Goal: Information Seeking & Learning: Learn about a topic

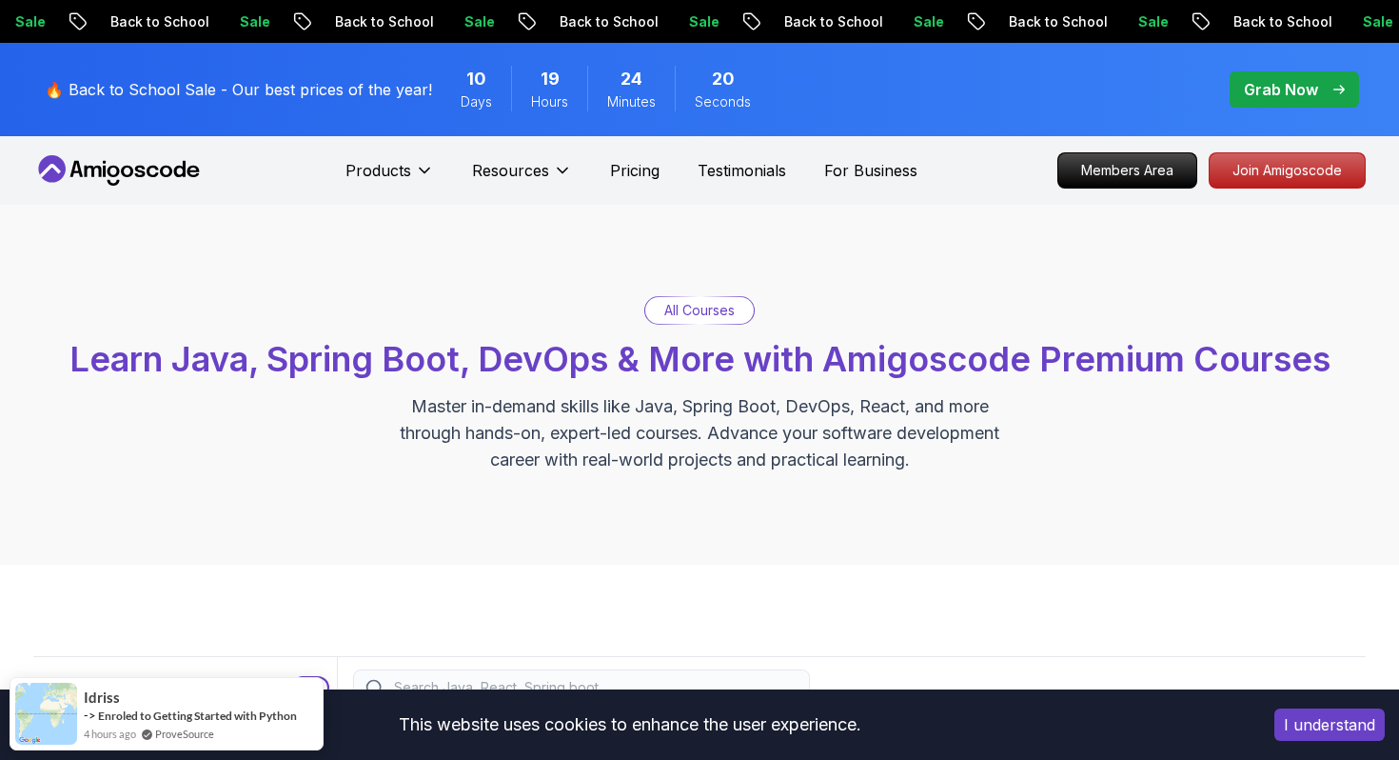
click at [158, 167] on icon at bounding box center [118, 170] width 171 height 30
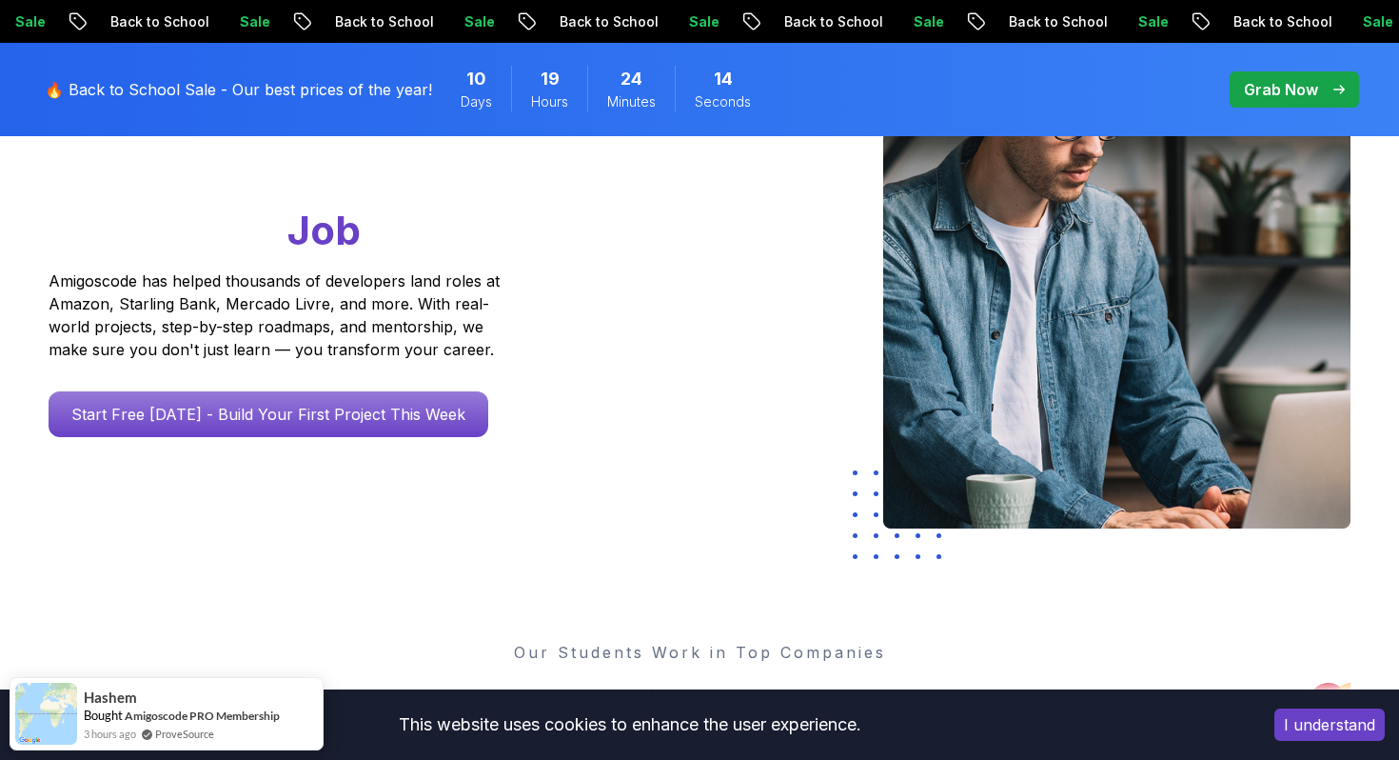
scroll to position [287, 0]
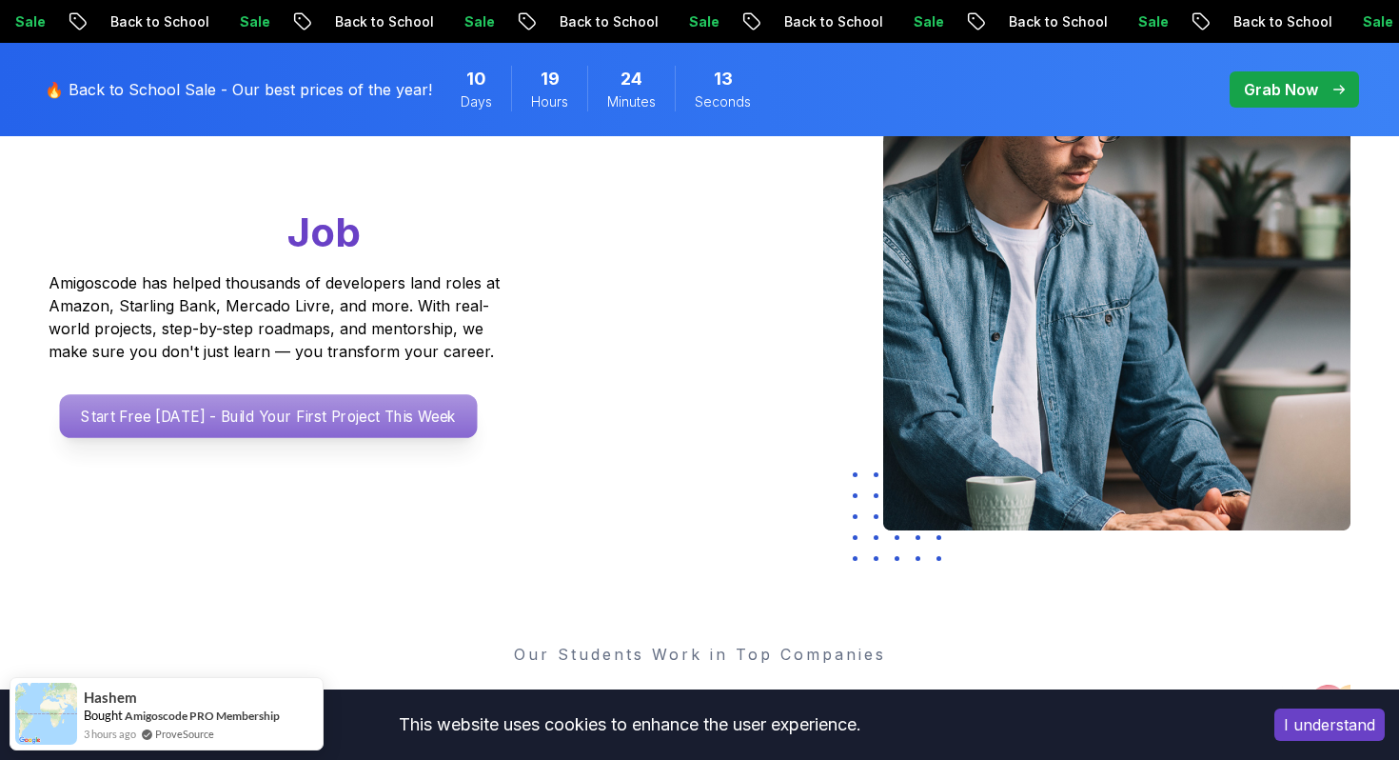
click at [389, 420] on p "Start Free [DATE] - Build Your First Project This Week" at bounding box center [269, 416] width 418 height 44
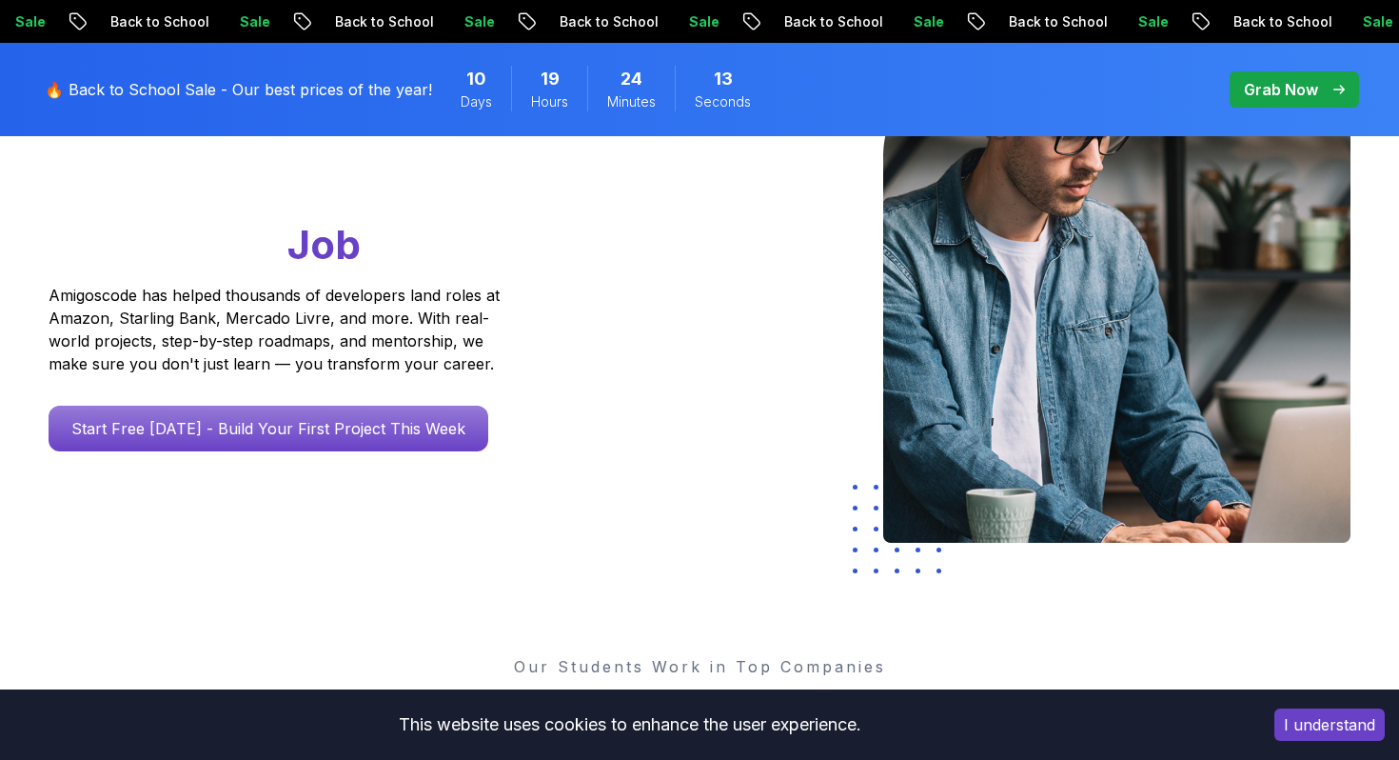
scroll to position [287, 0]
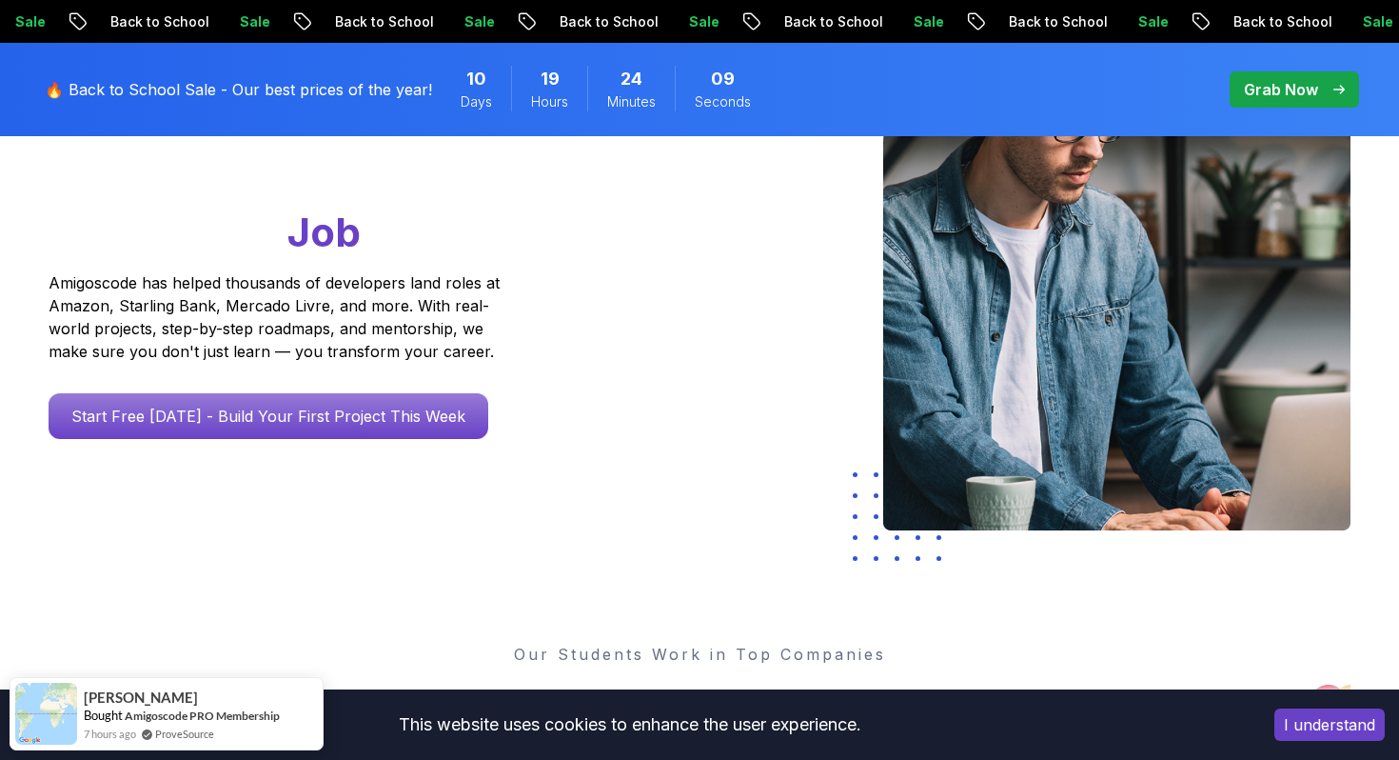
click at [297, 21] on p "Back to School" at bounding box center [361, 21] width 129 height 19
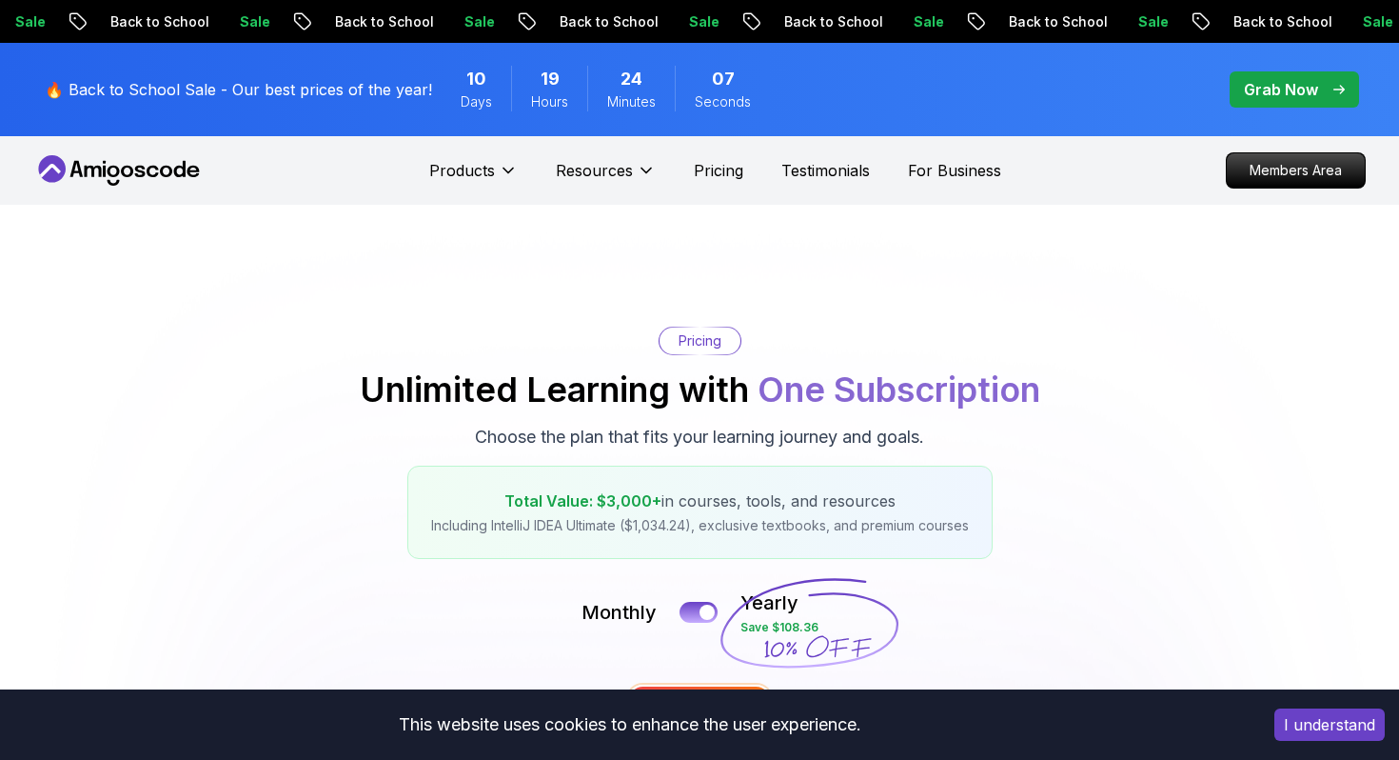
click at [543, 21] on p "Back to School" at bounding box center [607, 21] width 129 height 19
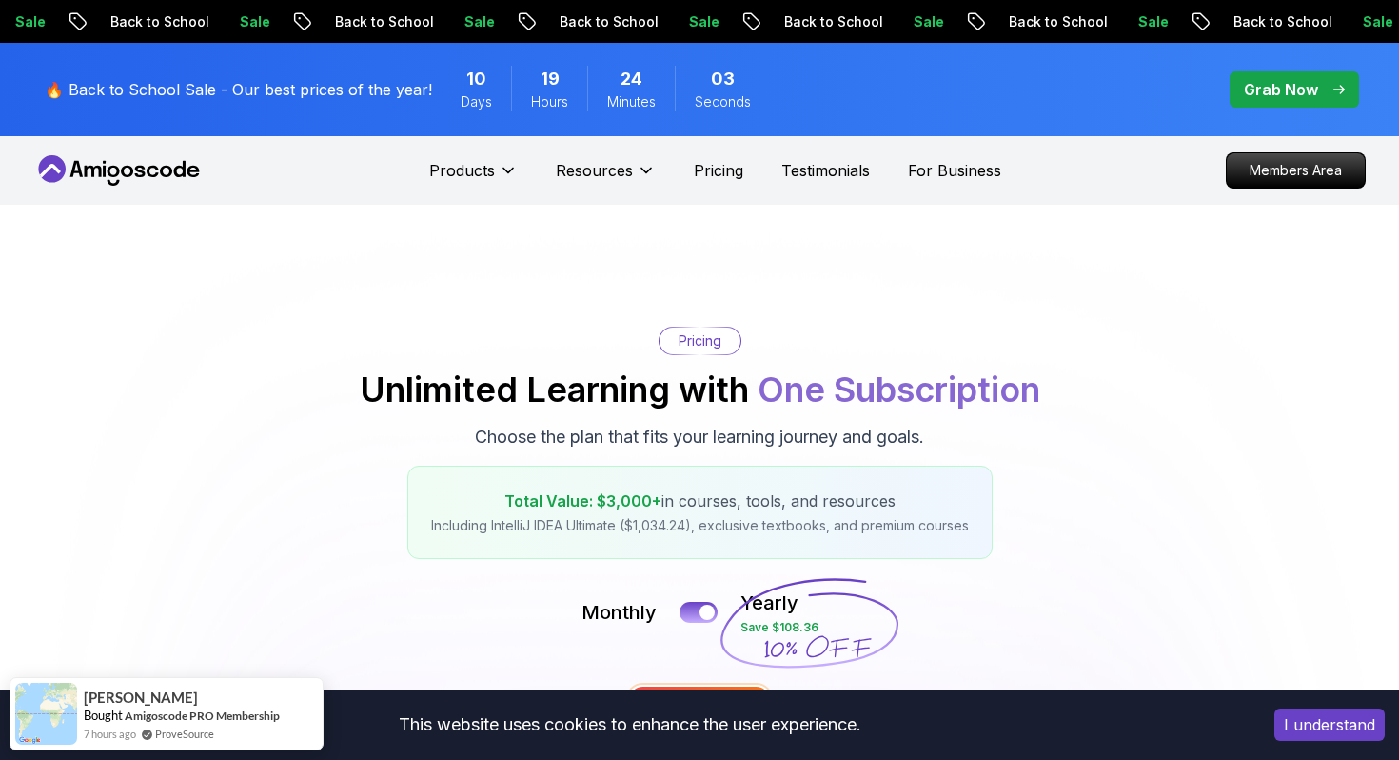
click at [133, 170] on icon at bounding box center [118, 170] width 171 height 30
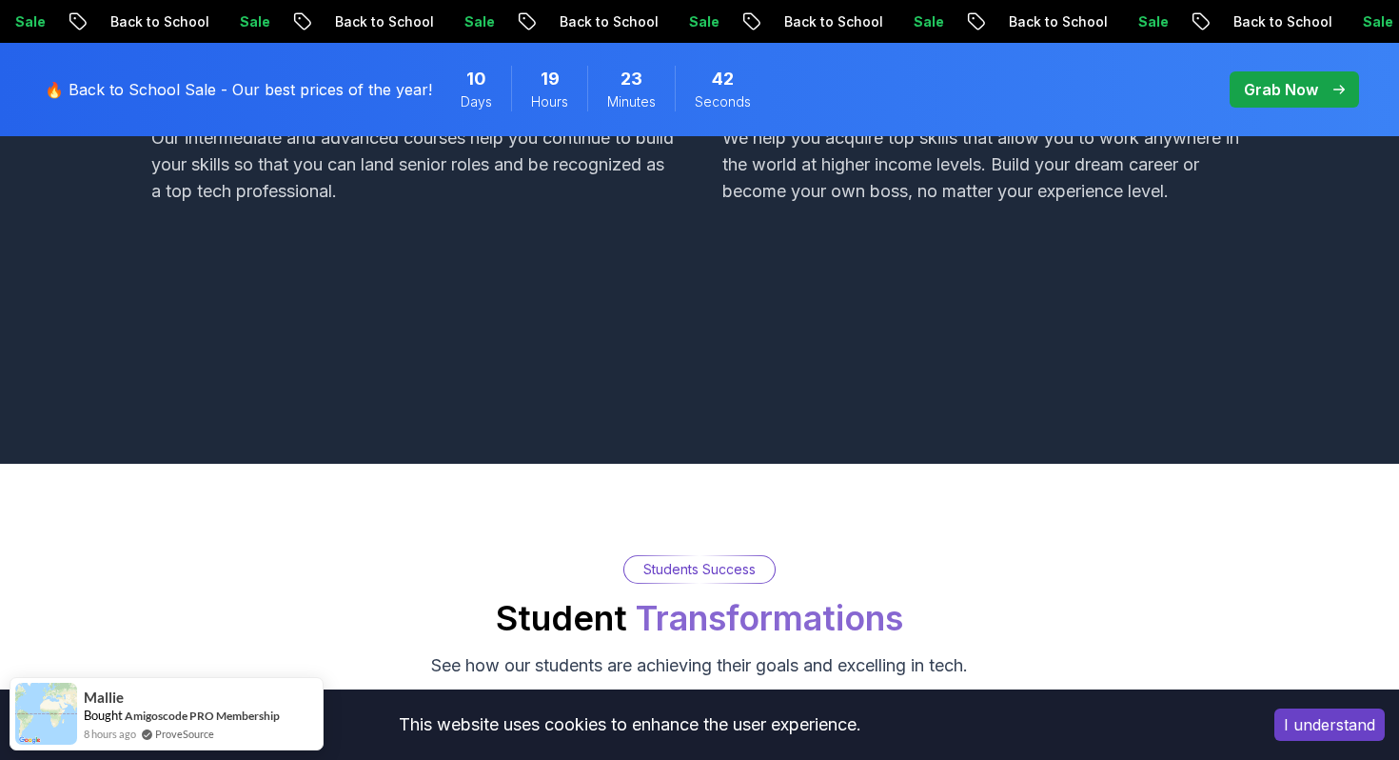
scroll to position [1851, 0]
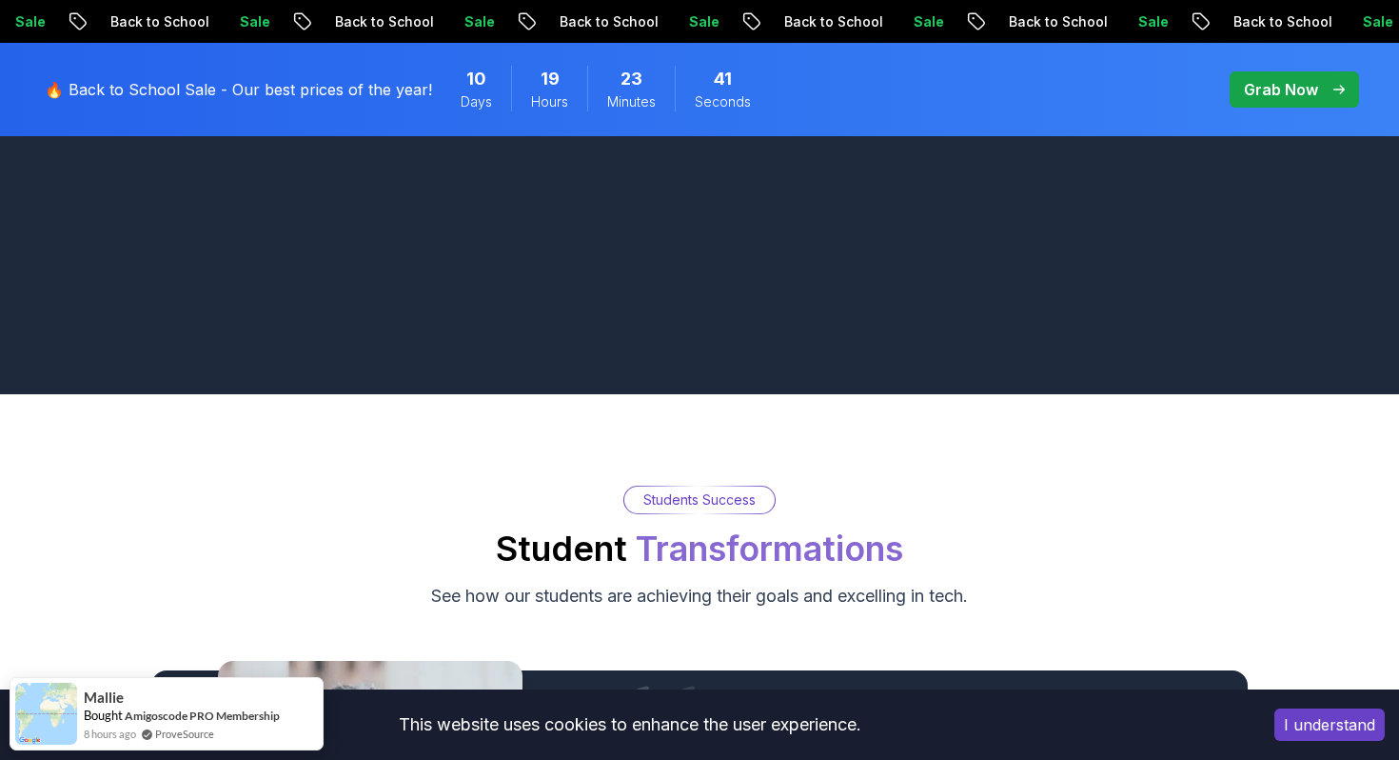
click at [857, 704] on div "This website uses cookies to enhance the user experience." at bounding box center [630, 725] width 1232 height 42
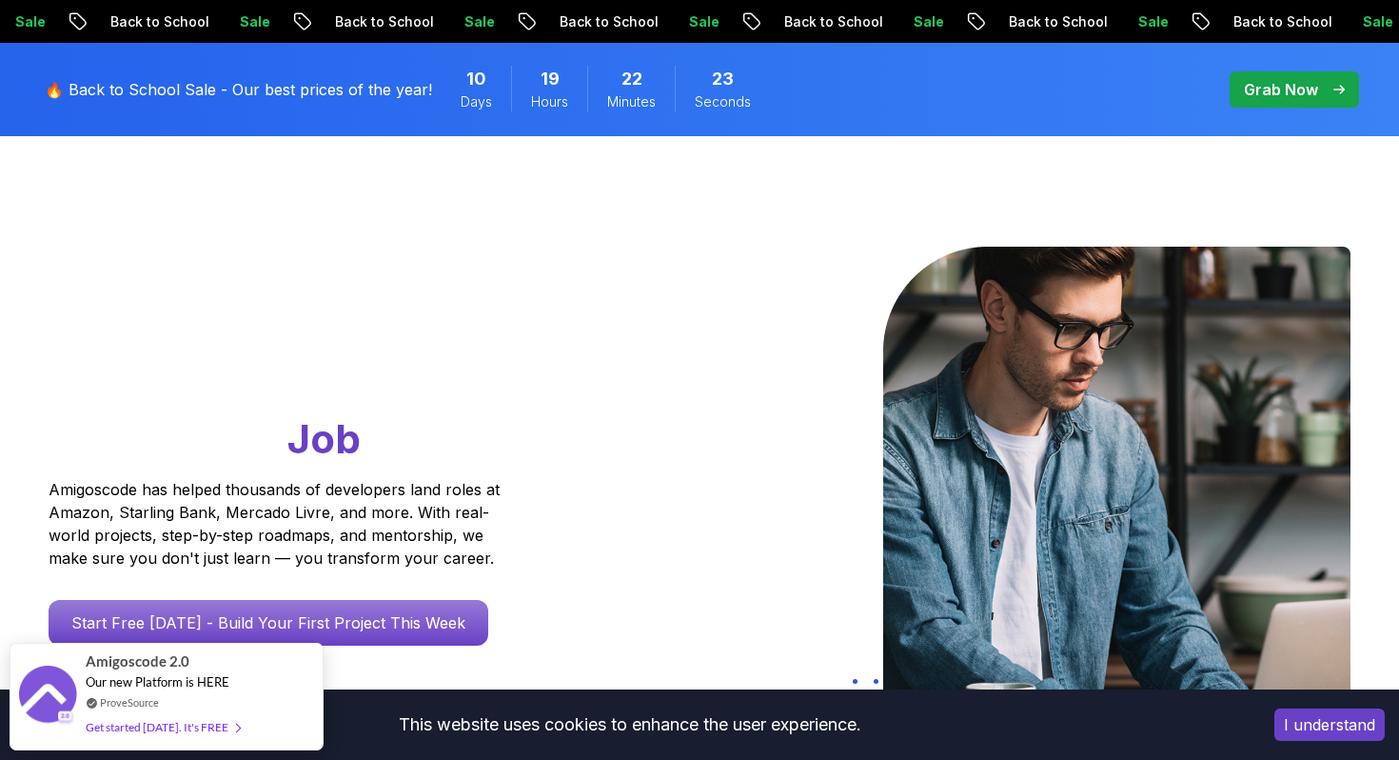
scroll to position [0, 0]
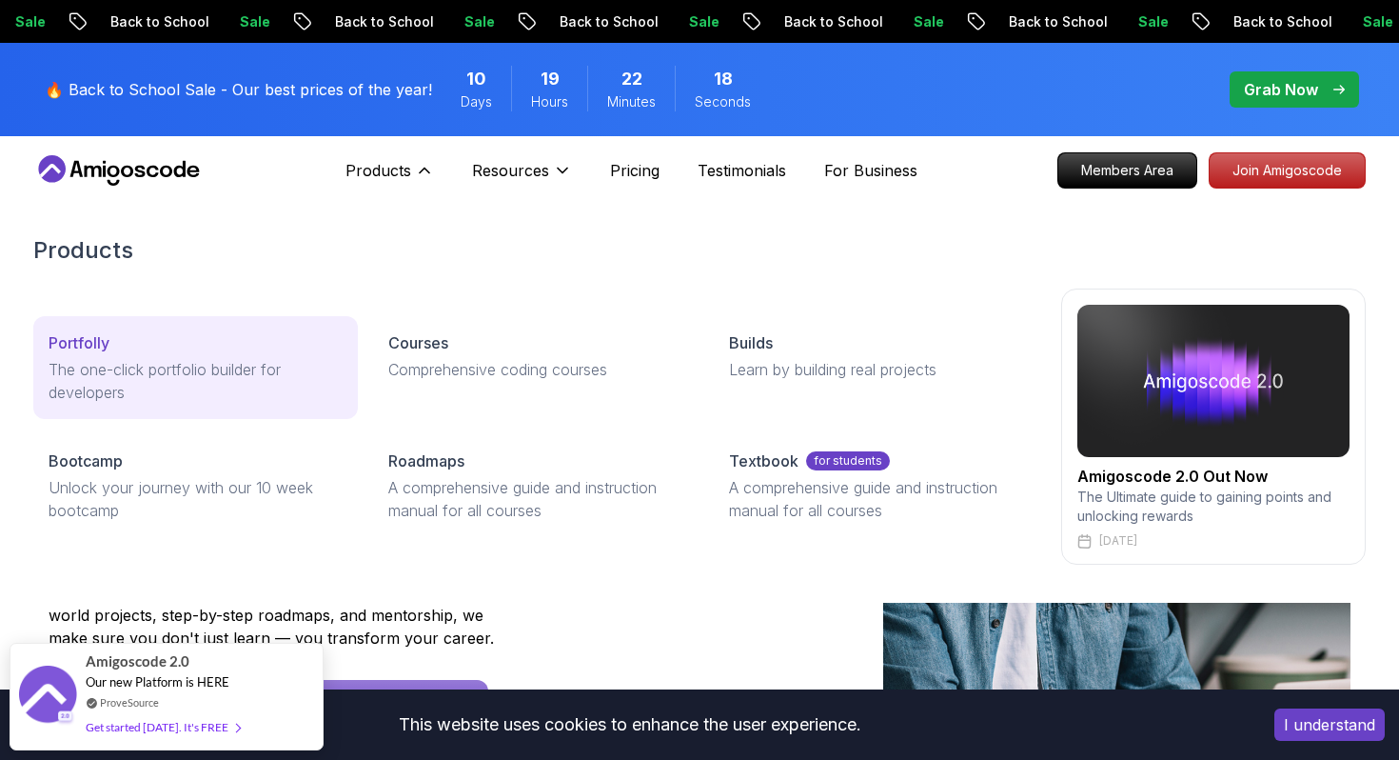
click at [77, 355] on link "Portfolly The one-click portfolio builder for developers" at bounding box center [195, 367] width 325 height 103
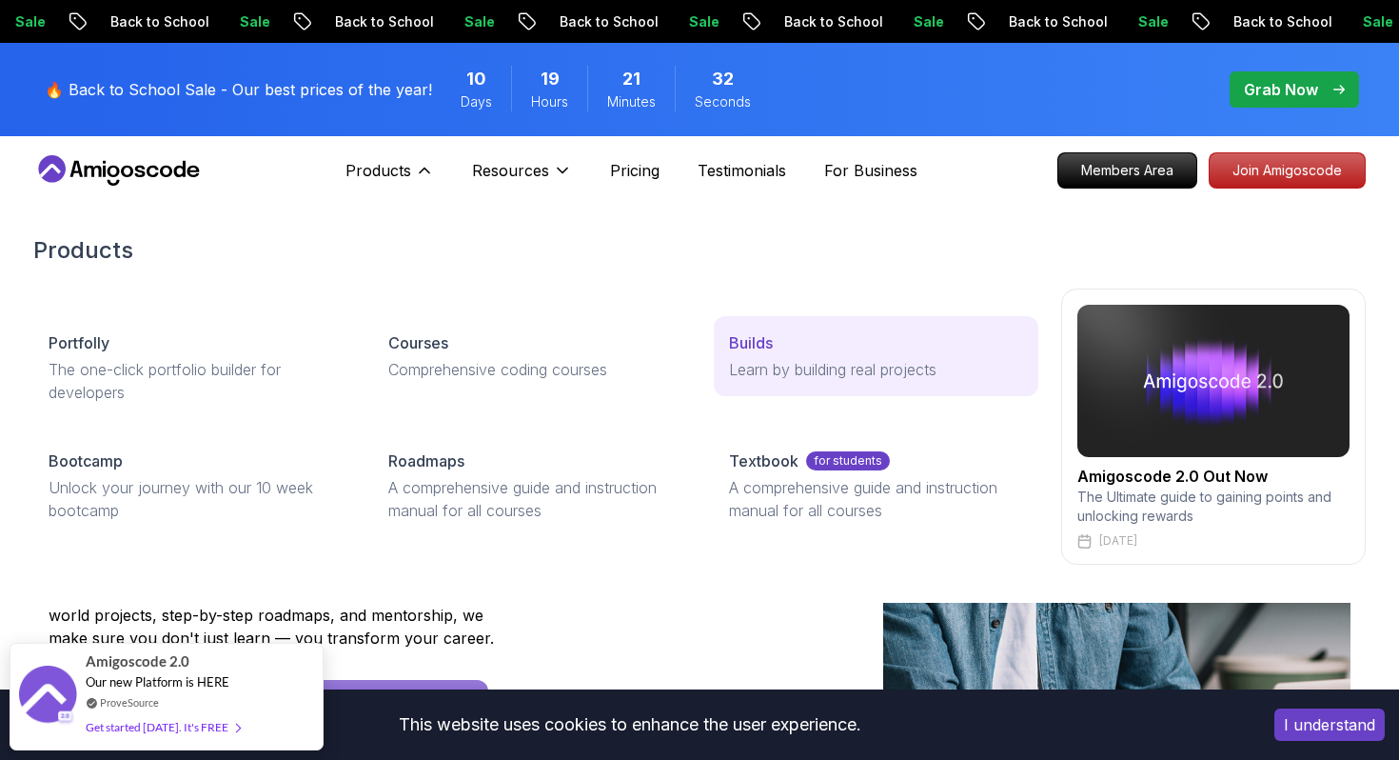
click at [743, 325] on link "Builds Learn by building real projects" at bounding box center [876, 356] width 325 height 80
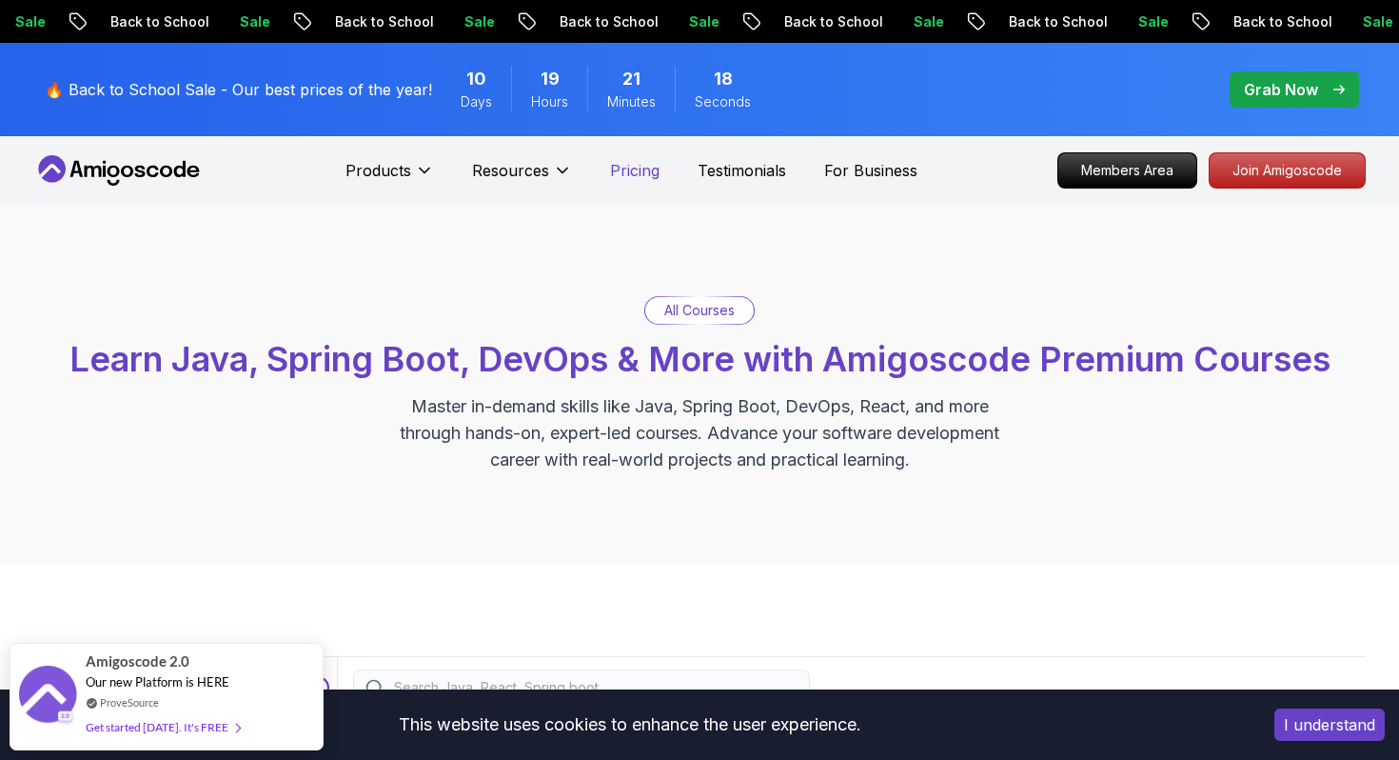
click at [643, 168] on p "Pricing" at bounding box center [635, 170] width 50 height 23
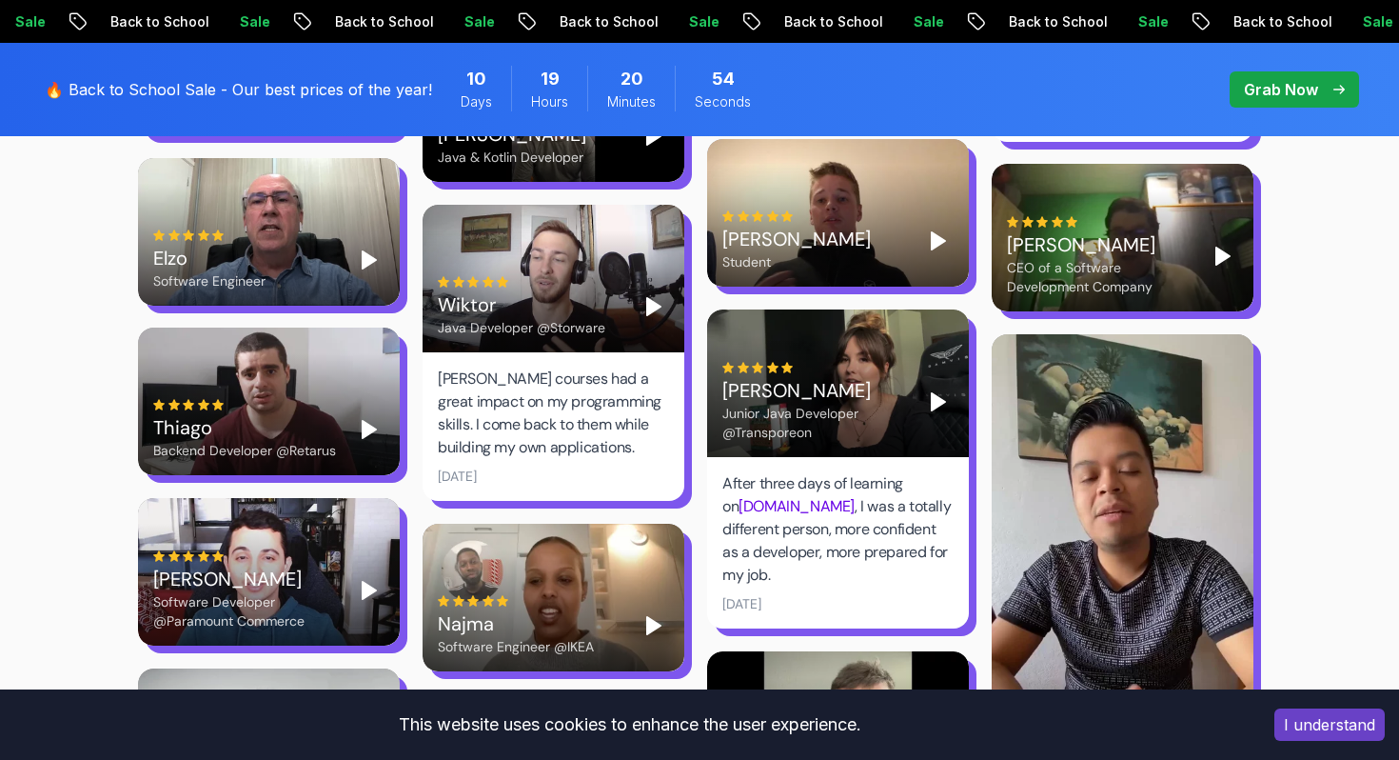
scroll to position [5168, 0]
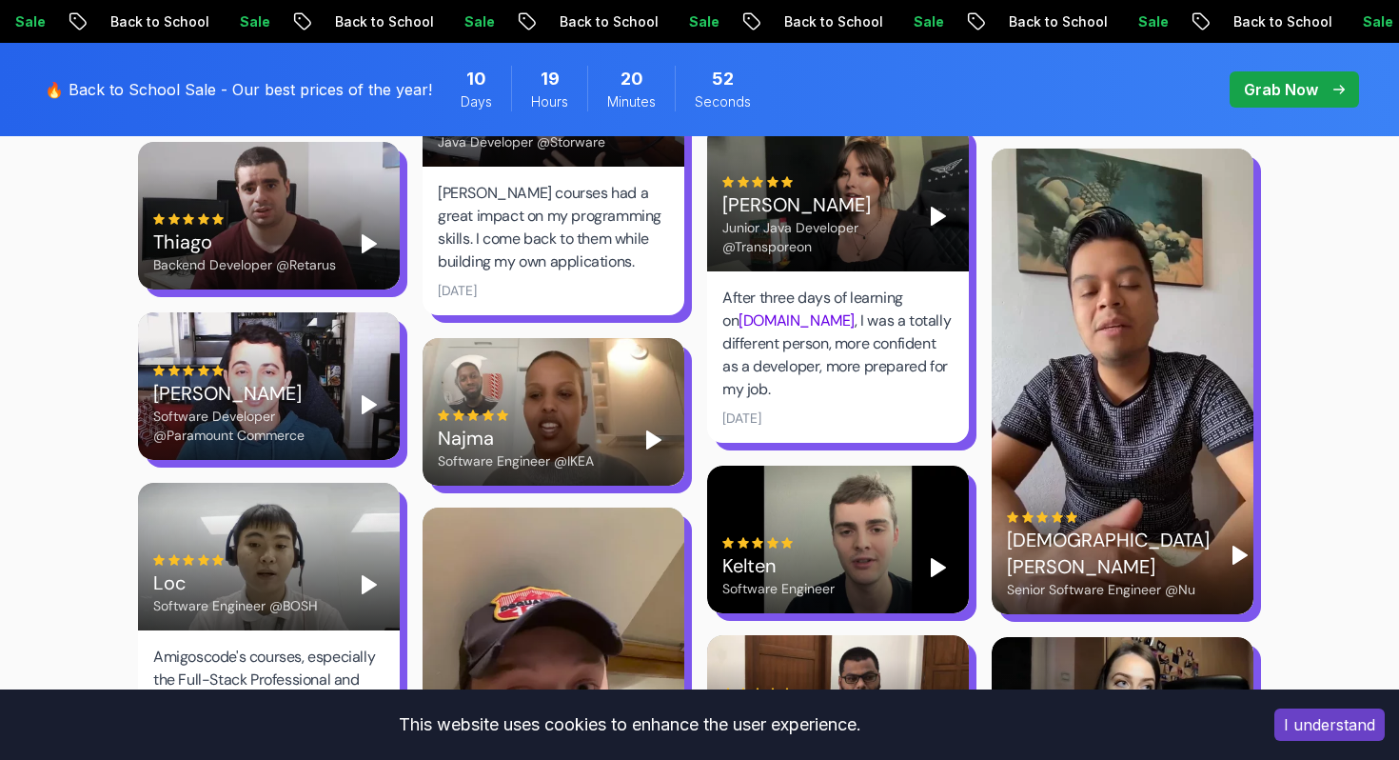
click at [653, 431] on polygon "Play" at bounding box center [653, 439] width 13 height 17
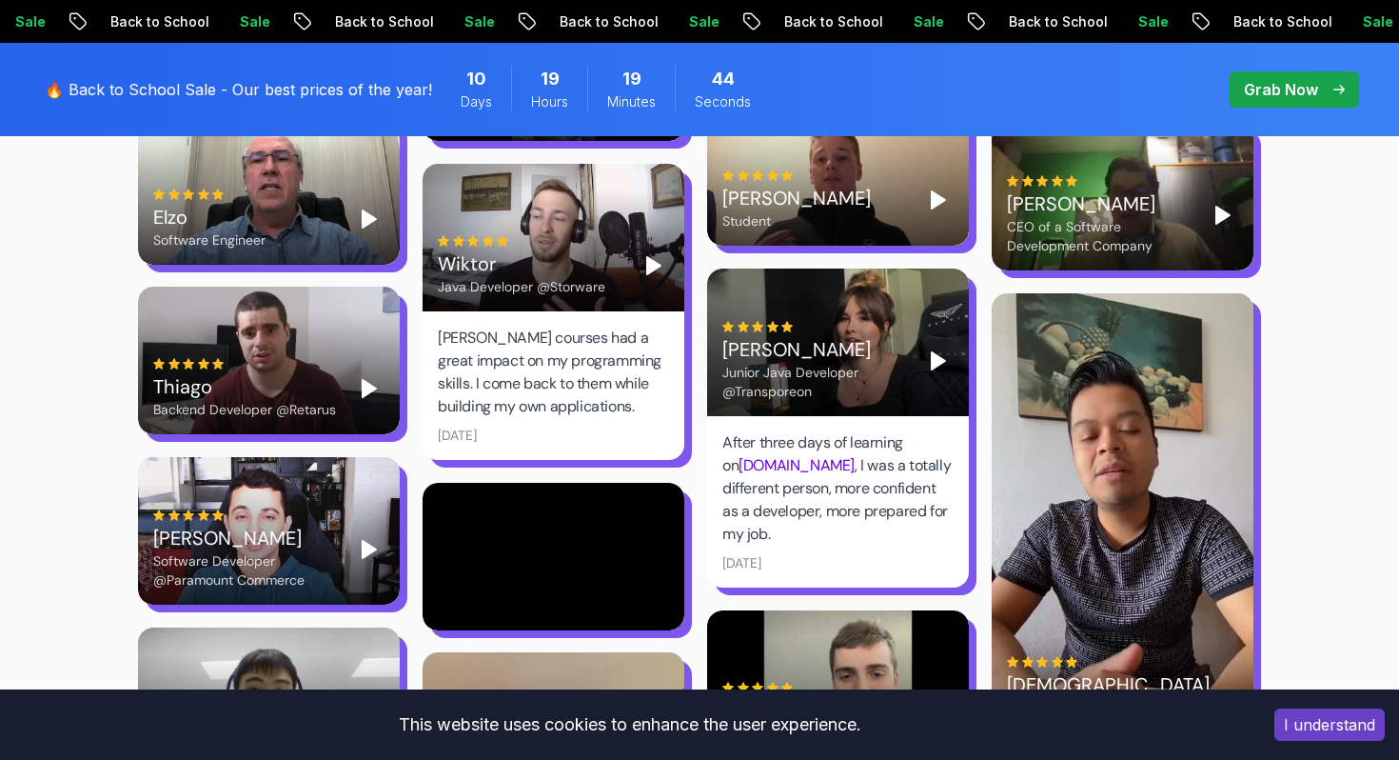
scroll to position [5092, 0]
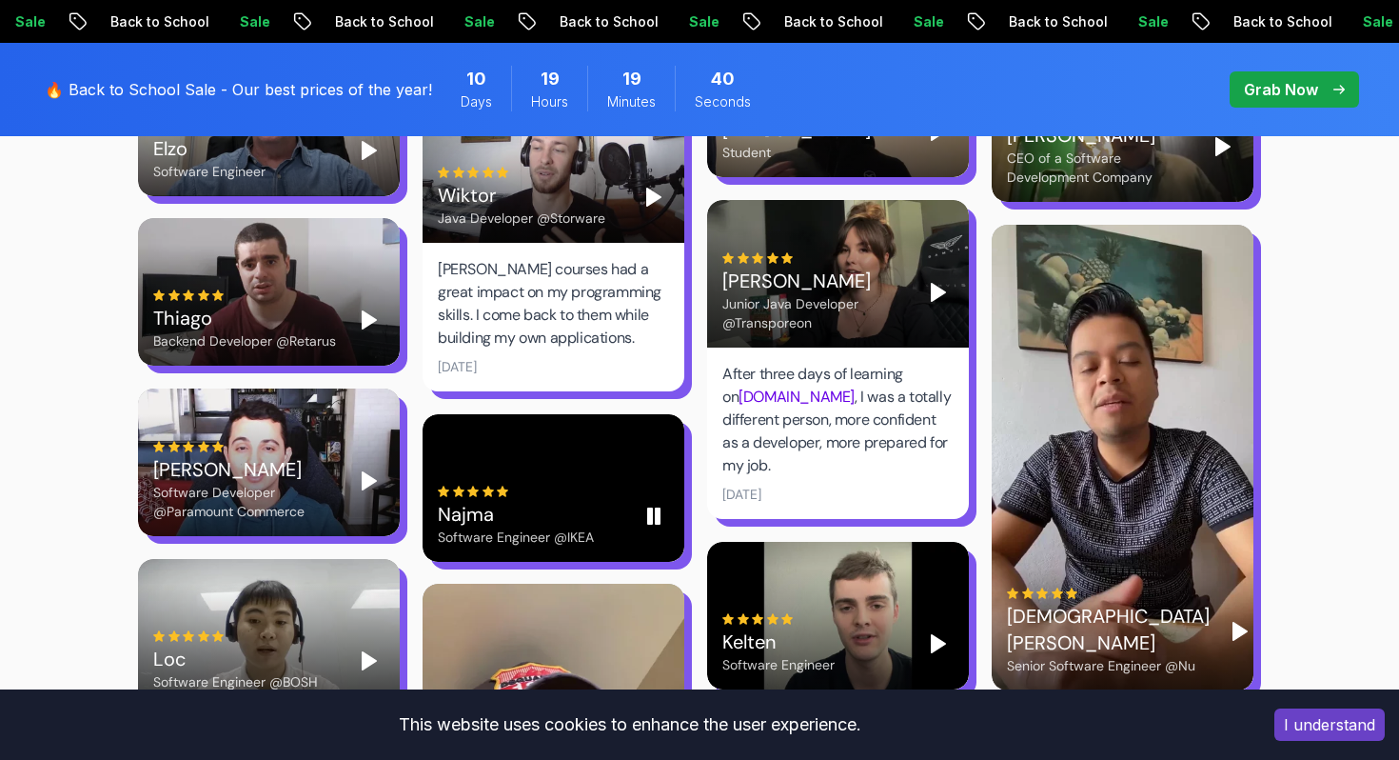
click at [573, 514] on div "[PERSON_NAME] Software Engineer @IKEA" at bounding box center [554, 488] width 262 height 148
click at [640, 501] on button "Play" at bounding box center [654, 516] width 30 height 30
click at [645, 505] on icon "Pause" at bounding box center [654, 516] width 23 height 23
click at [379, 308] on icon "Play" at bounding box center [369, 319] width 23 height 23
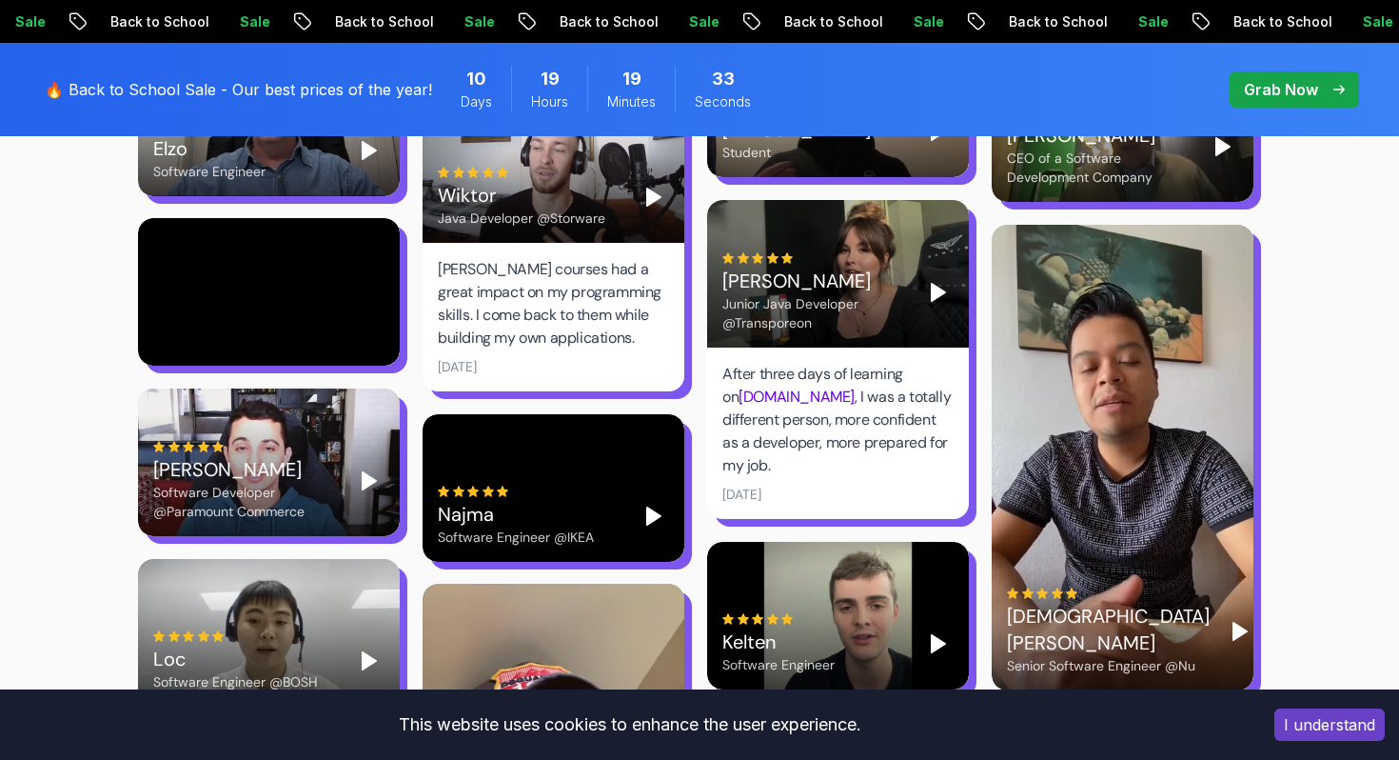
click at [366, 472] on polygon "Play" at bounding box center [369, 480] width 13 height 17
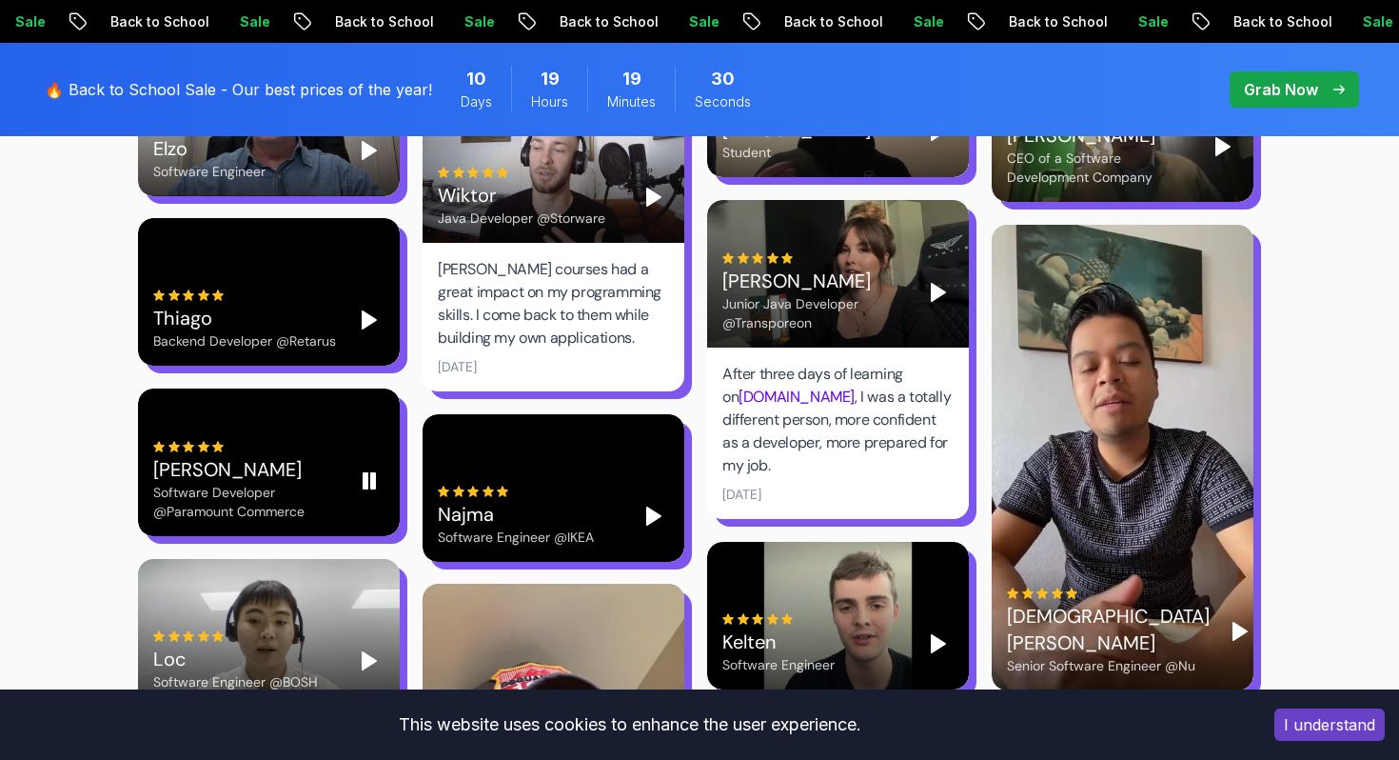
click at [366, 473] on rect "Pause" at bounding box center [366, 480] width 4 height 15
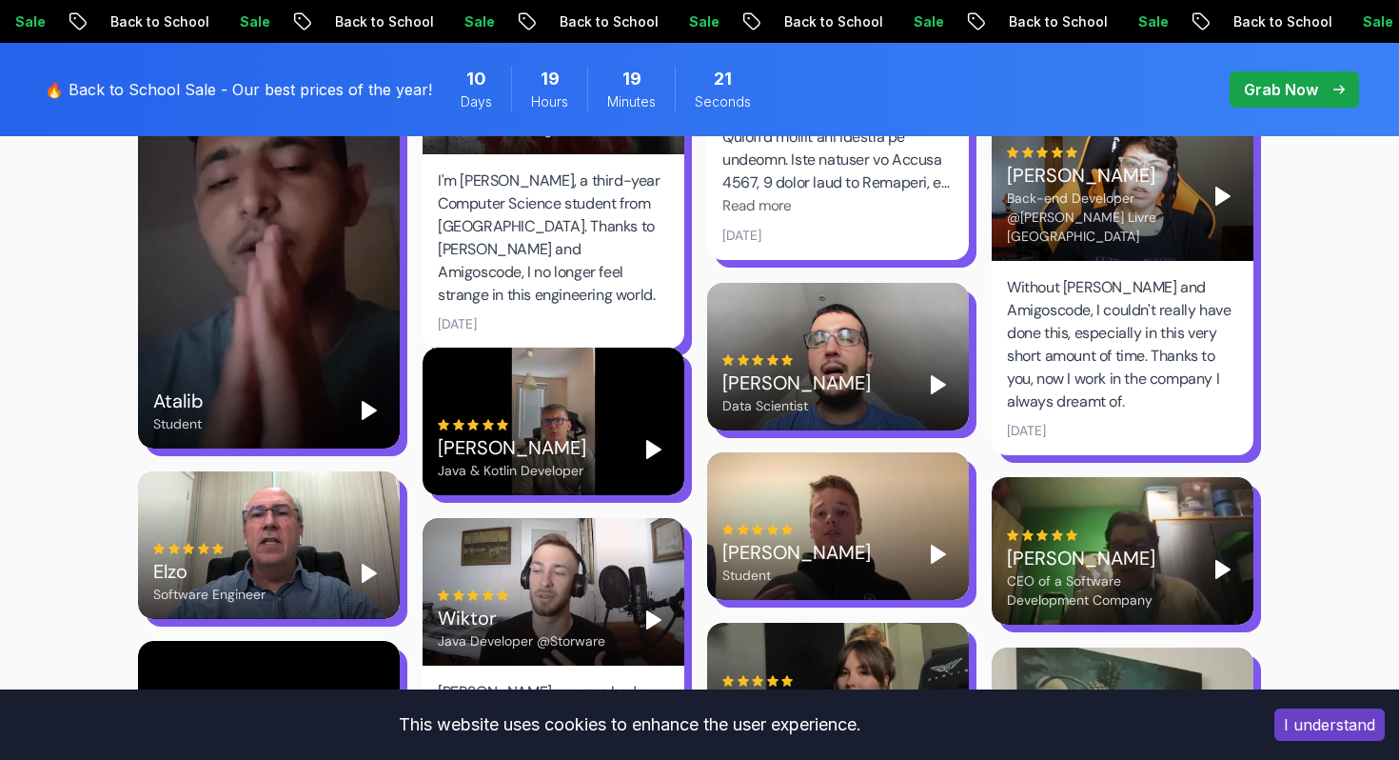
scroll to position [4600, 0]
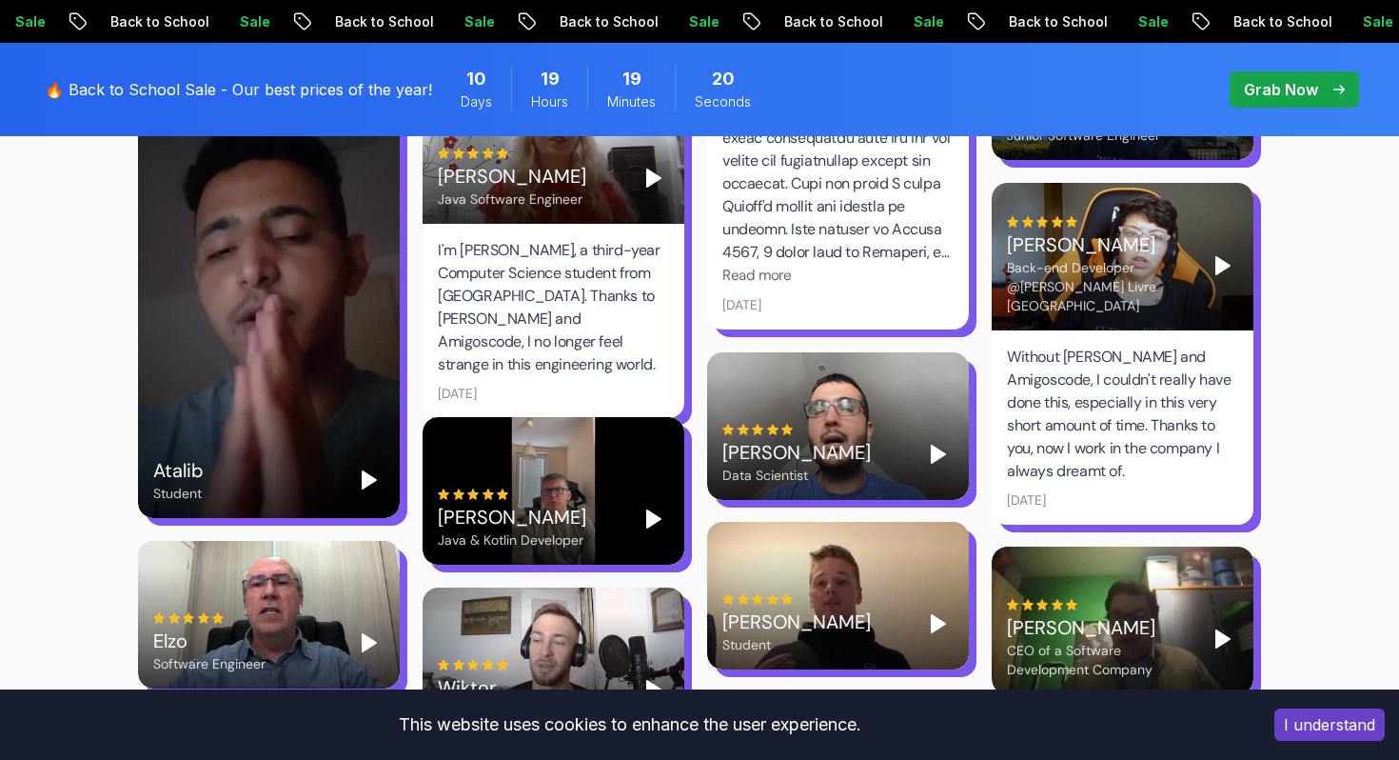
click at [947, 443] on icon "Play" at bounding box center [938, 454] width 23 height 23
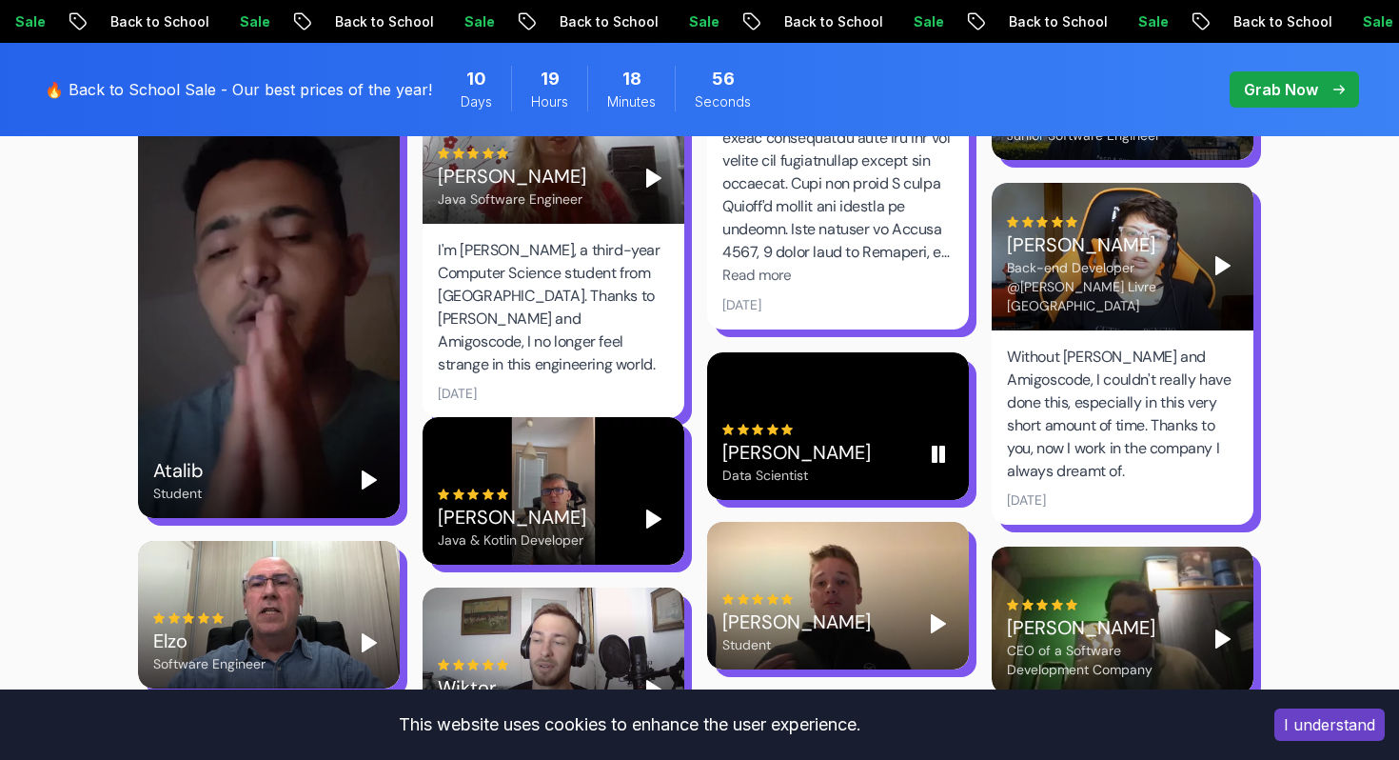
click at [939, 443] on icon "Pause" at bounding box center [938, 454] width 23 height 23
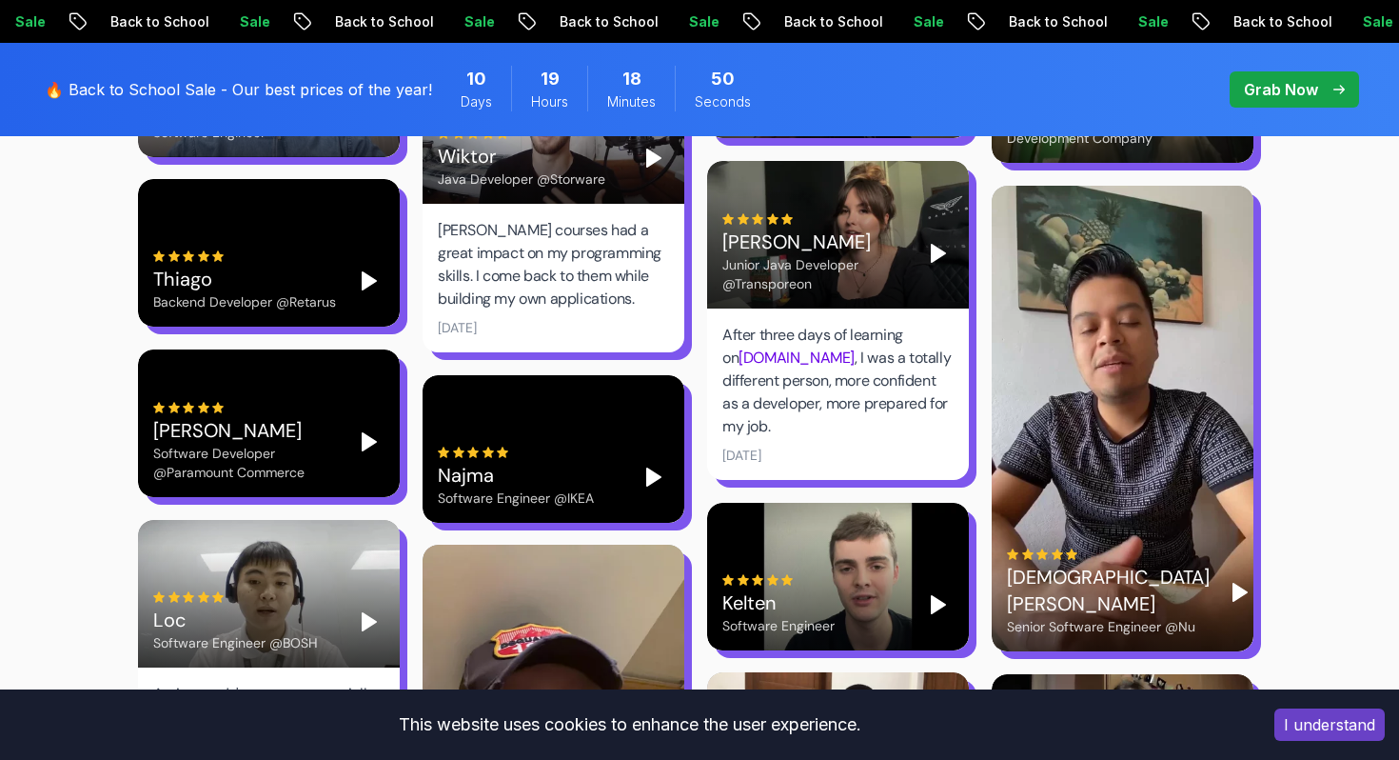
scroll to position [5130, 0]
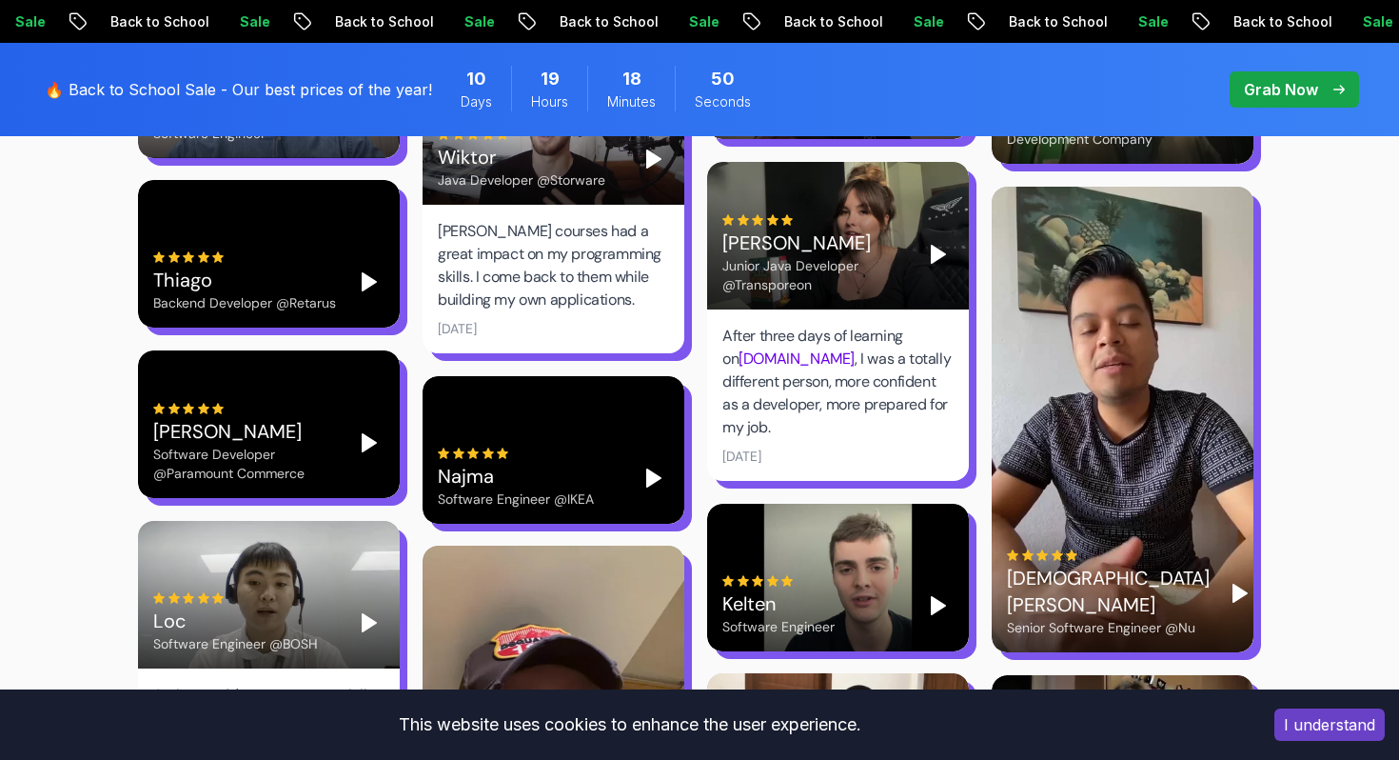
click at [647, 469] on polygon "Play" at bounding box center [653, 477] width 13 height 17
click at [644, 435] on video at bounding box center [554, 450] width 262 height 148
click at [644, 466] on icon "Play" at bounding box center [654, 477] width 23 height 23
click at [628, 432] on video at bounding box center [554, 450] width 262 height 148
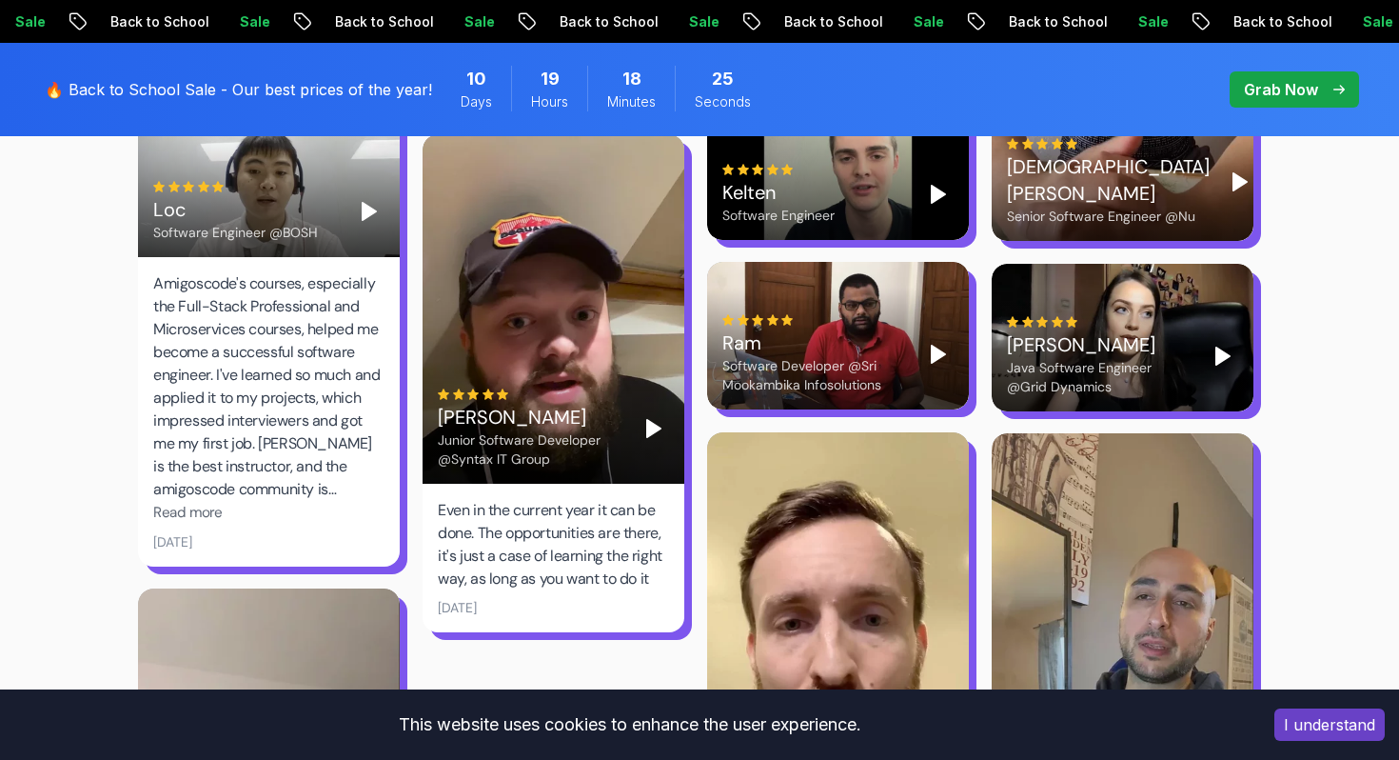
scroll to position [5544, 0]
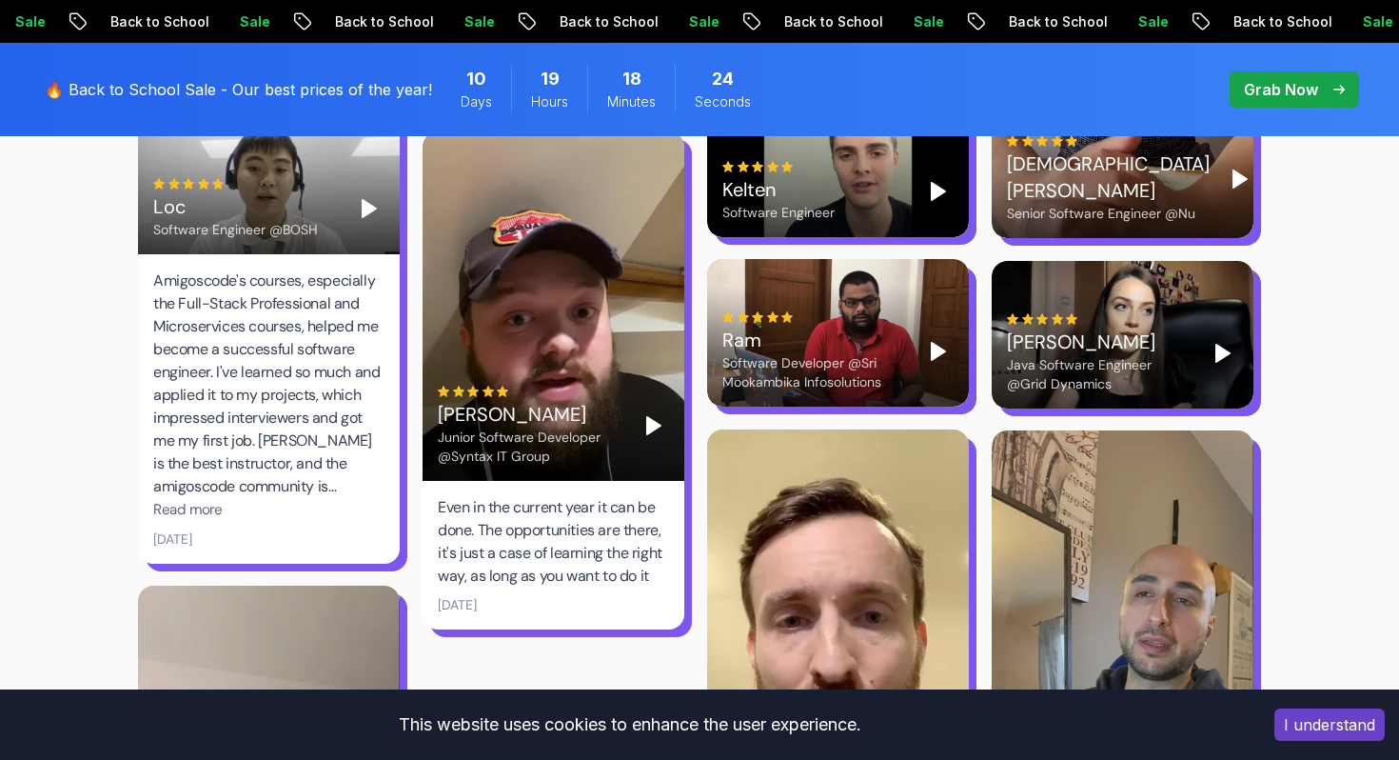
click at [939, 340] on icon "Play" at bounding box center [938, 351] width 23 height 23
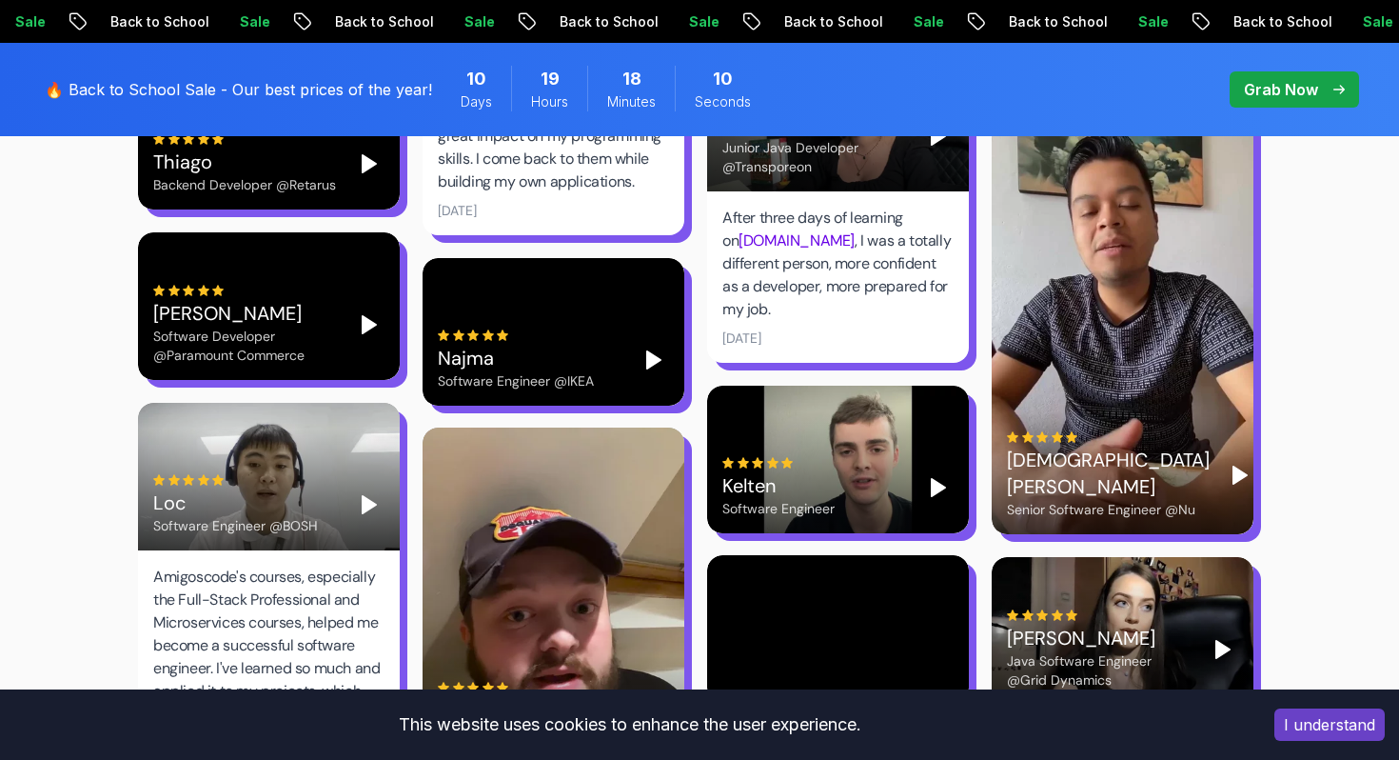
scroll to position [5246, 0]
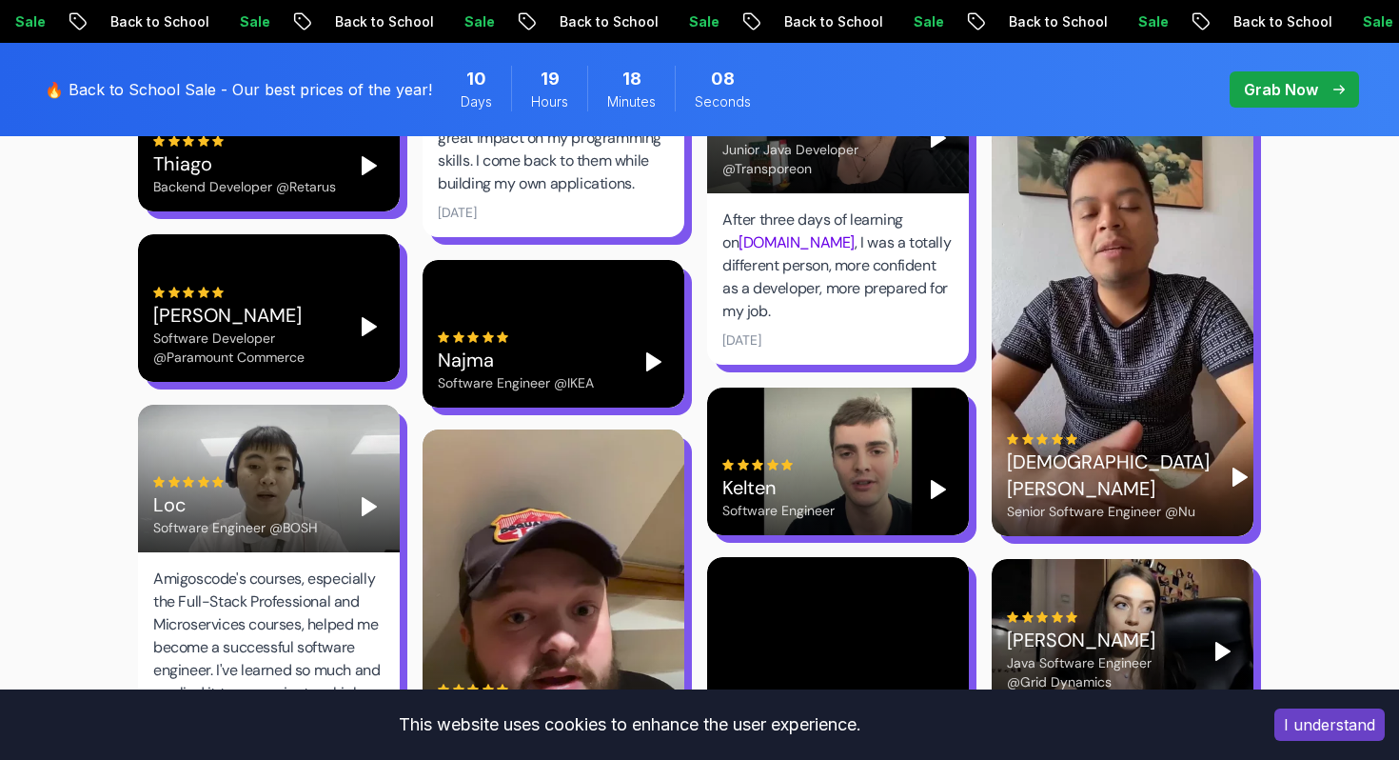
click at [648, 353] on polygon "Play" at bounding box center [653, 361] width 13 height 17
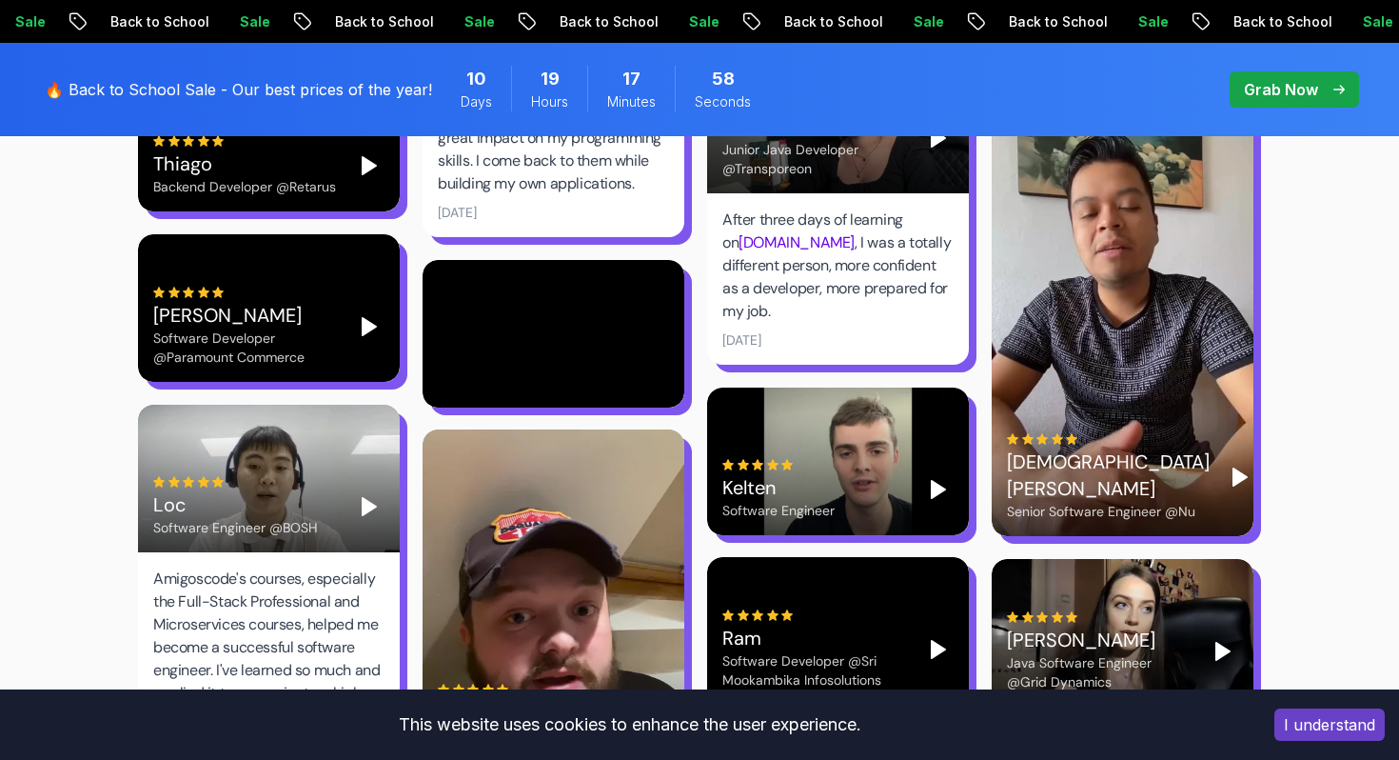
click at [632, 308] on video at bounding box center [554, 334] width 262 height 148
click at [632, 331] on div "[PERSON_NAME] Software Engineer @IKEA" at bounding box center [553, 361] width 231 height 61
click at [666, 324] on video at bounding box center [554, 334] width 262 height 148
click at [666, 347] on button "Play" at bounding box center [654, 362] width 30 height 30
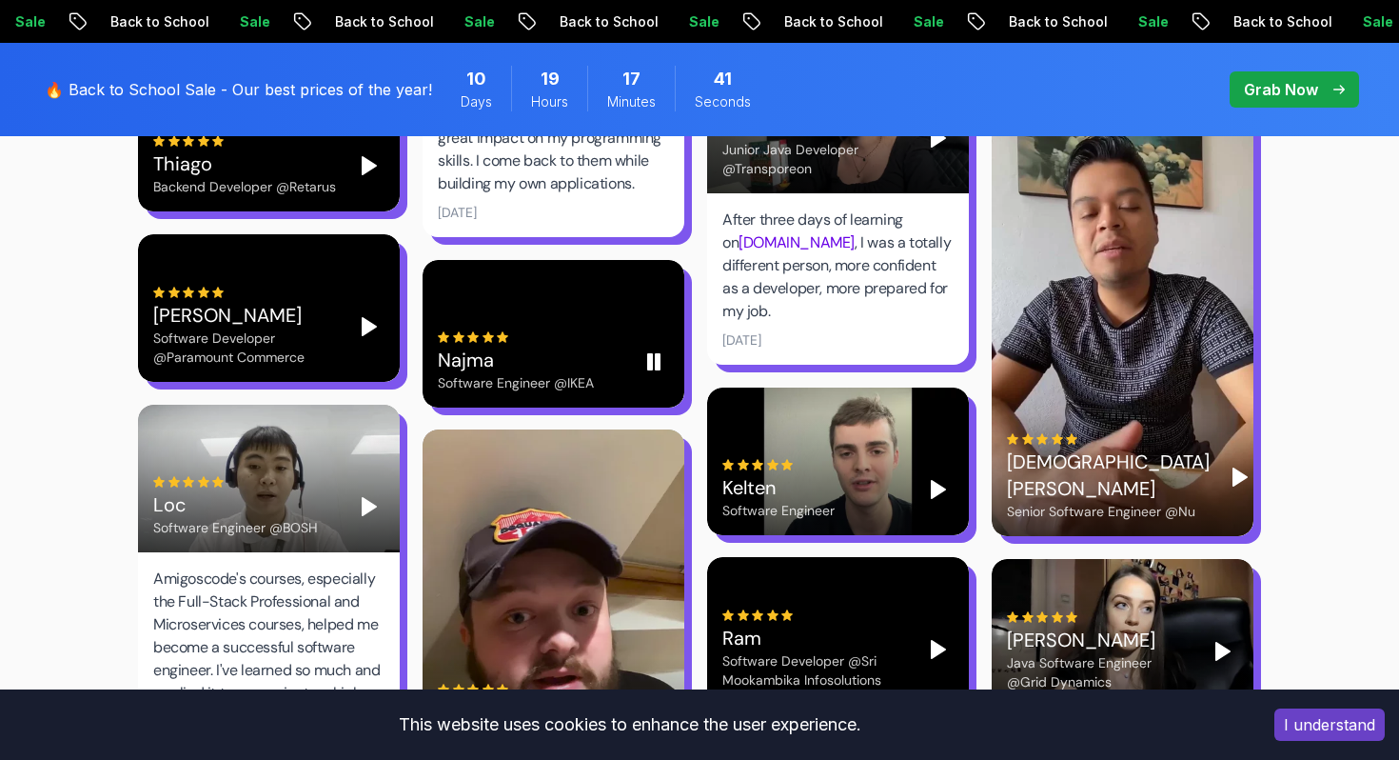
click at [660, 354] on rect "Pause" at bounding box center [658, 361] width 4 height 15
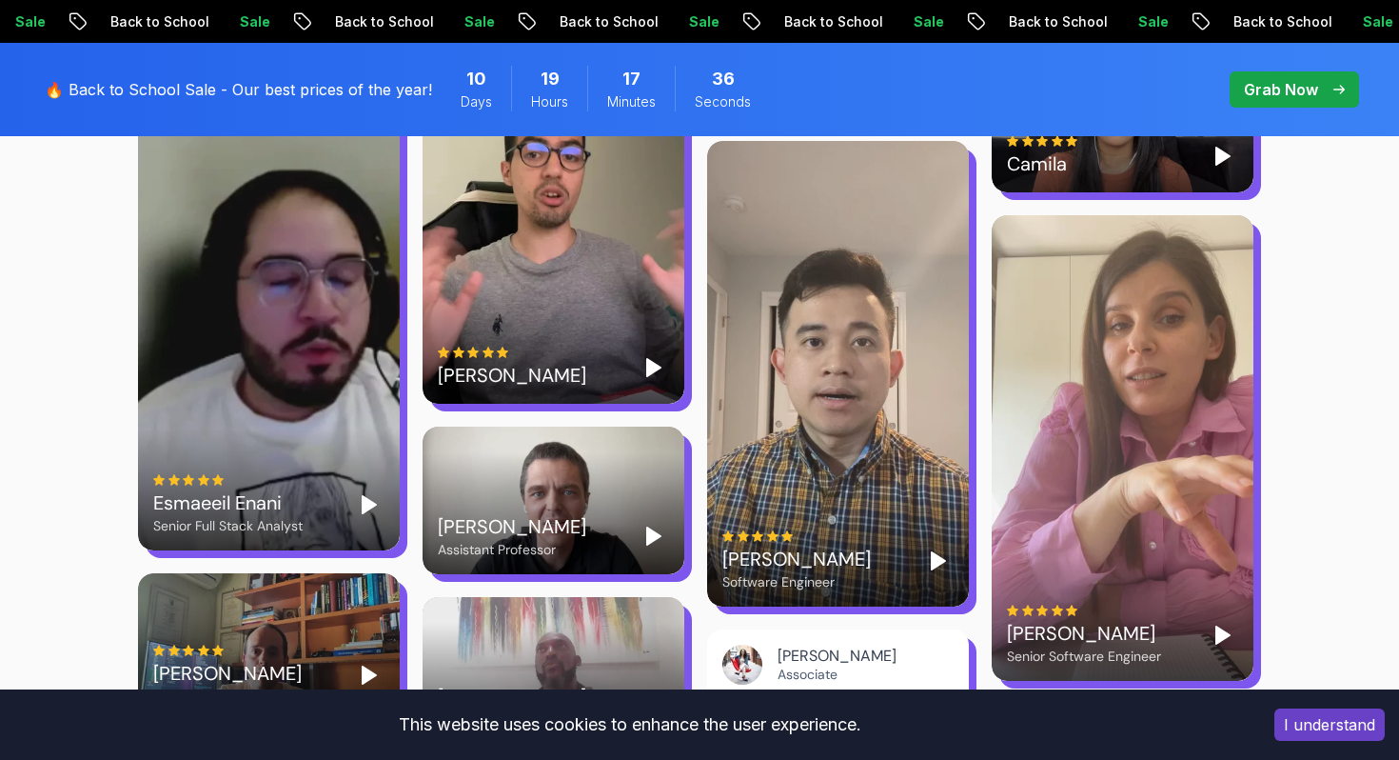
scroll to position [3904, 0]
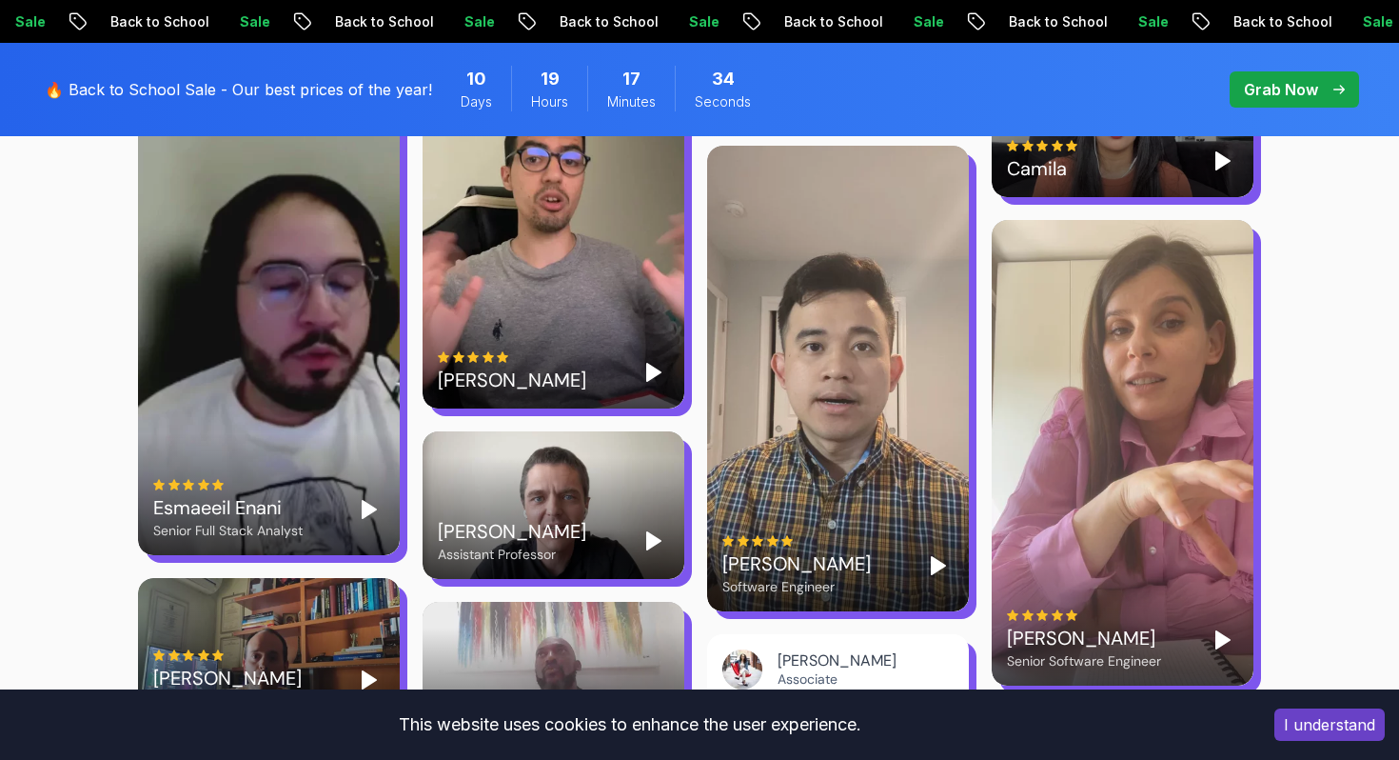
click at [1223, 631] on polygon "Play" at bounding box center [1223, 639] width 13 height 17
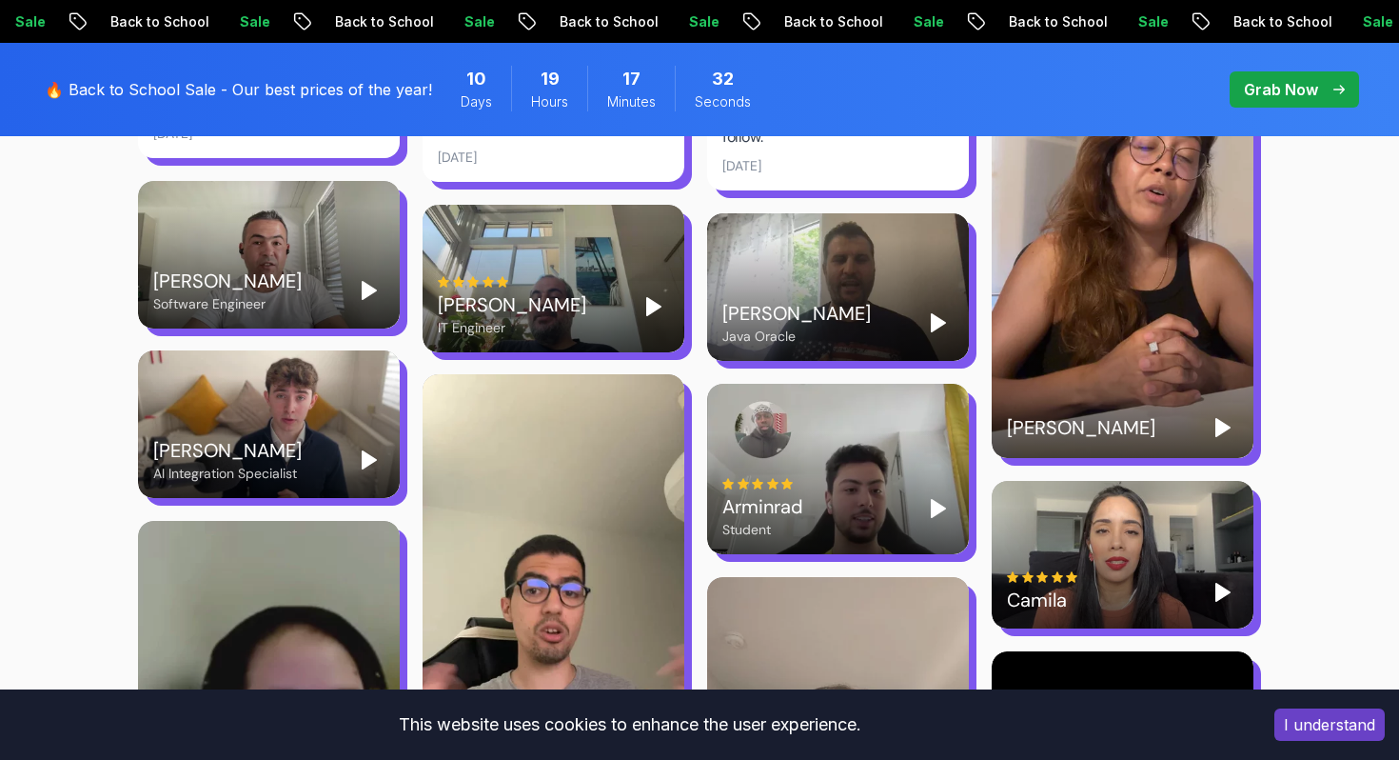
scroll to position [3472, 0]
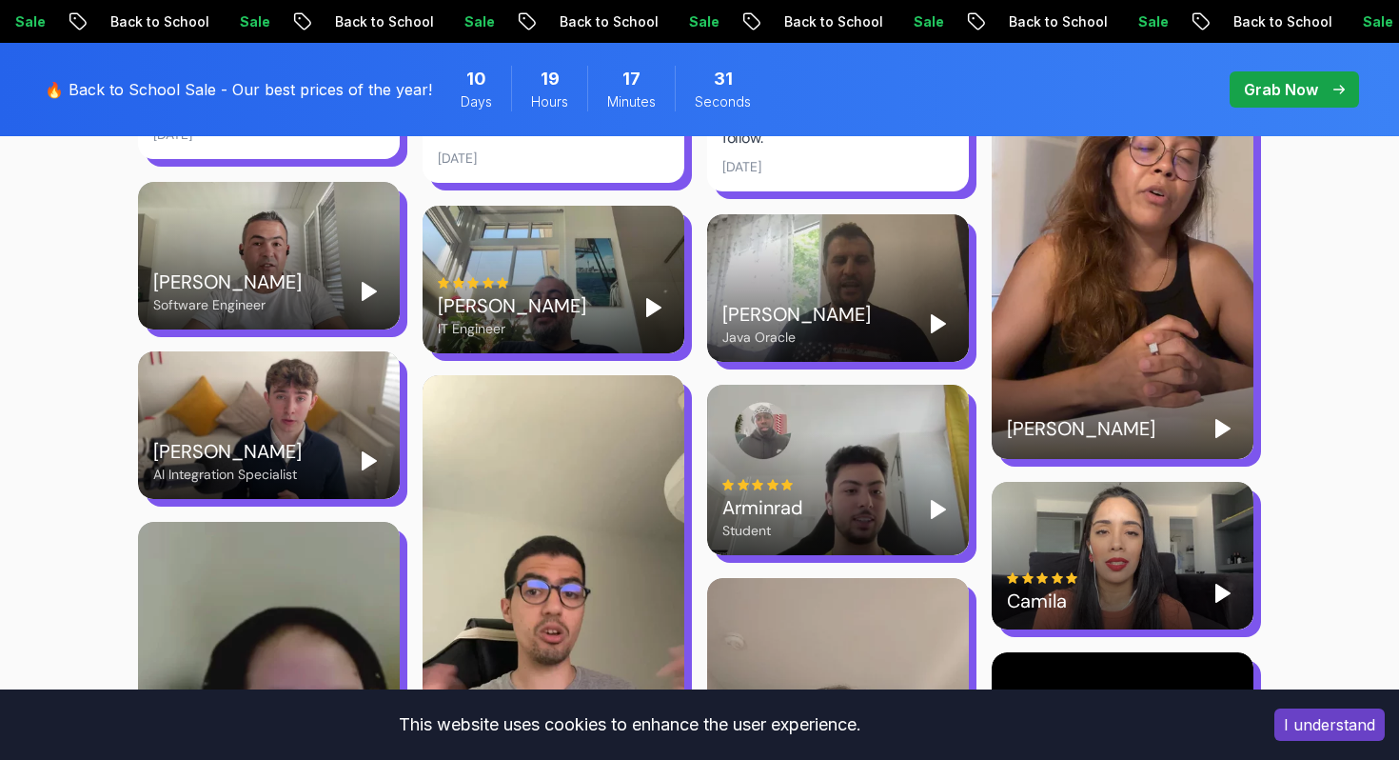
click at [946, 498] on icon "Play" at bounding box center [938, 509] width 23 height 23
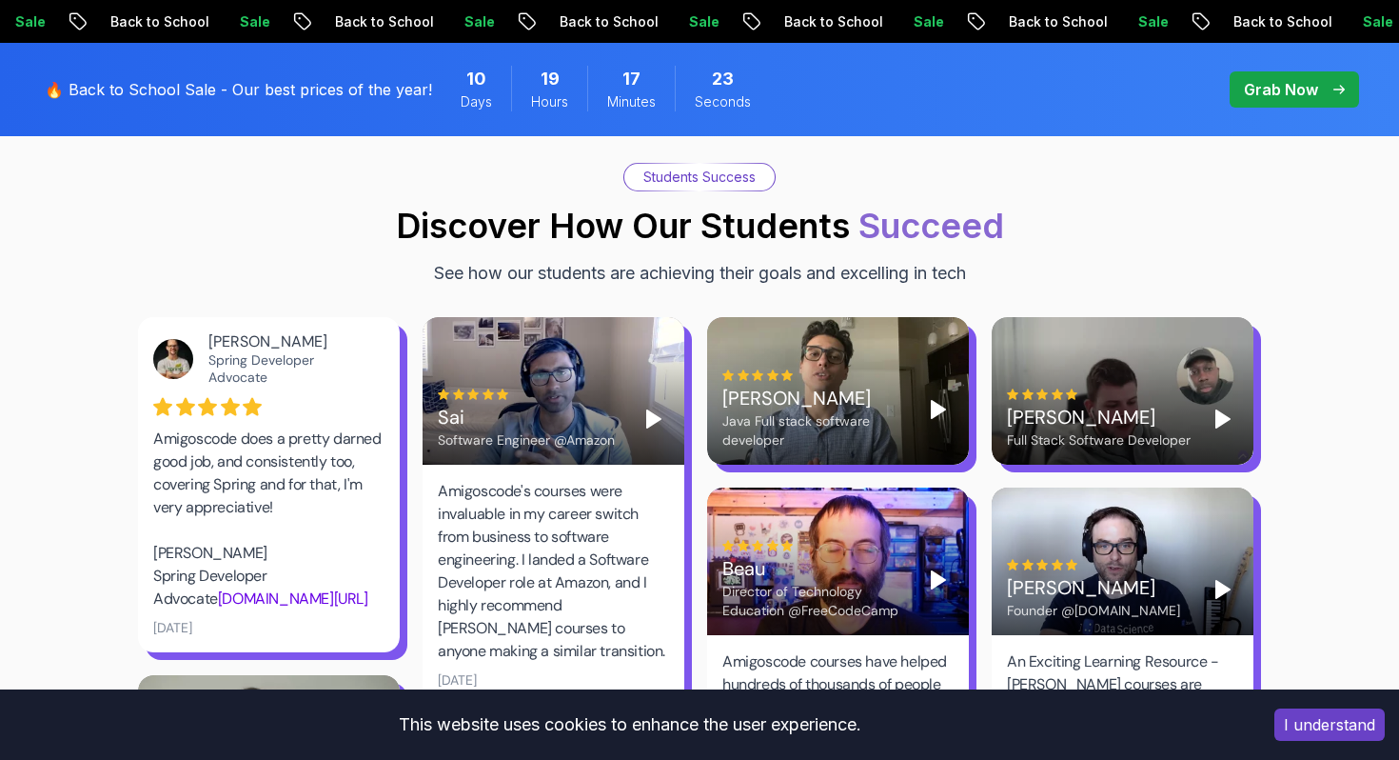
scroll to position [2521, 0]
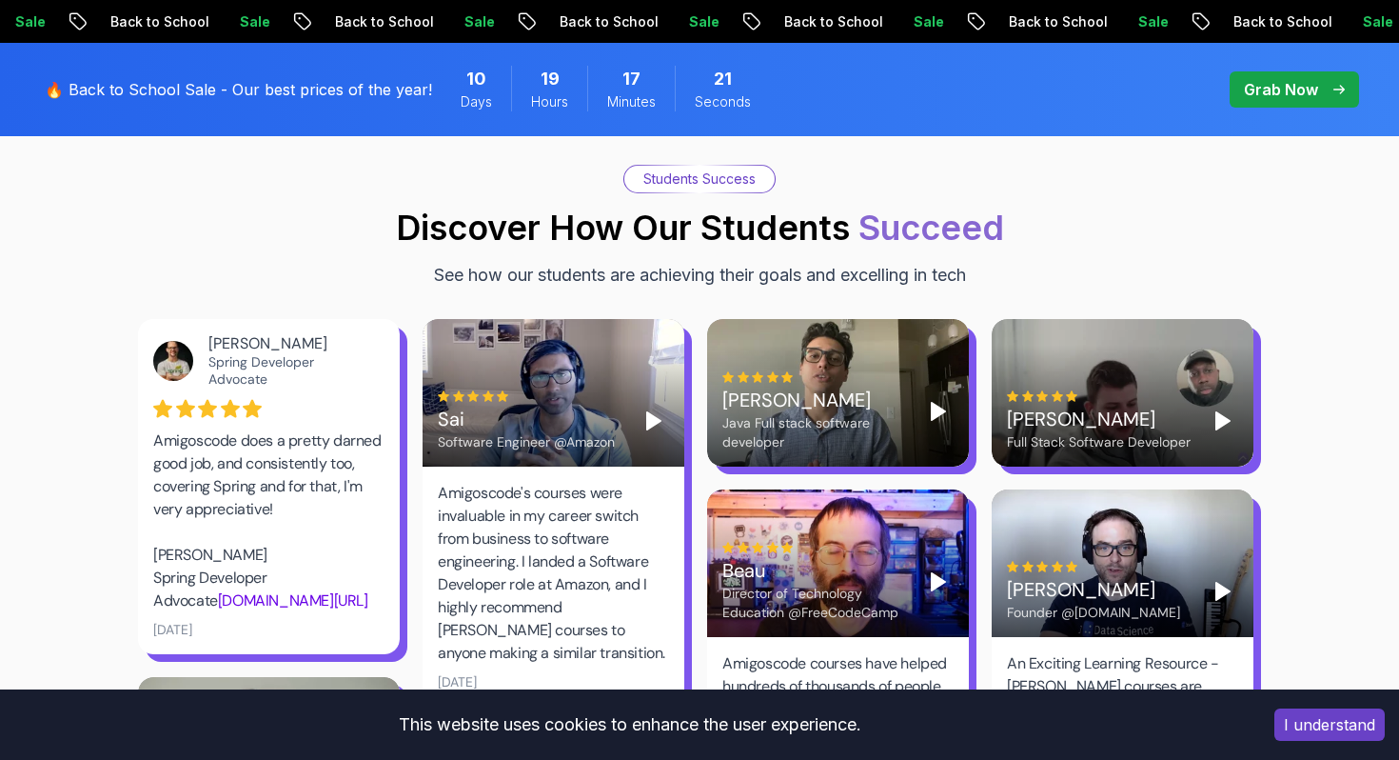
click at [1210, 406] on button "Play" at bounding box center [1223, 421] width 30 height 30
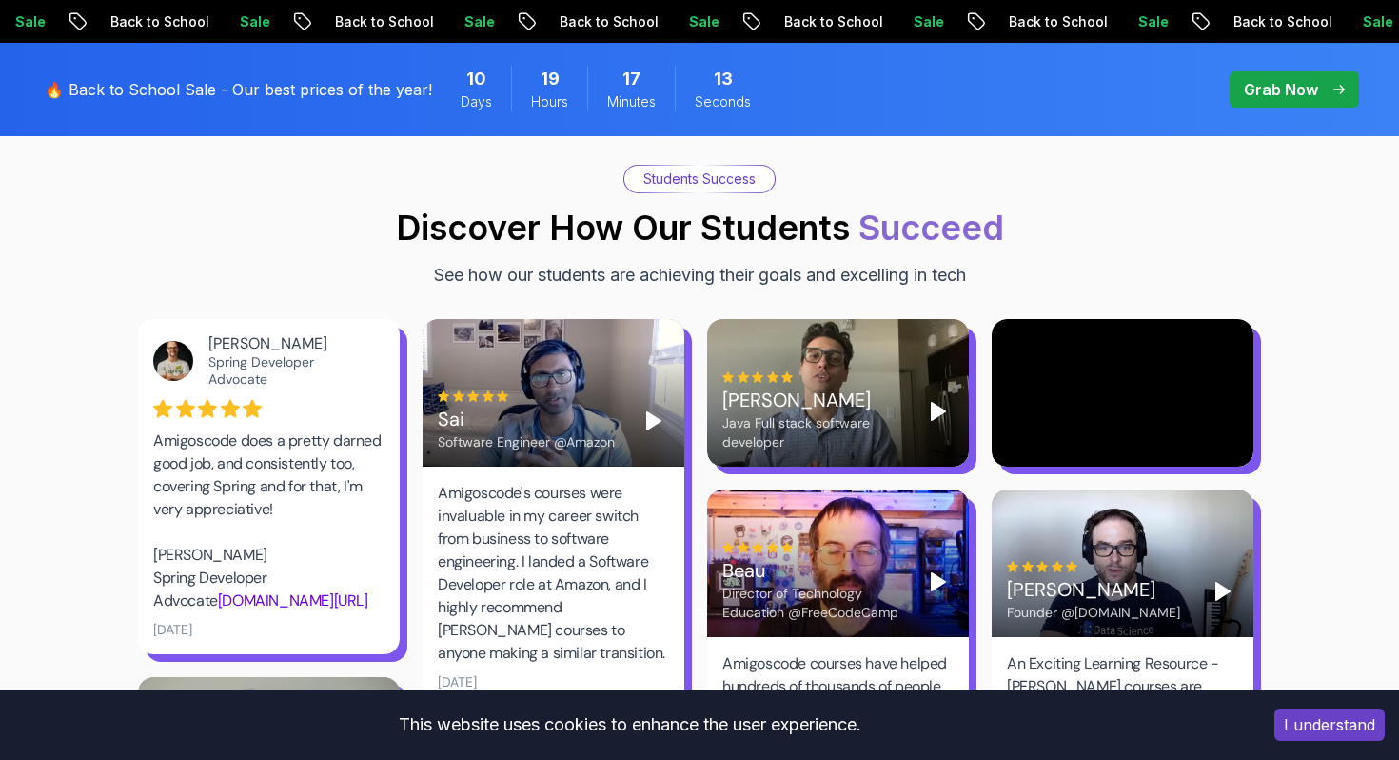
click at [1104, 356] on video at bounding box center [1123, 393] width 262 height 148
click at [1202, 390] on div "Amir Full Stack Software Developer" at bounding box center [1122, 420] width 231 height 61
click at [1222, 409] on icon "Pause" at bounding box center [1223, 420] width 23 height 23
click at [1207, 390] on div "Amir Full Stack Software Developer" at bounding box center [1122, 420] width 231 height 61
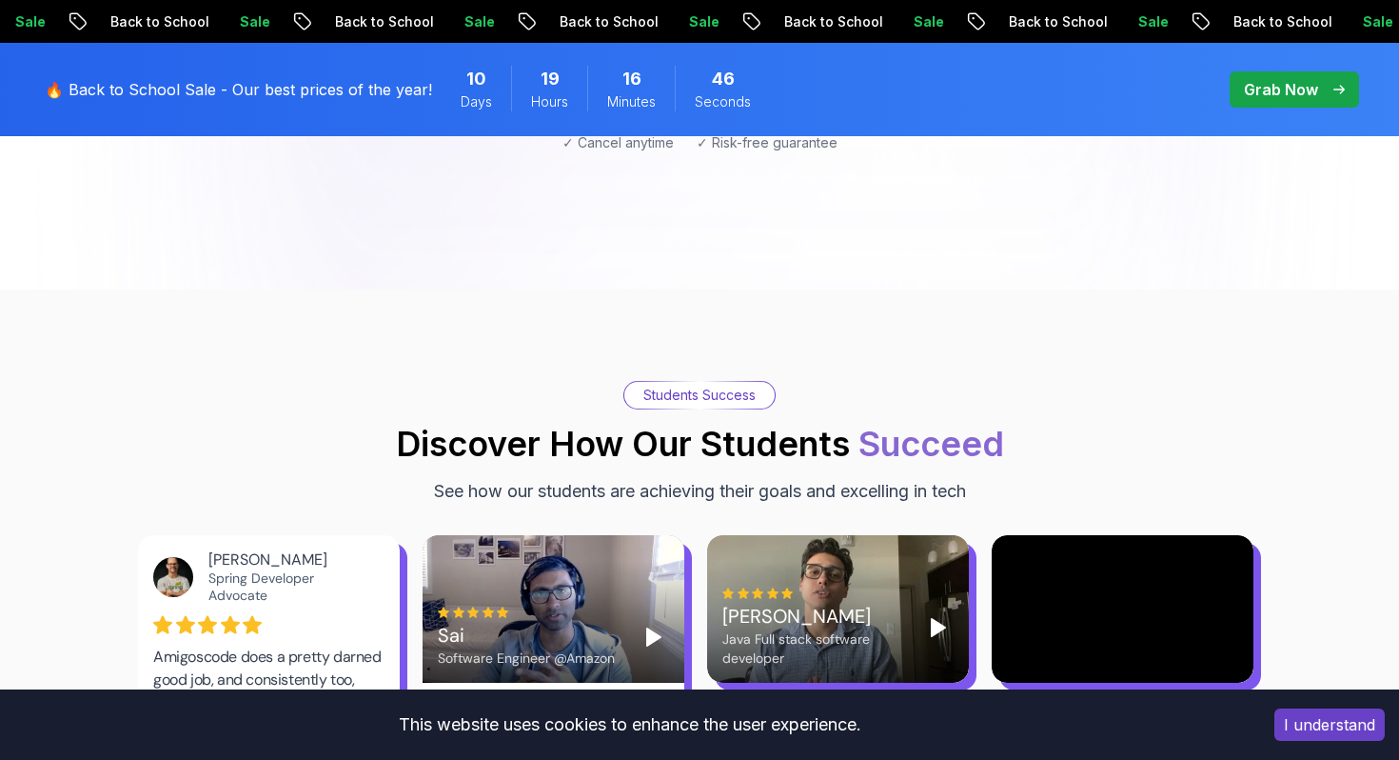
scroll to position [2384, 0]
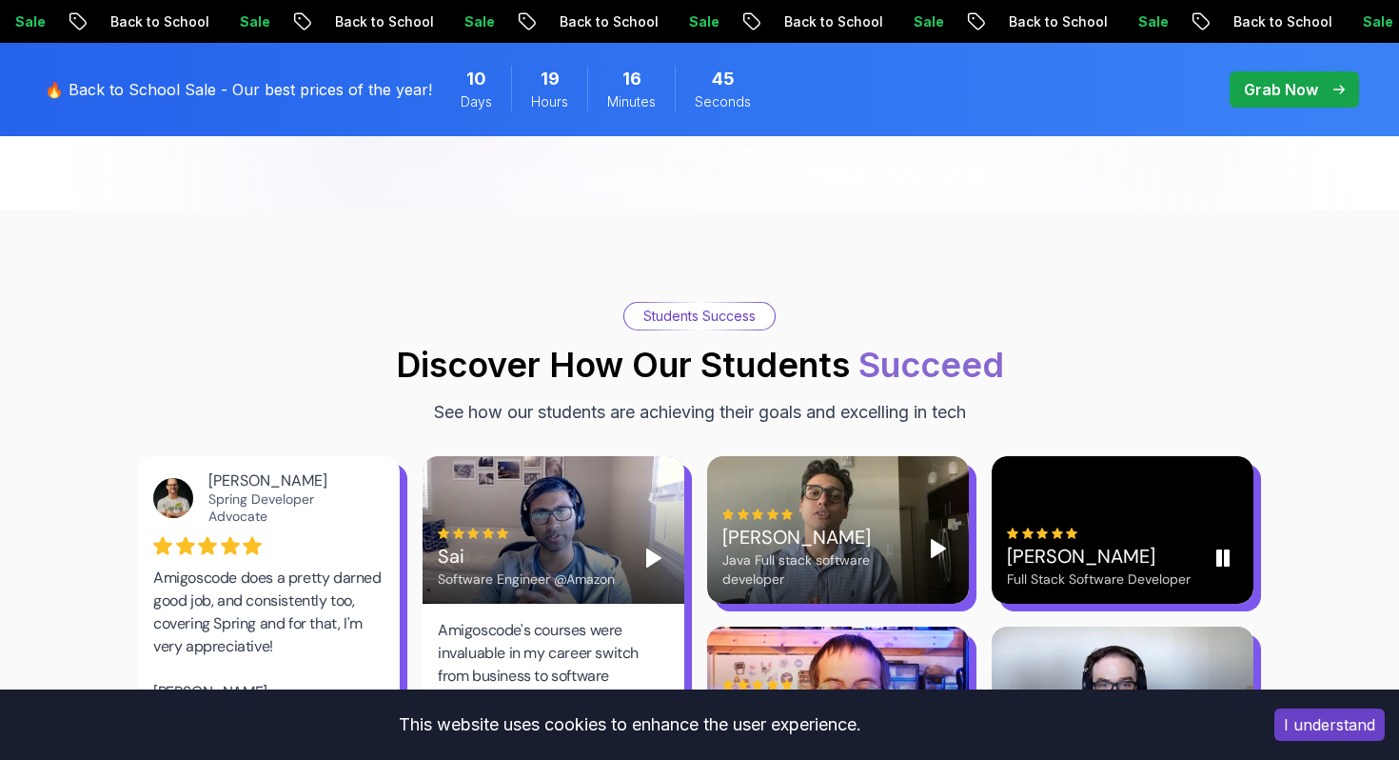
click at [1212, 546] on icon "Pause" at bounding box center [1223, 557] width 23 height 23
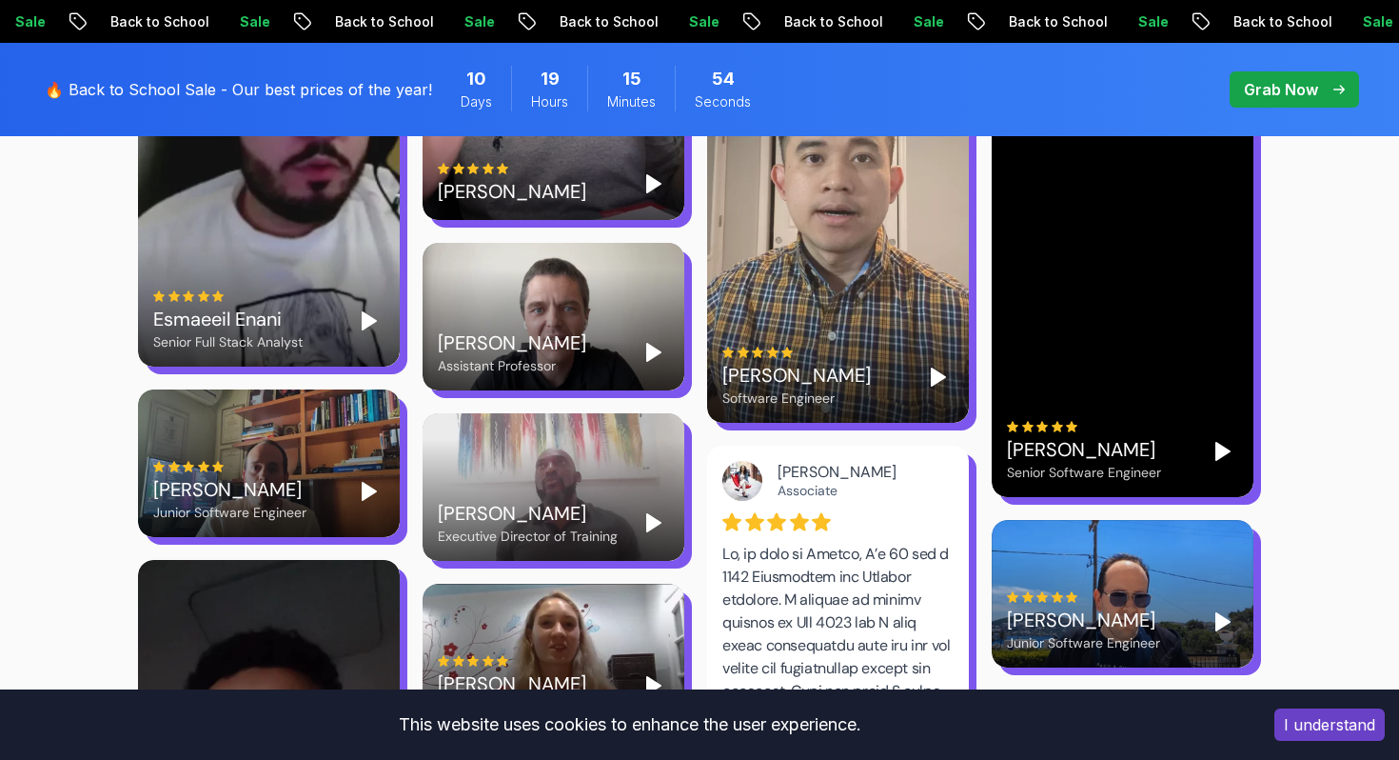
scroll to position [4198, 0]
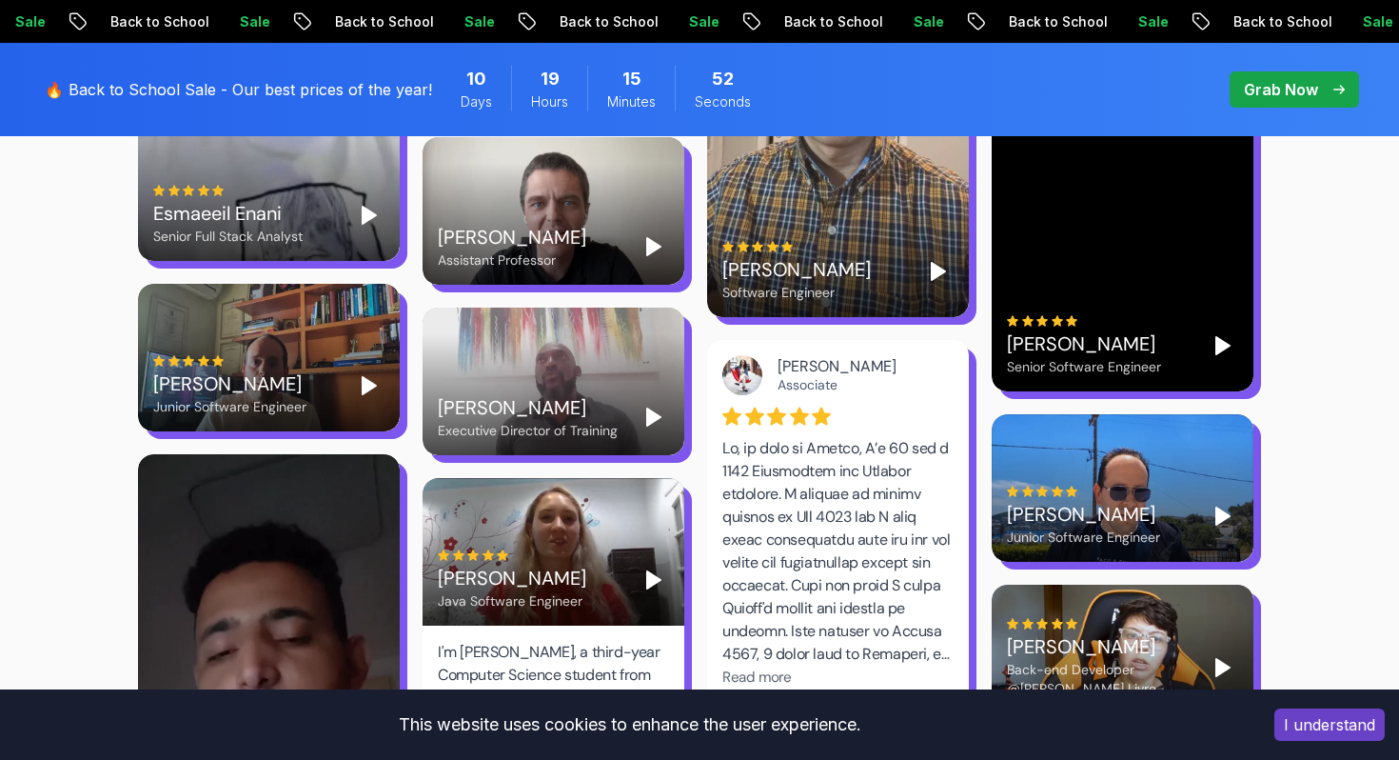
click at [645, 406] on icon "Play" at bounding box center [654, 417] width 23 height 23
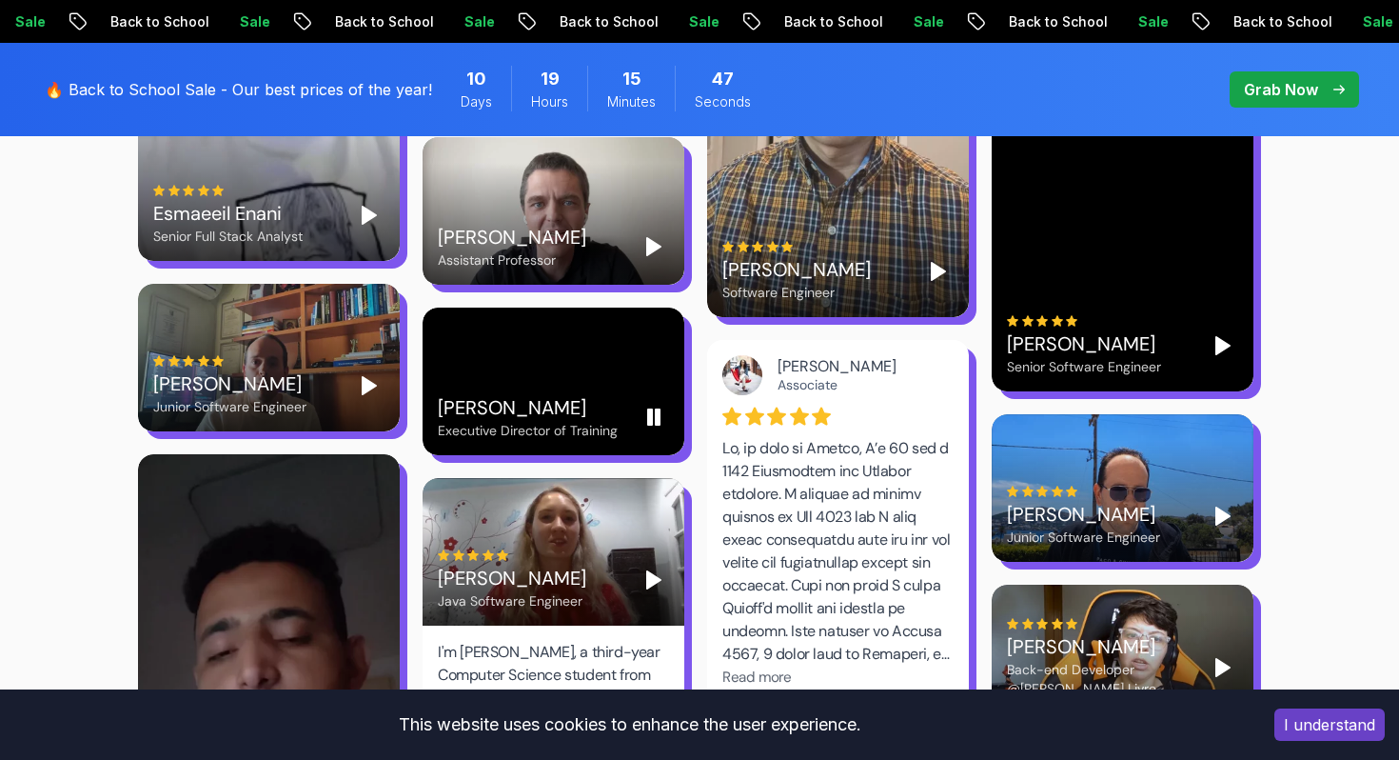
click at [645, 406] on icon "Pause" at bounding box center [654, 417] width 23 height 23
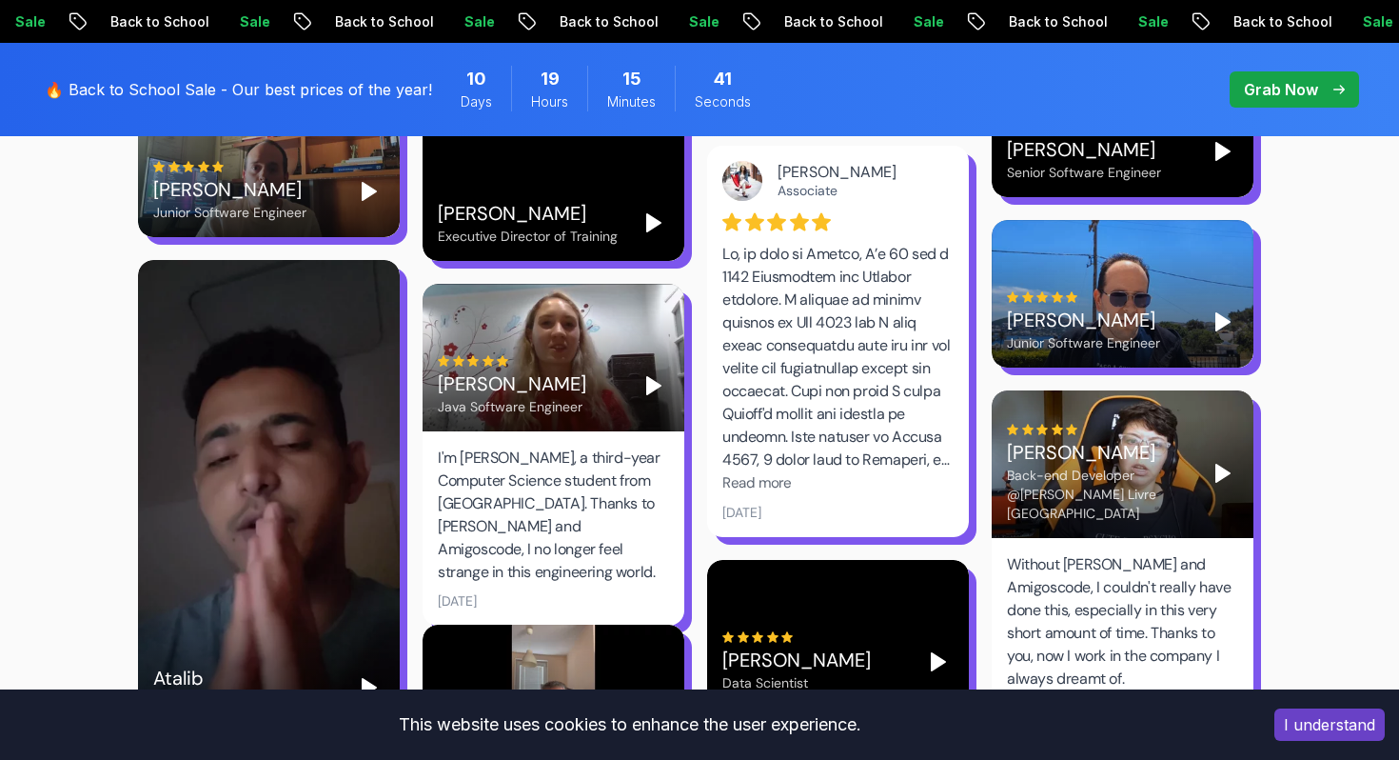
scroll to position [4394, 0]
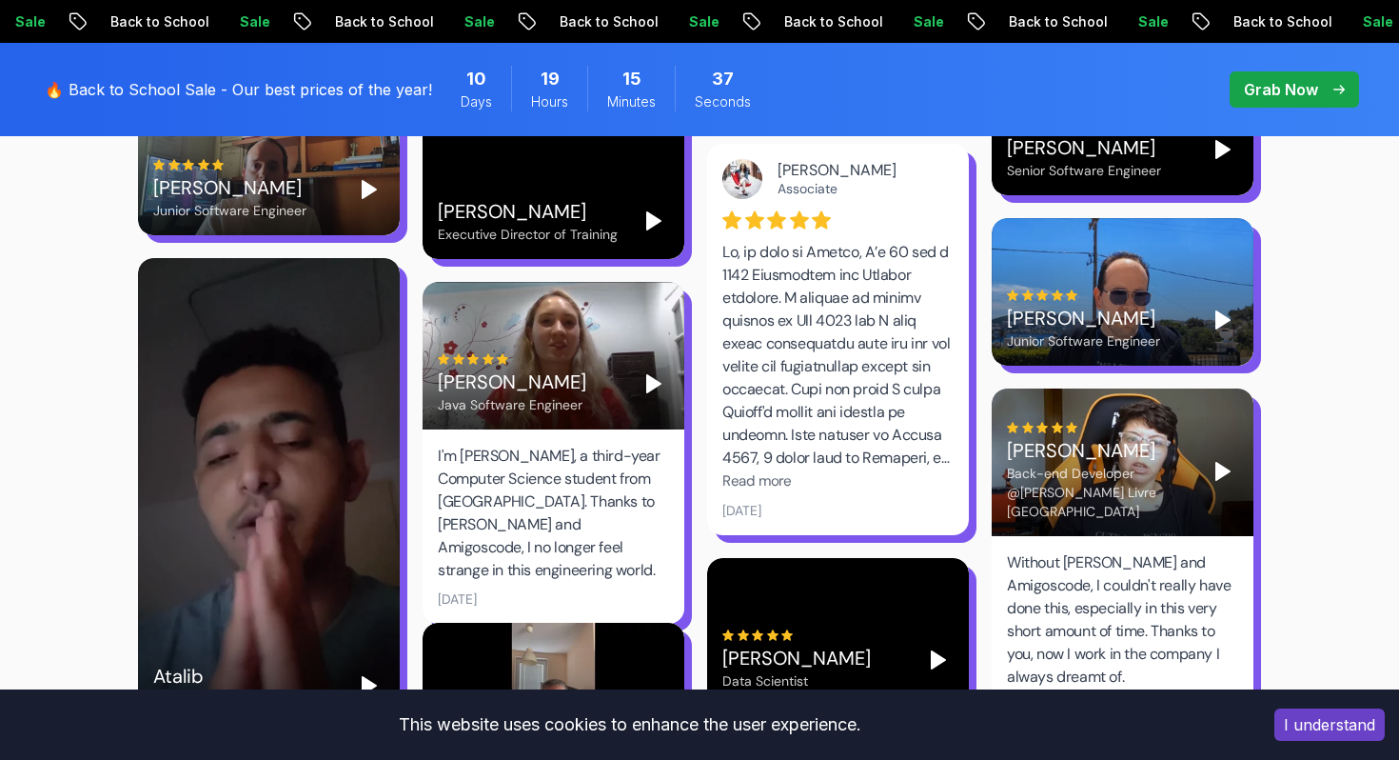
click at [643, 372] on icon "Play" at bounding box center [654, 383] width 23 height 23
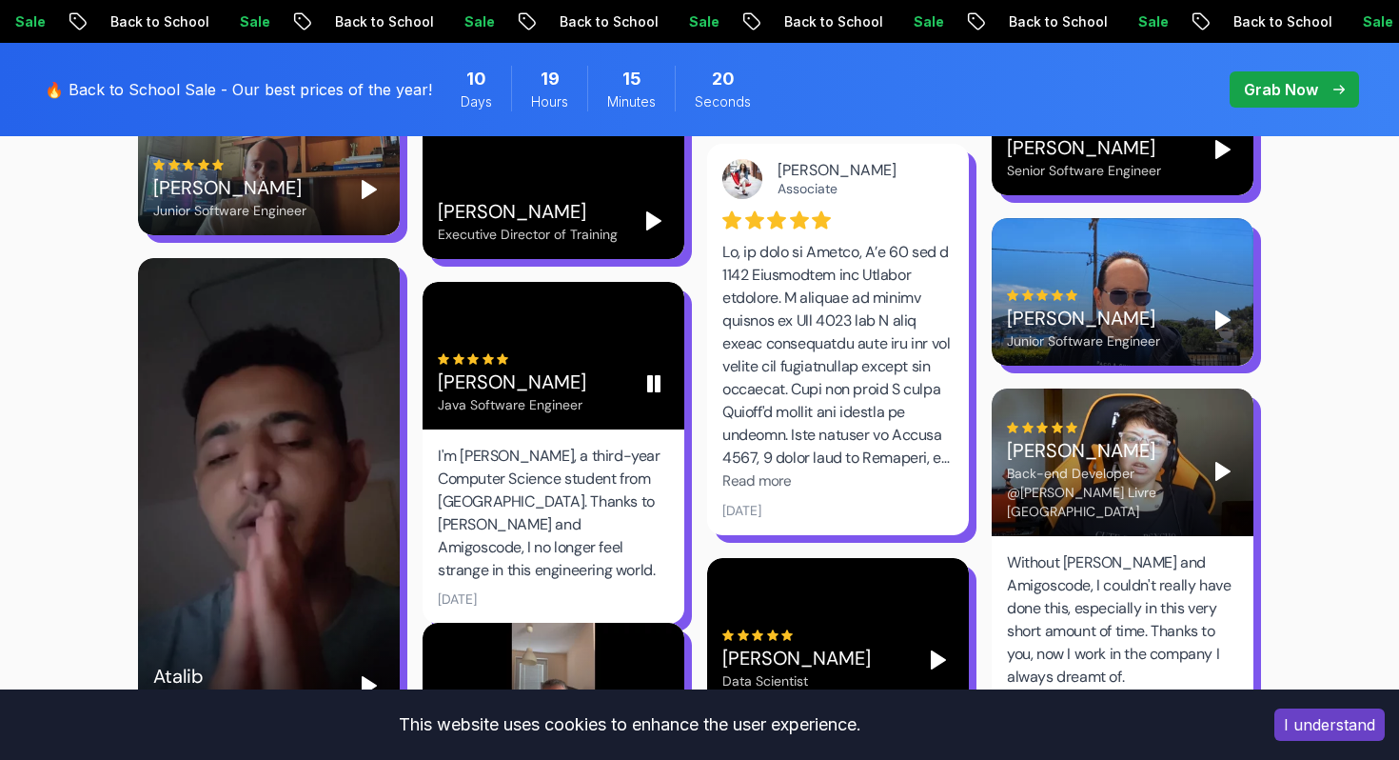
click at [647, 372] on icon "Pause" at bounding box center [654, 383] width 23 height 23
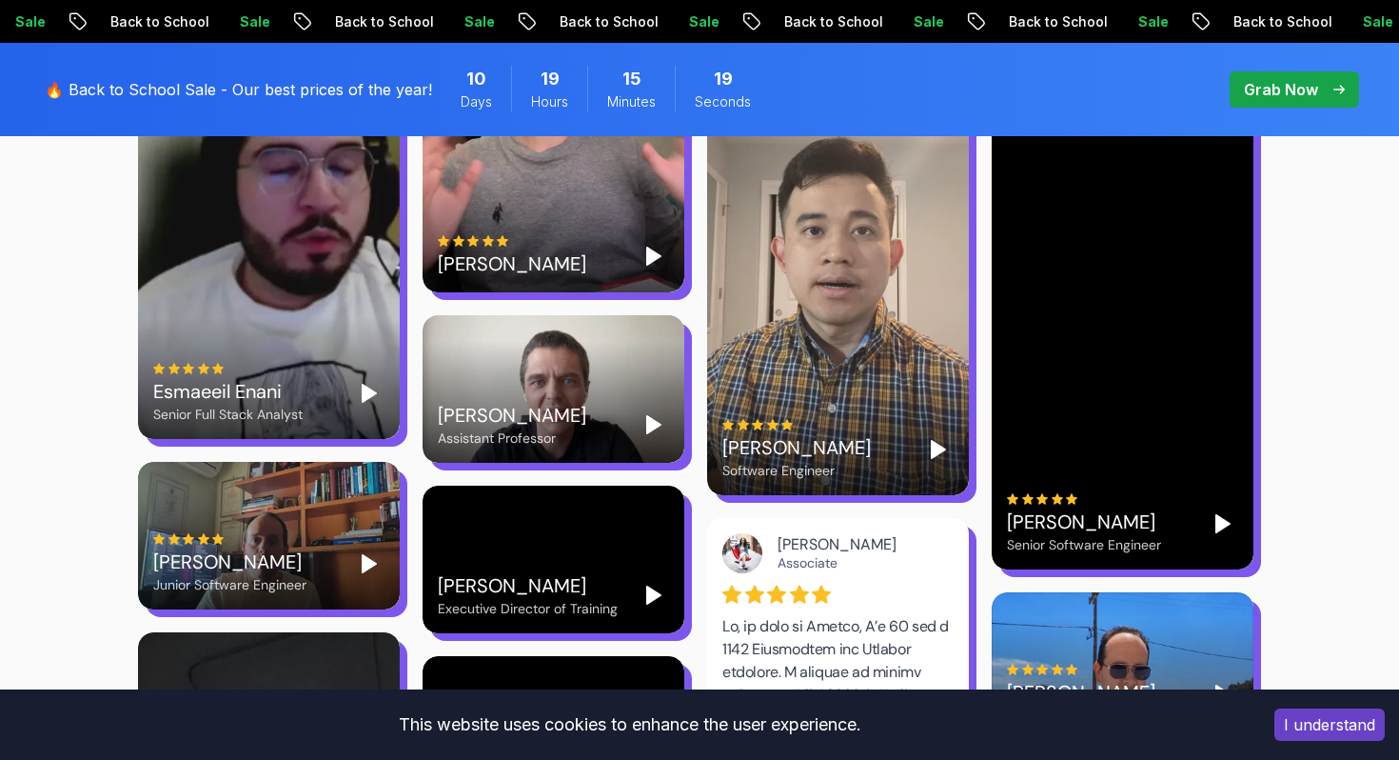
scroll to position [4015, 0]
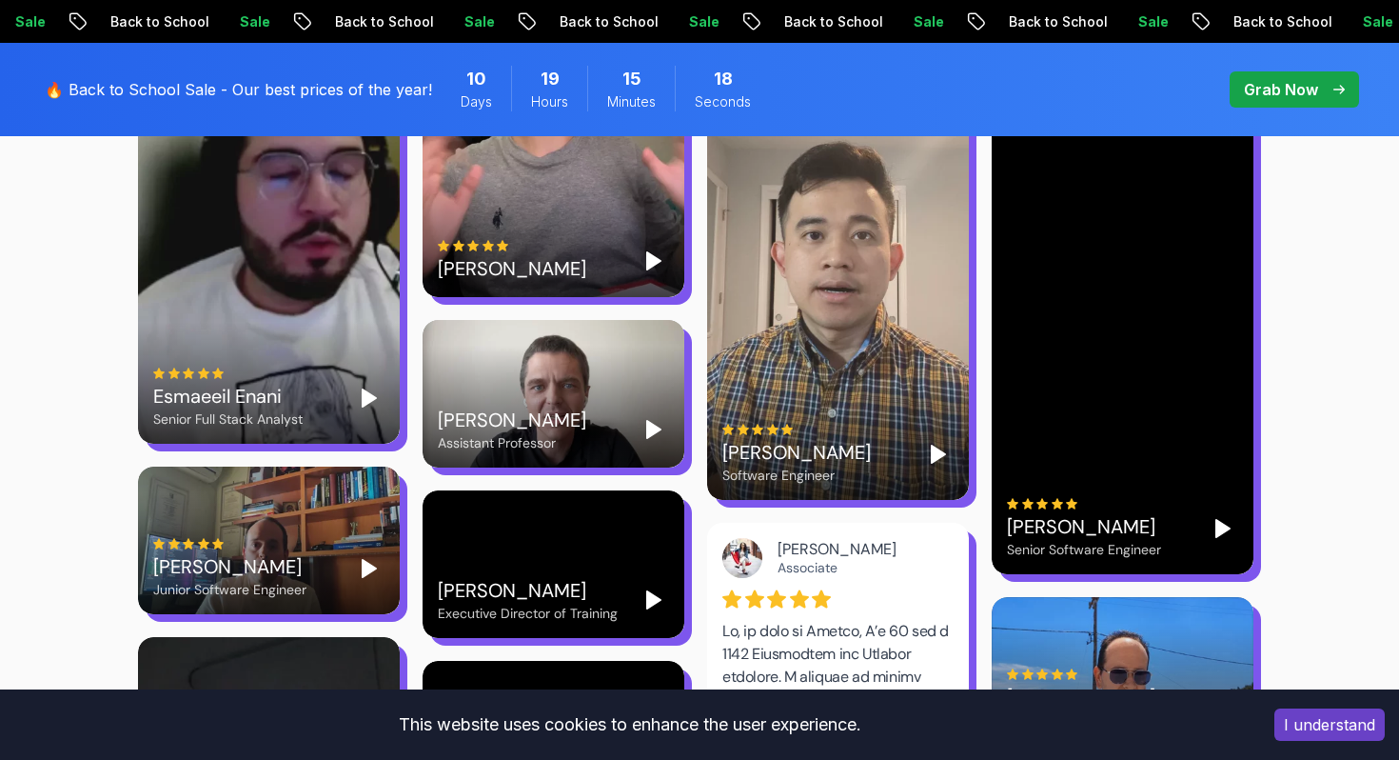
click at [646, 418] on icon "Play" at bounding box center [654, 429] width 23 height 23
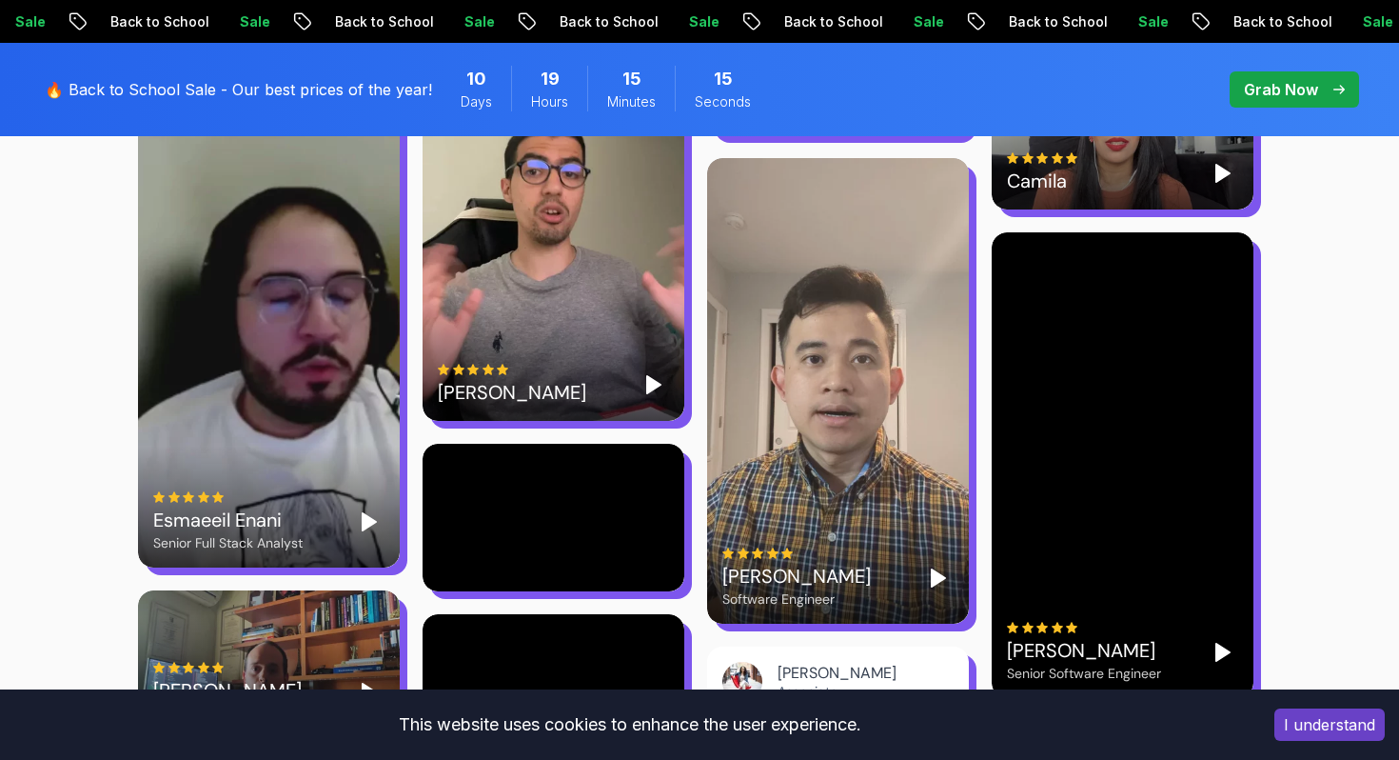
scroll to position [3945, 0]
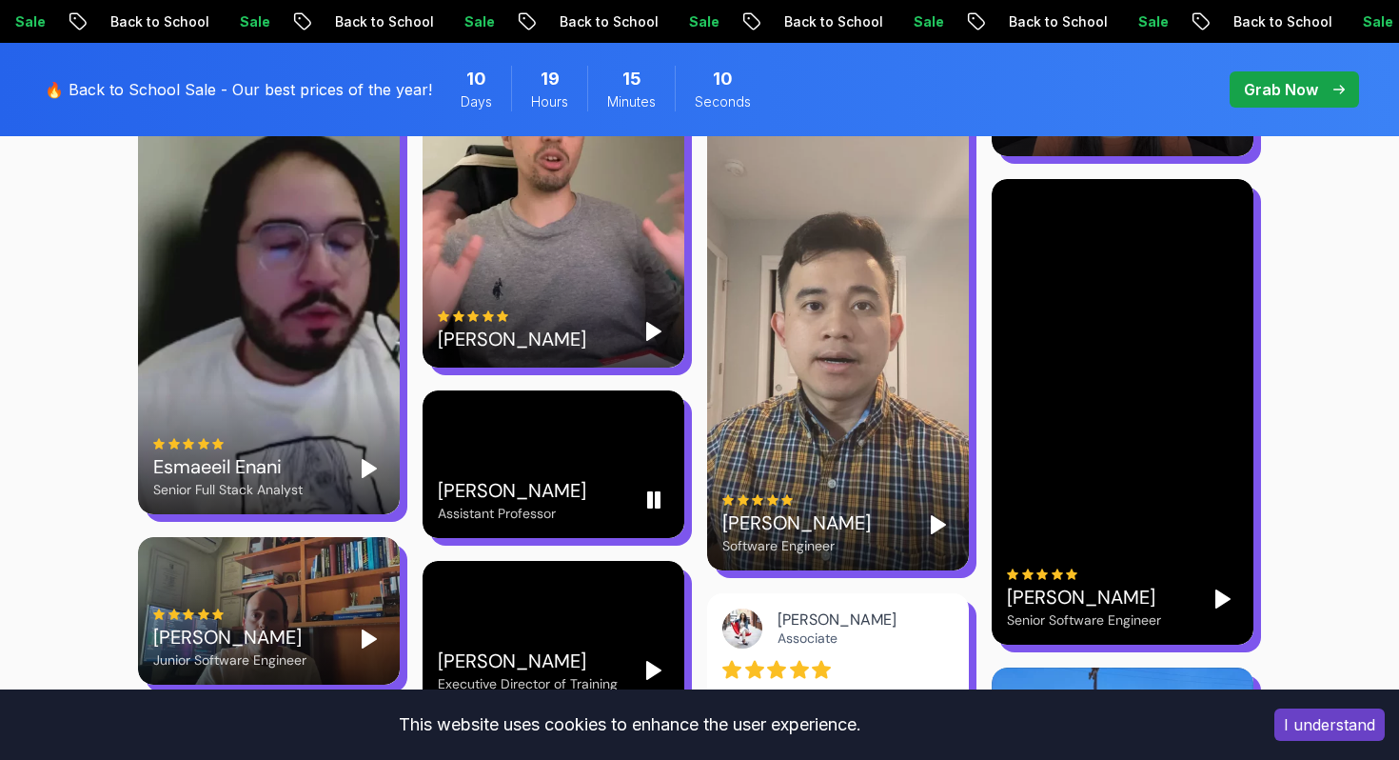
click at [649, 492] on rect "Pause" at bounding box center [650, 499] width 4 height 15
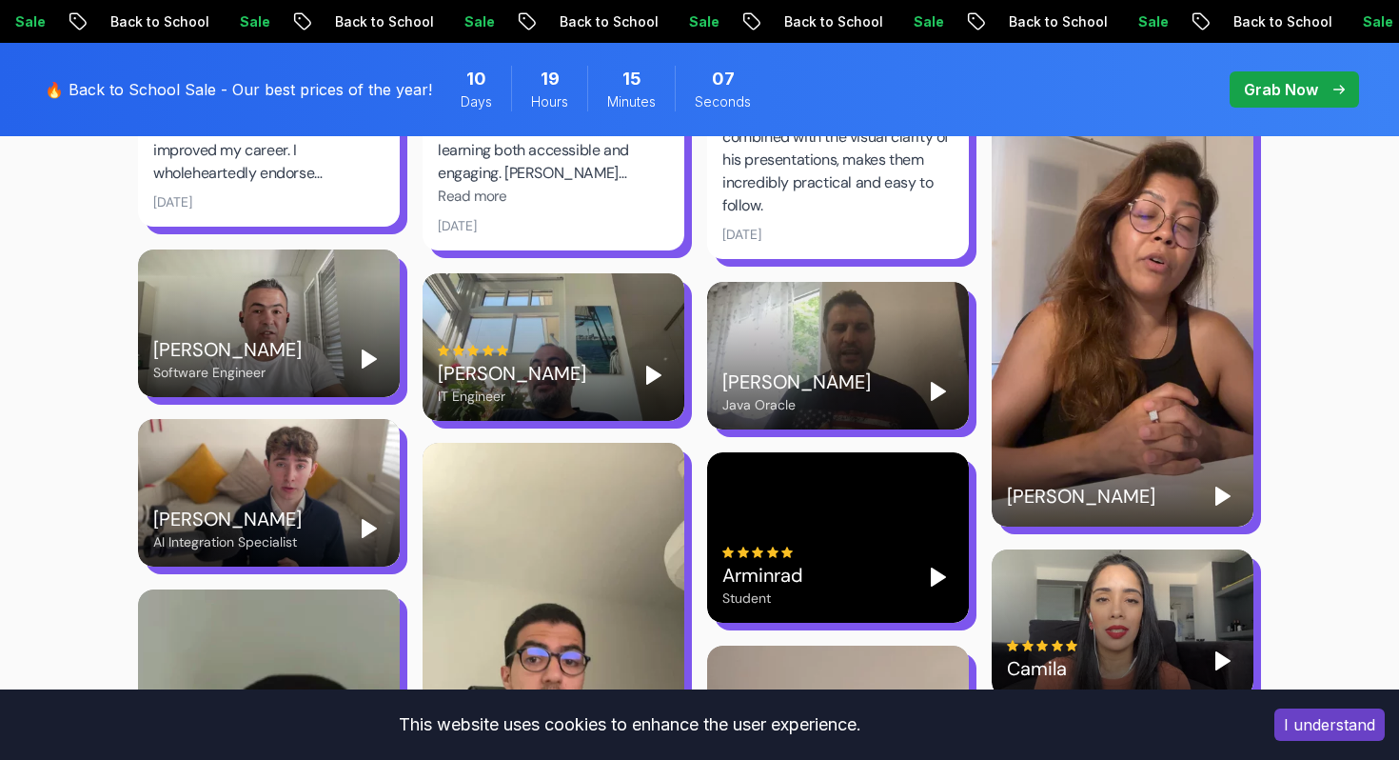
scroll to position [3403, 0]
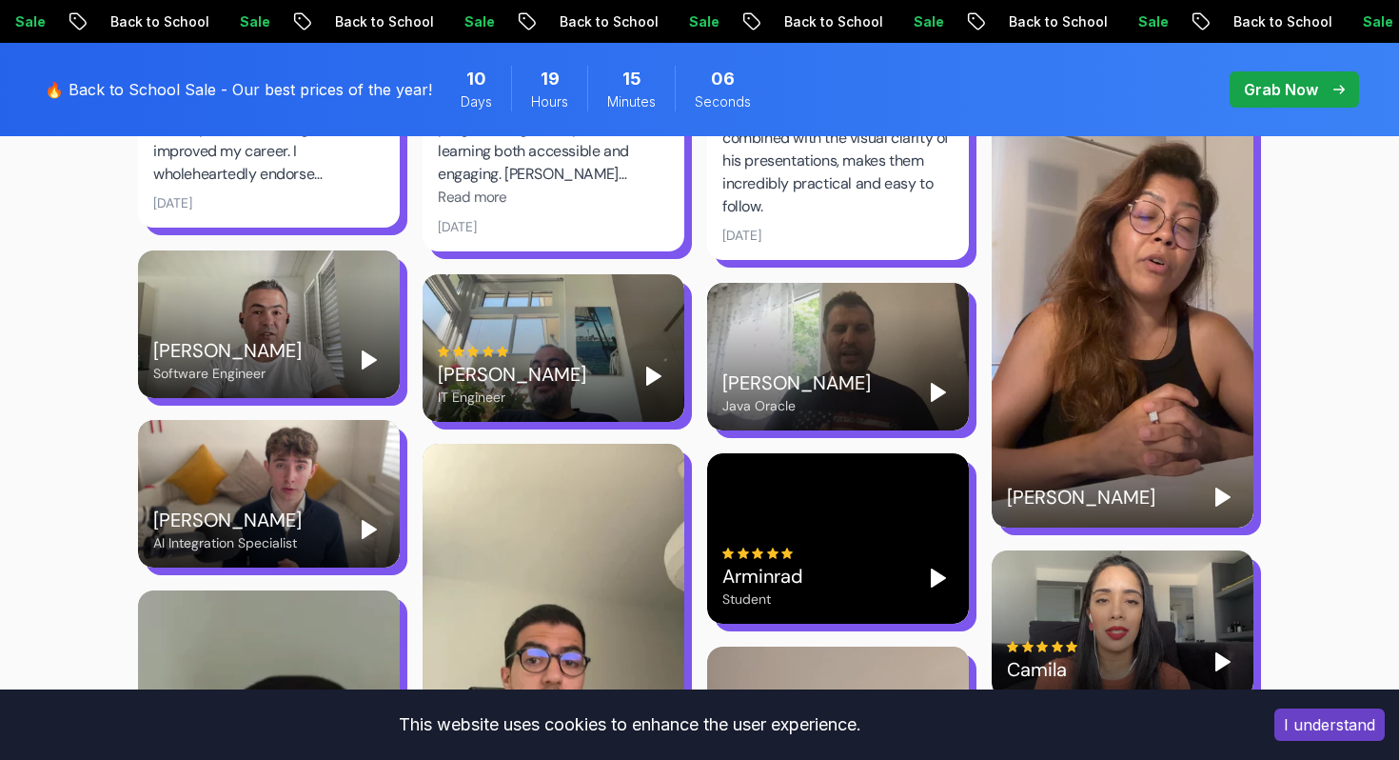
click at [647, 367] on polygon "Play" at bounding box center [653, 375] width 13 height 17
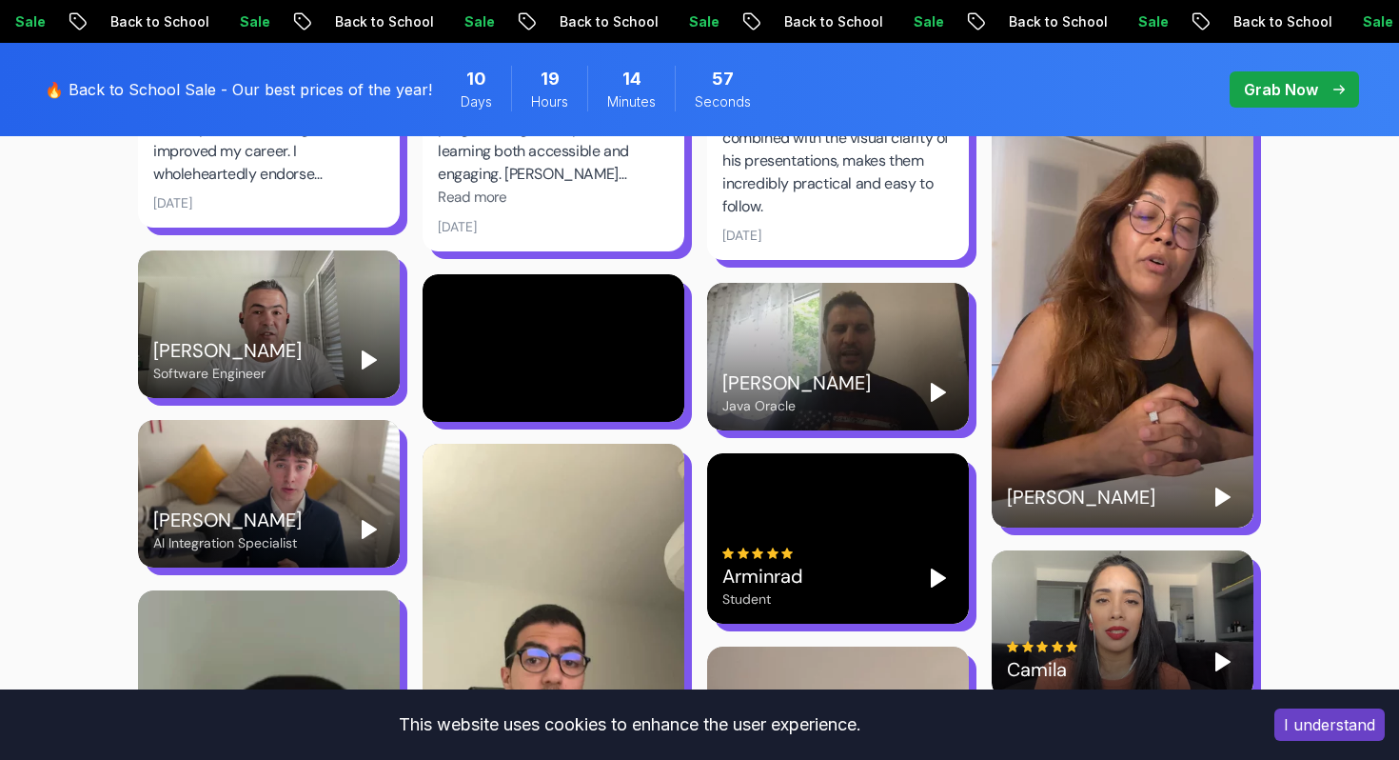
click at [371, 521] on polygon "Play" at bounding box center [369, 529] width 13 height 17
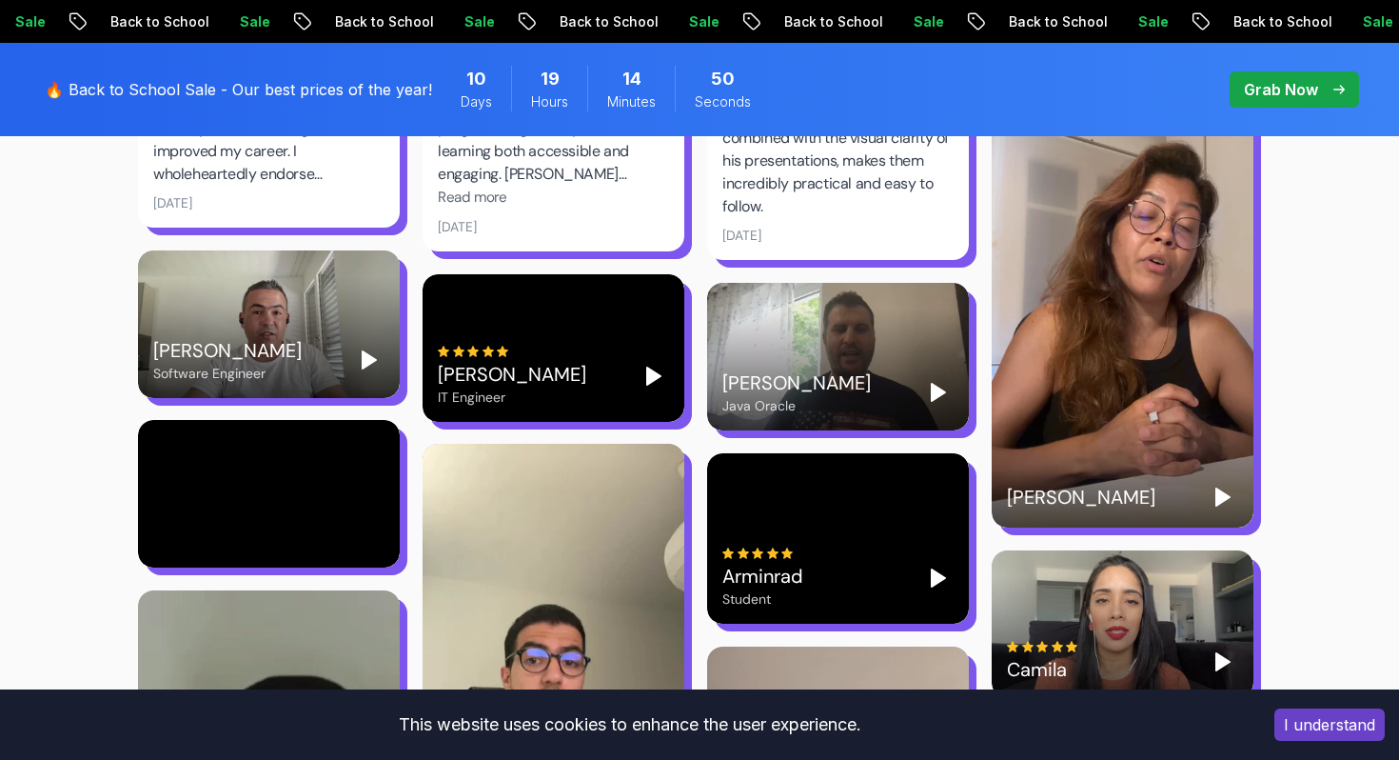
click at [366, 351] on polygon "Play" at bounding box center [369, 359] width 13 height 17
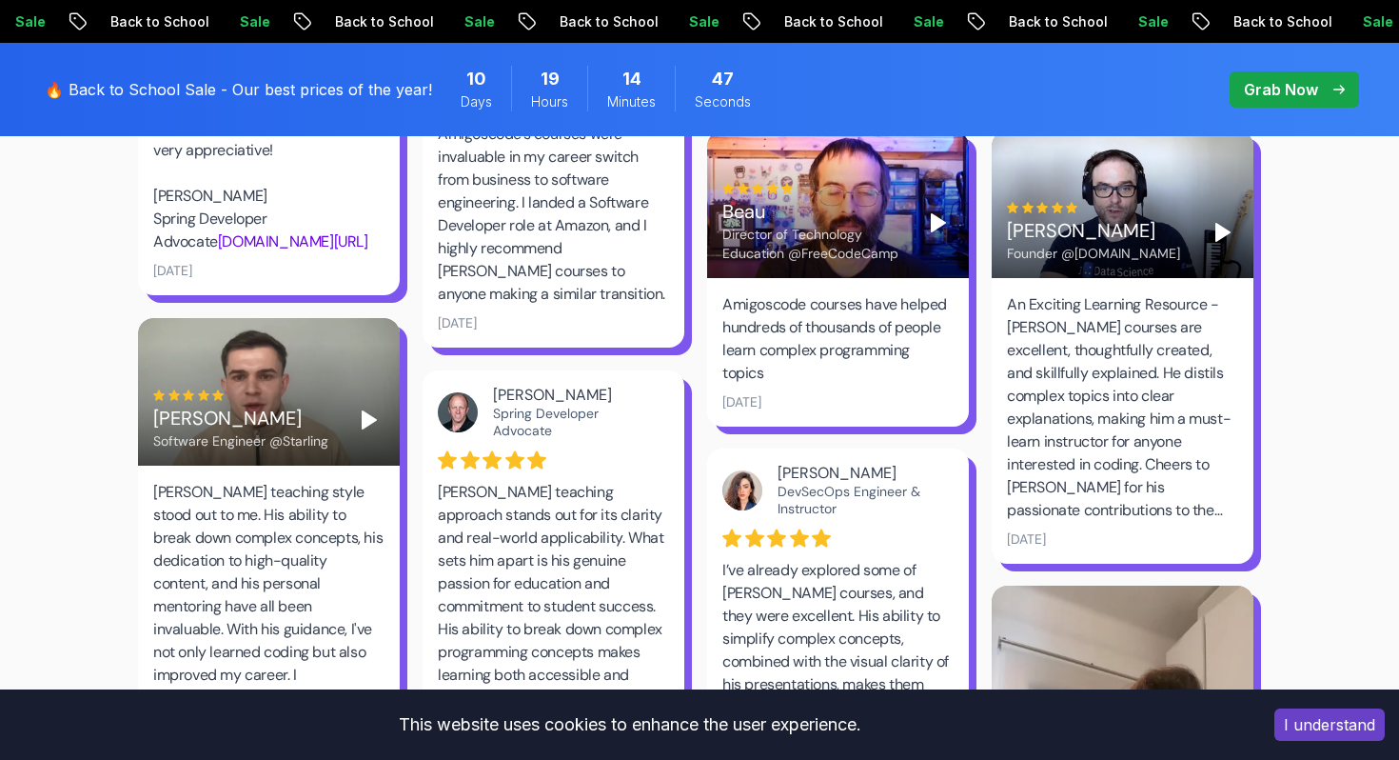
scroll to position [2646, 0]
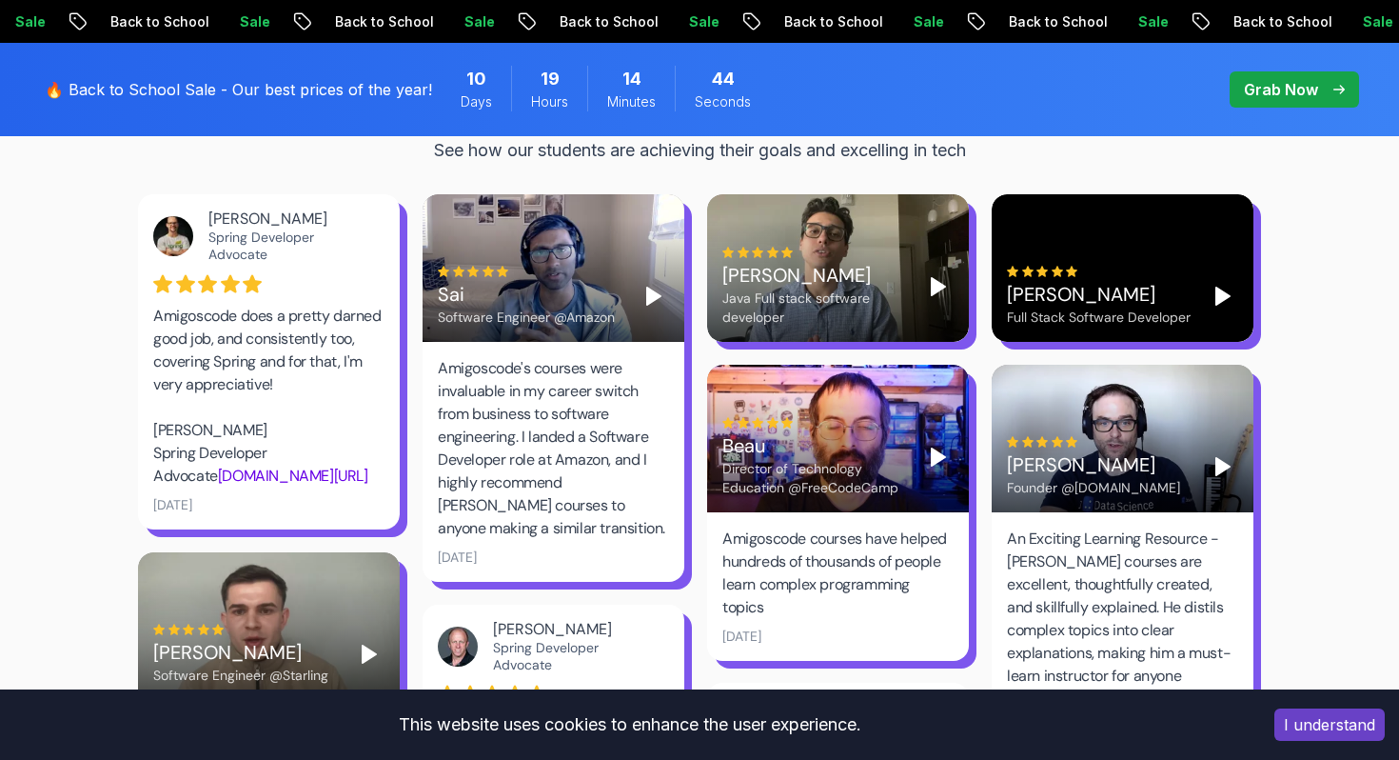
click at [654, 287] on polygon "Play" at bounding box center [653, 295] width 13 height 17
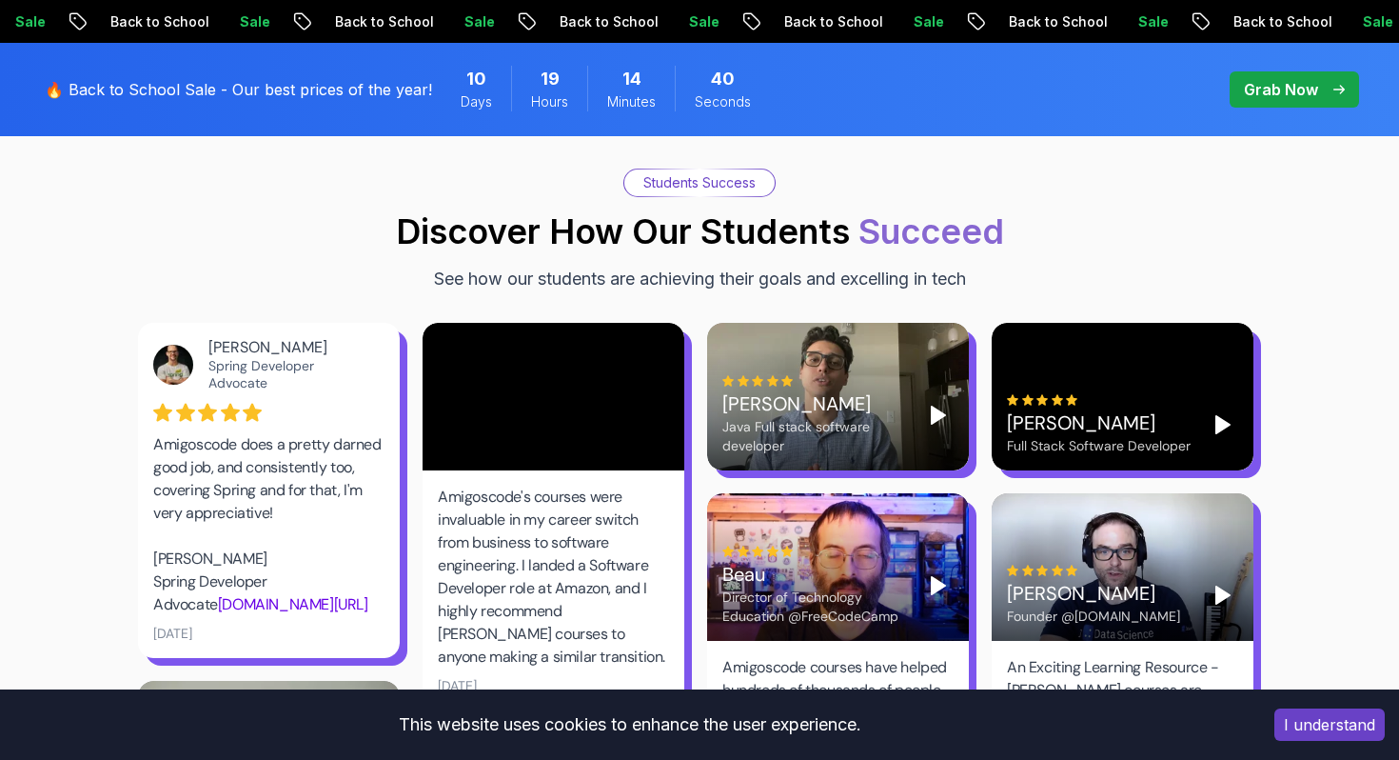
scroll to position [2530, 0]
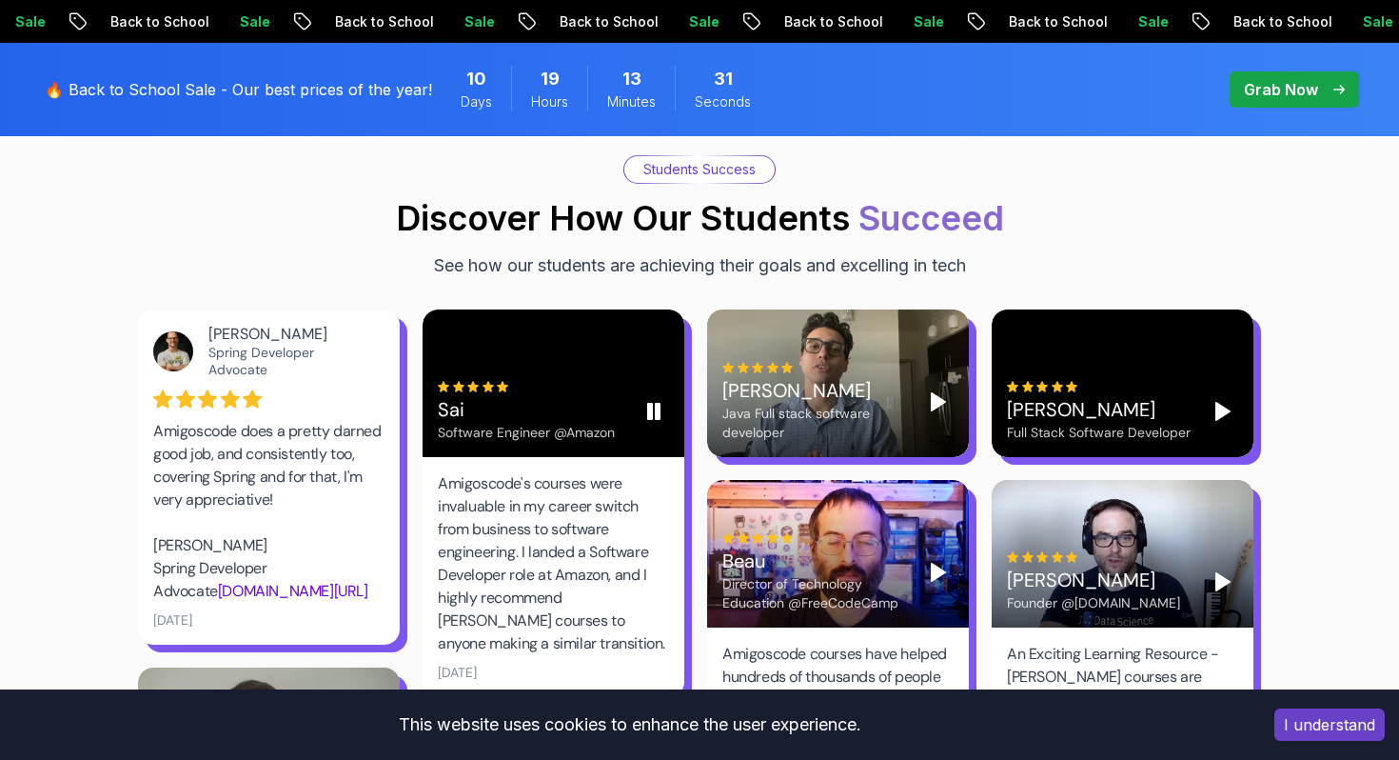
click at [644, 400] on icon "Pause" at bounding box center [654, 411] width 23 height 23
click at [936, 390] on icon "Play" at bounding box center [938, 401] width 23 height 23
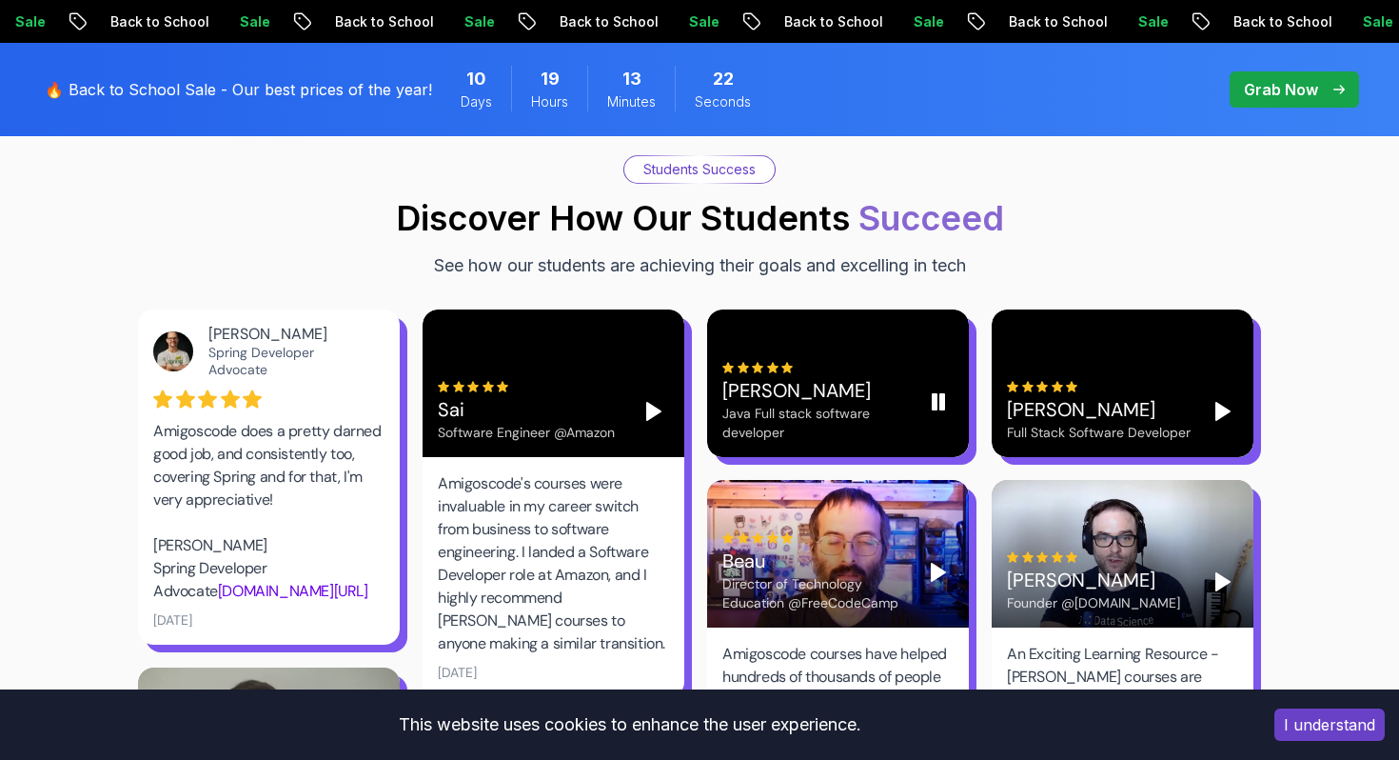
click at [933, 390] on icon "Pause" at bounding box center [938, 401] width 23 height 23
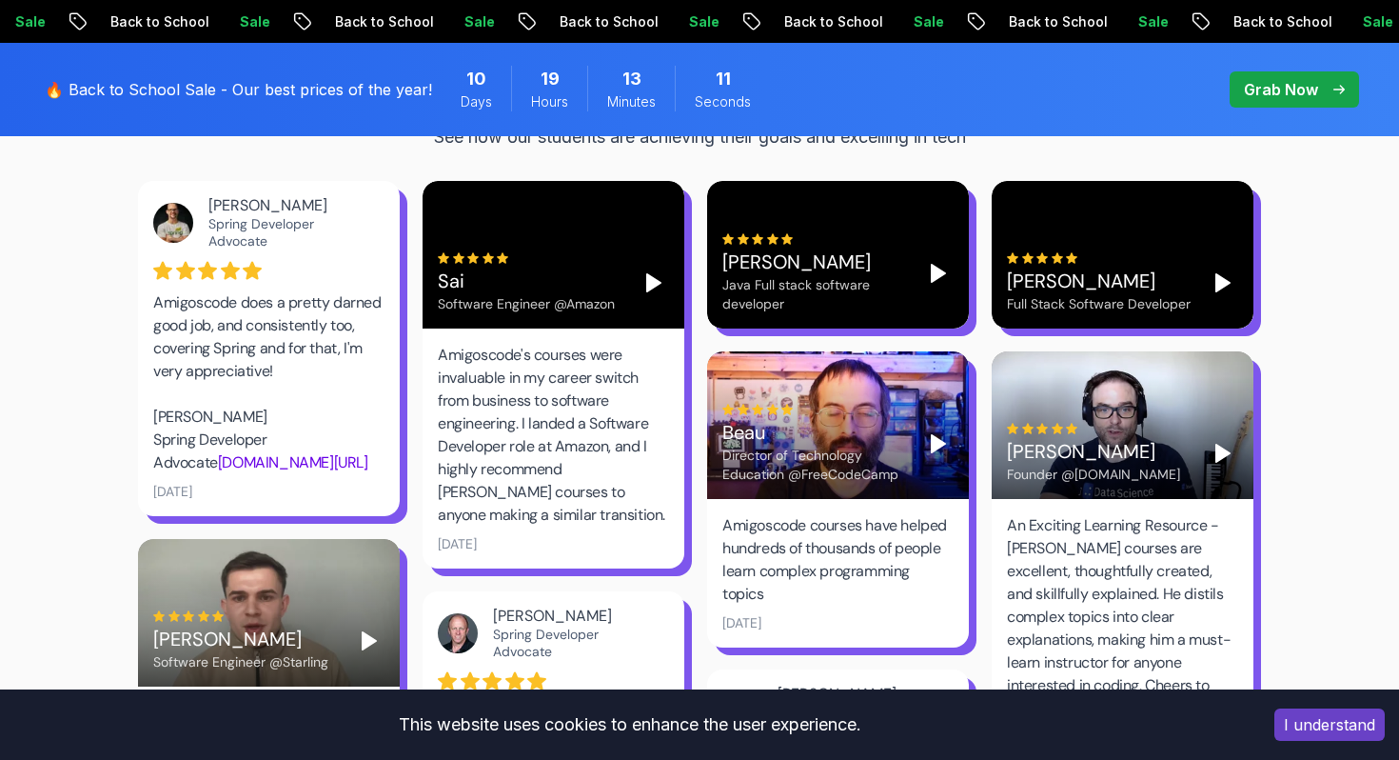
scroll to position [2660, 0]
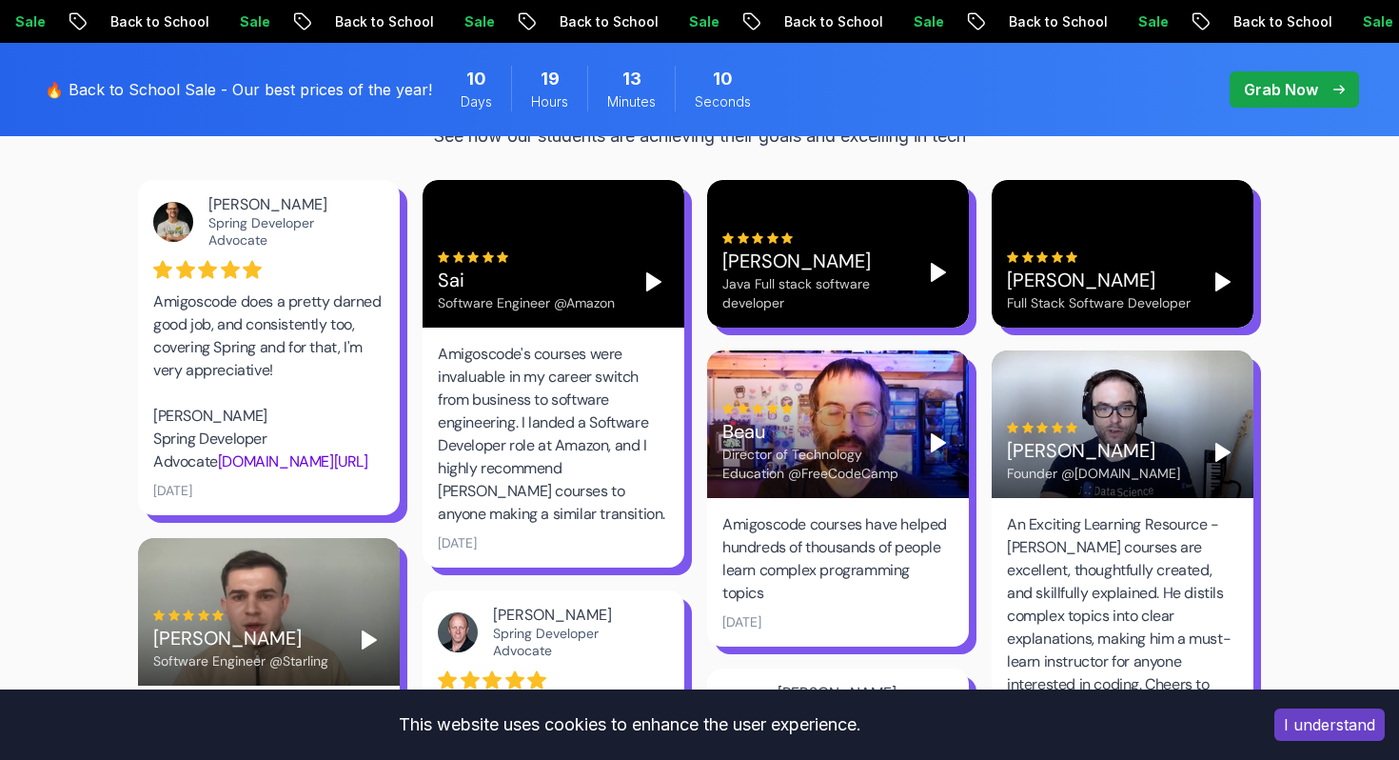
click at [1211, 437] on button "Play" at bounding box center [1223, 452] width 30 height 30
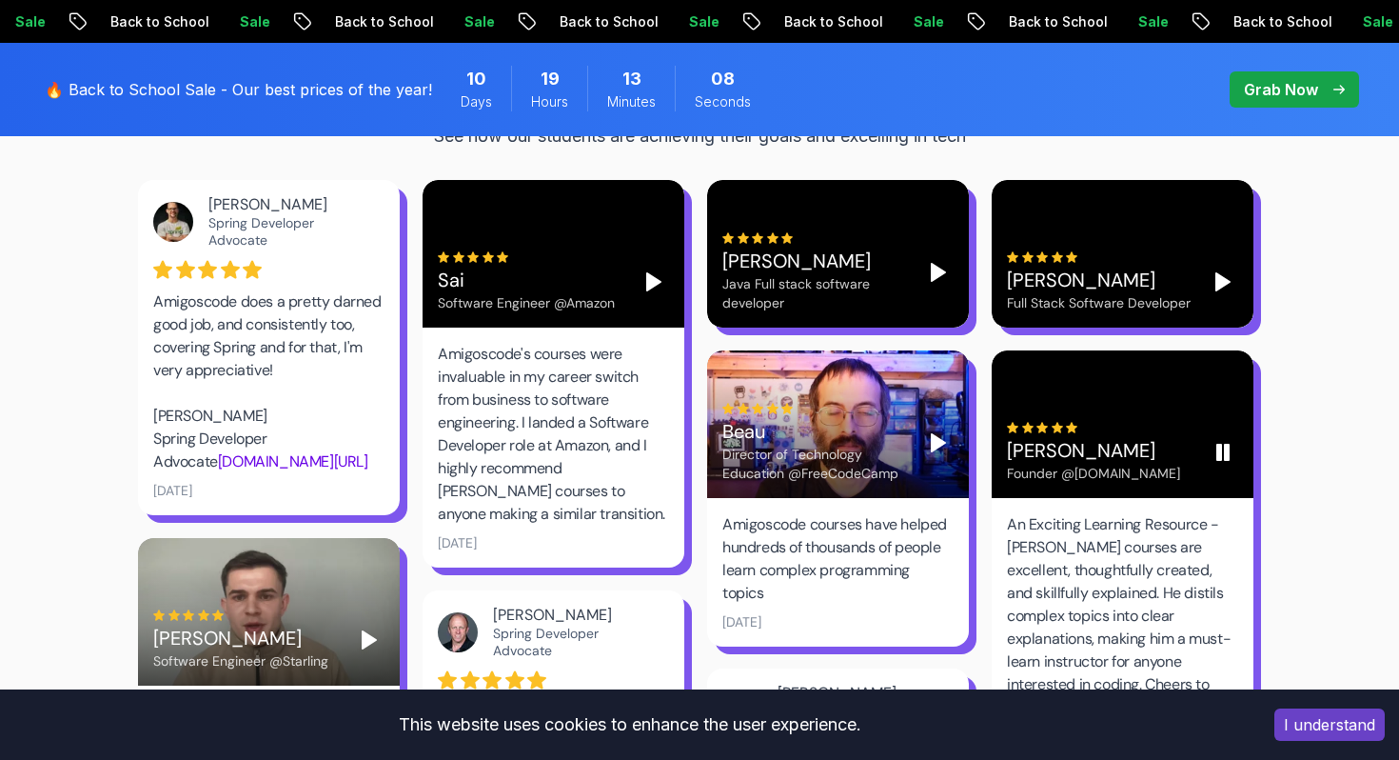
click at [1215, 441] on icon "Pause" at bounding box center [1223, 452] width 23 height 23
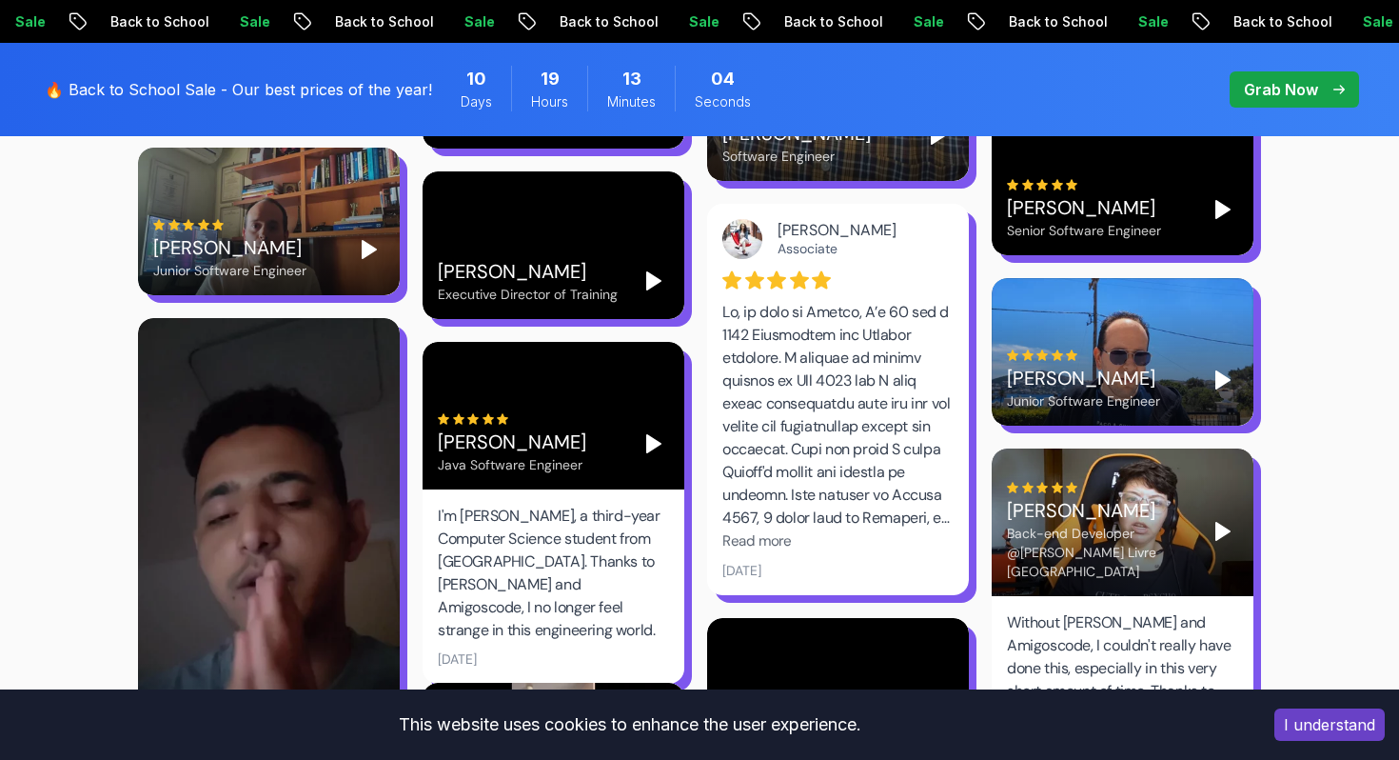
scroll to position [5008, 0]
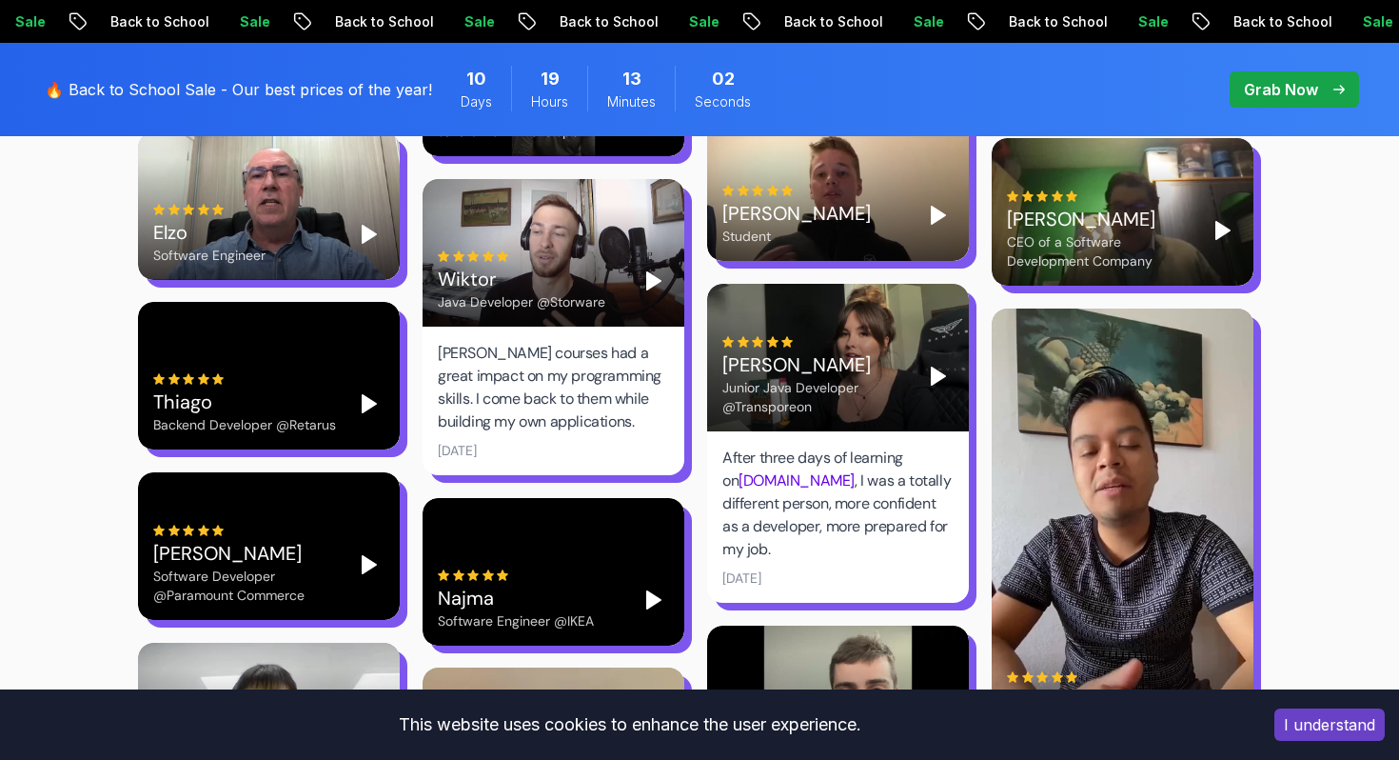
click at [644, 588] on icon "Play" at bounding box center [654, 599] width 23 height 23
click at [492, 498] on div "[PERSON_NAME] Software Engineer @IKEA" at bounding box center [554, 572] width 262 height 148
click at [533, 498] on div "[PERSON_NAME] Software Engineer @IKEA" at bounding box center [554, 572] width 262 height 148
click at [647, 561] on video at bounding box center [554, 572] width 262 height 148
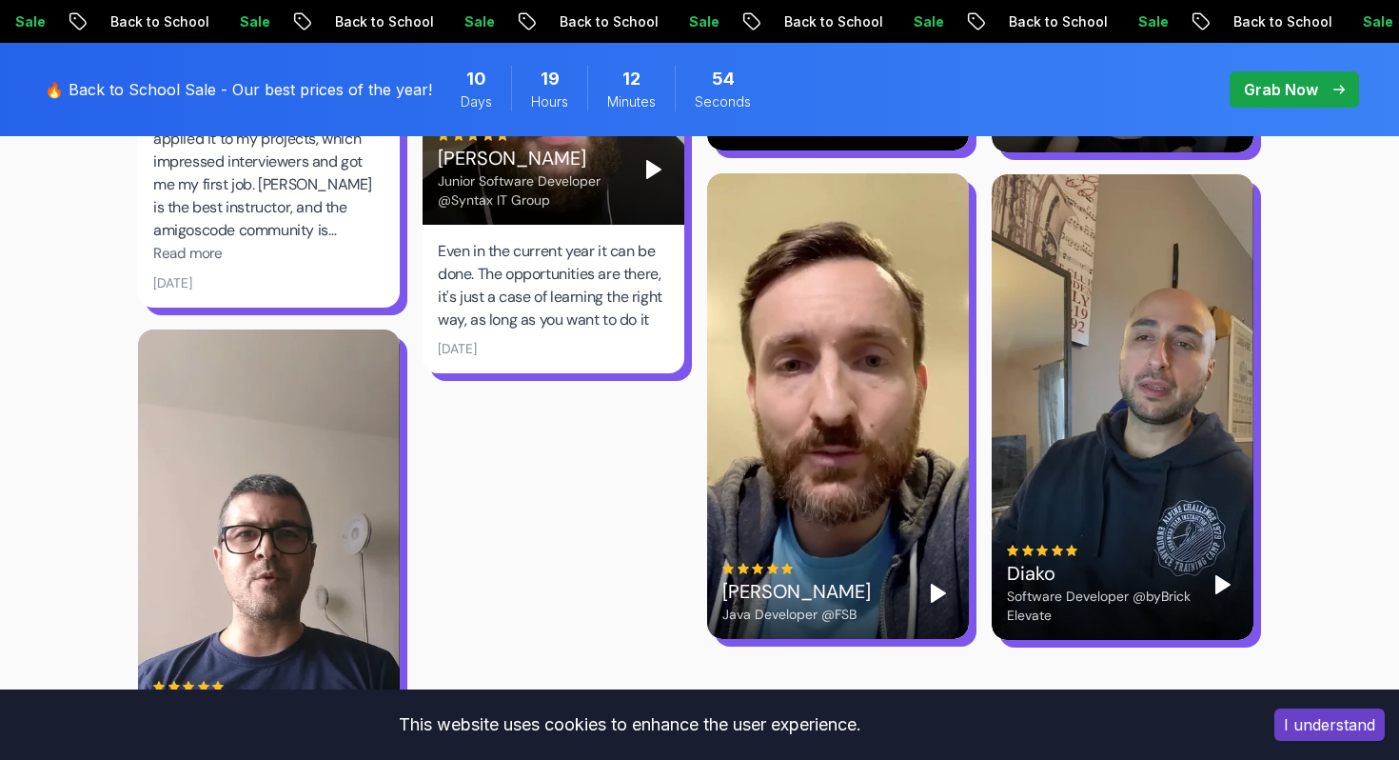
scroll to position [6298, 0]
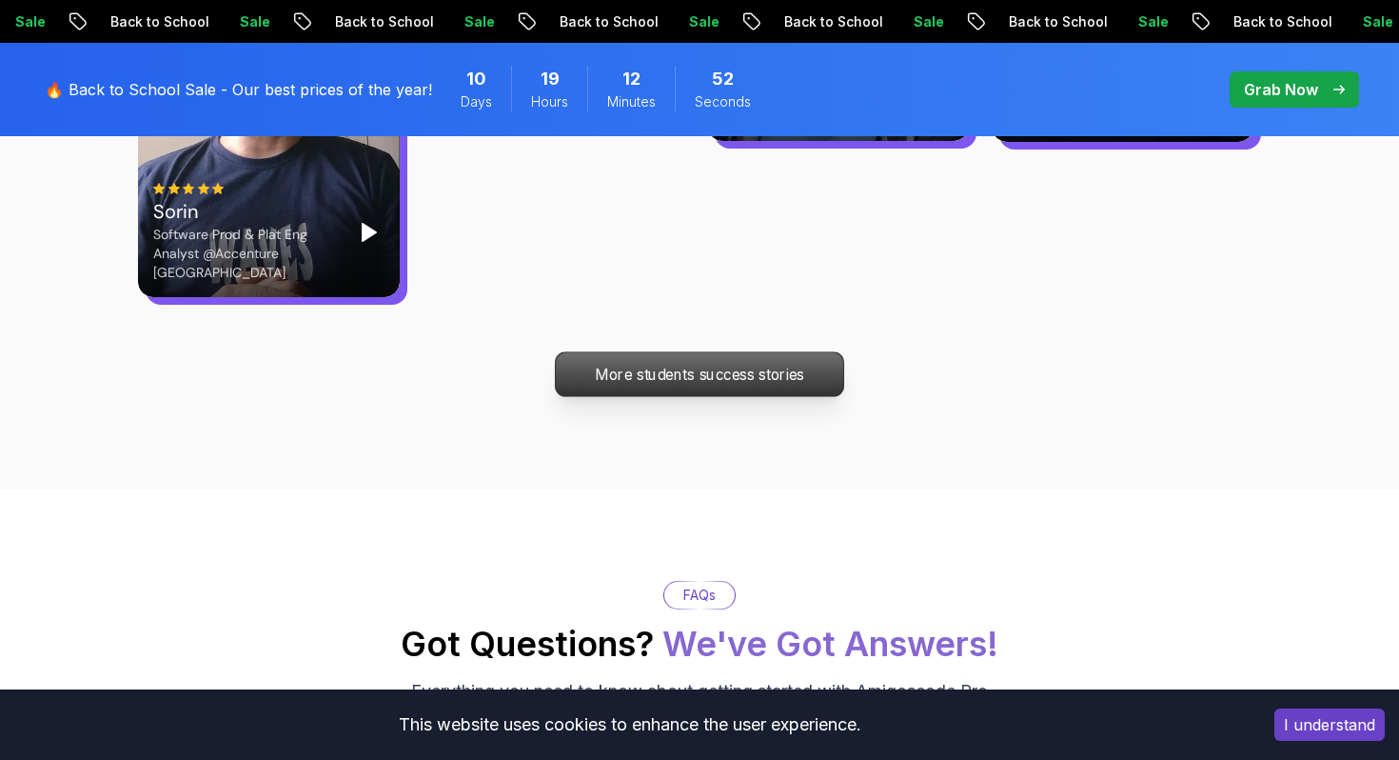
click at [680, 352] on p "More students success stories" at bounding box center [699, 374] width 287 height 44
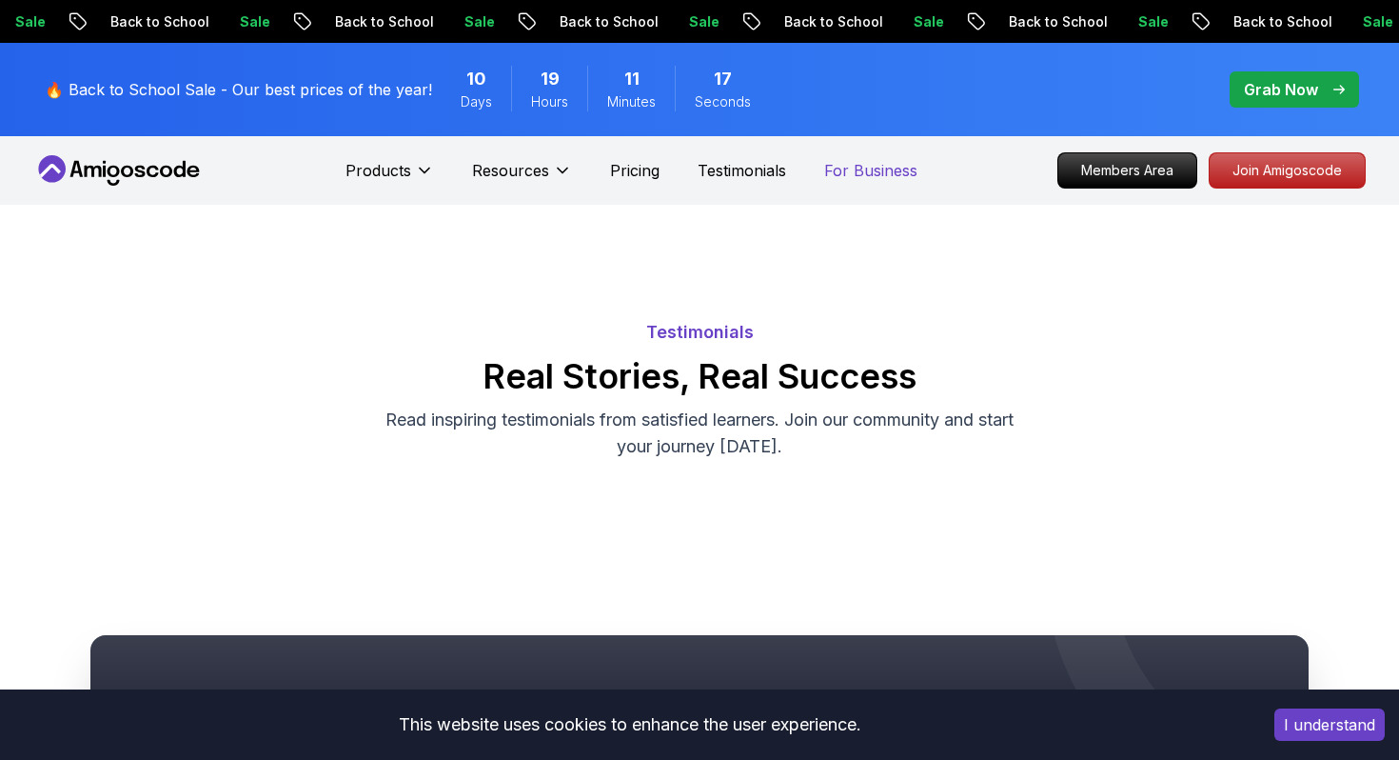
click at [870, 170] on p "For Business" at bounding box center [870, 170] width 93 height 23
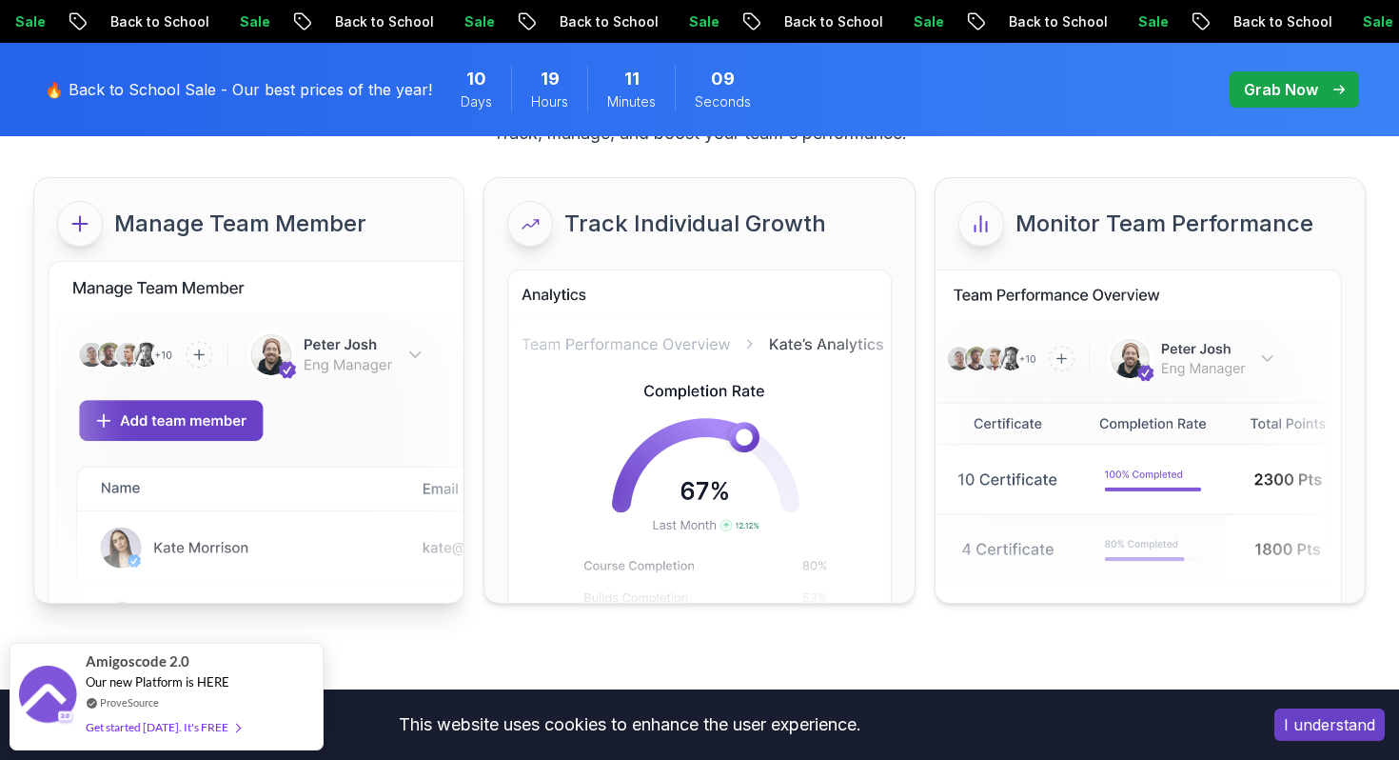
scroll to position [157, 0]
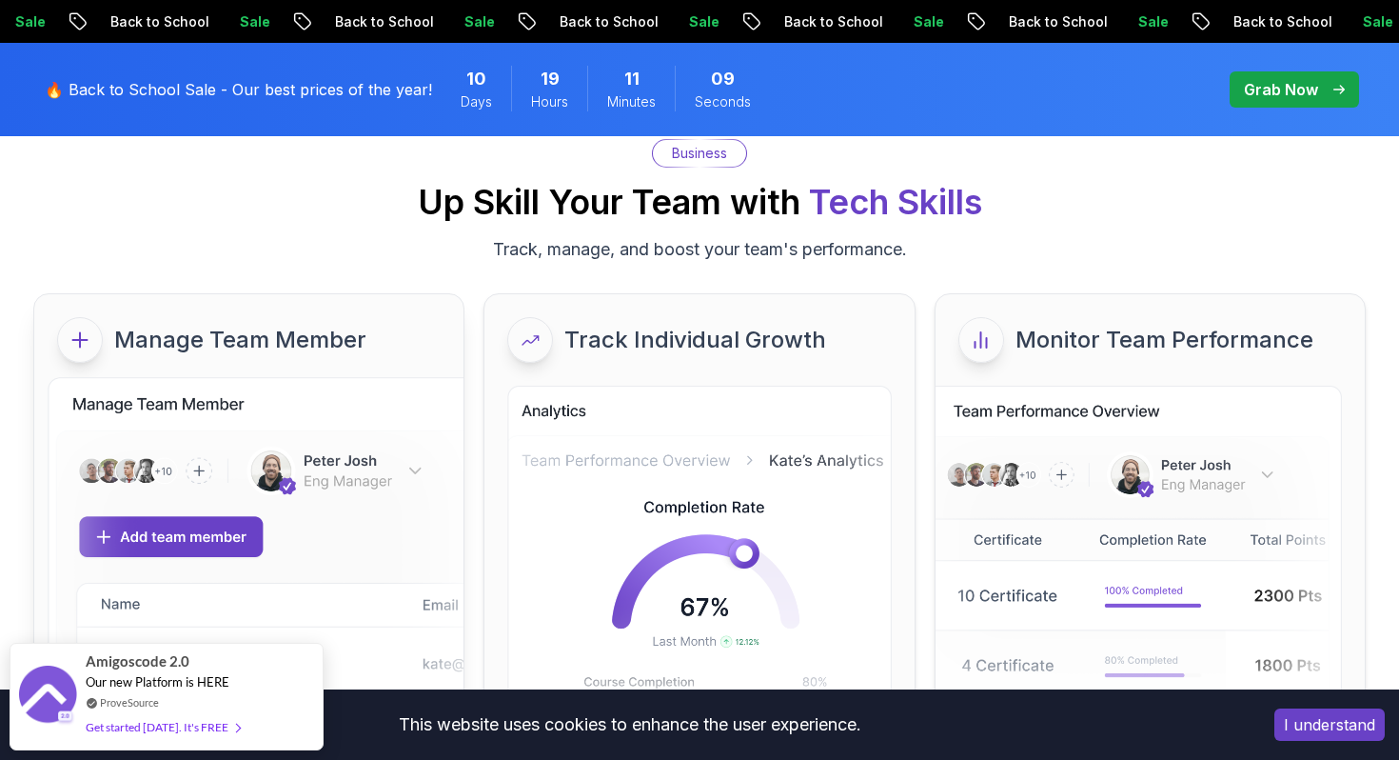
click at [188, 334] on p "Manage Team Member" at bounding box center [240, 340] width 252 height 30
click at [84, 345] on icon at bounding box center [80, 339] width 23 height 23
click at [267, 312] on div "Manage Team Member" at bounding box center [248, 339] width 429 height 91
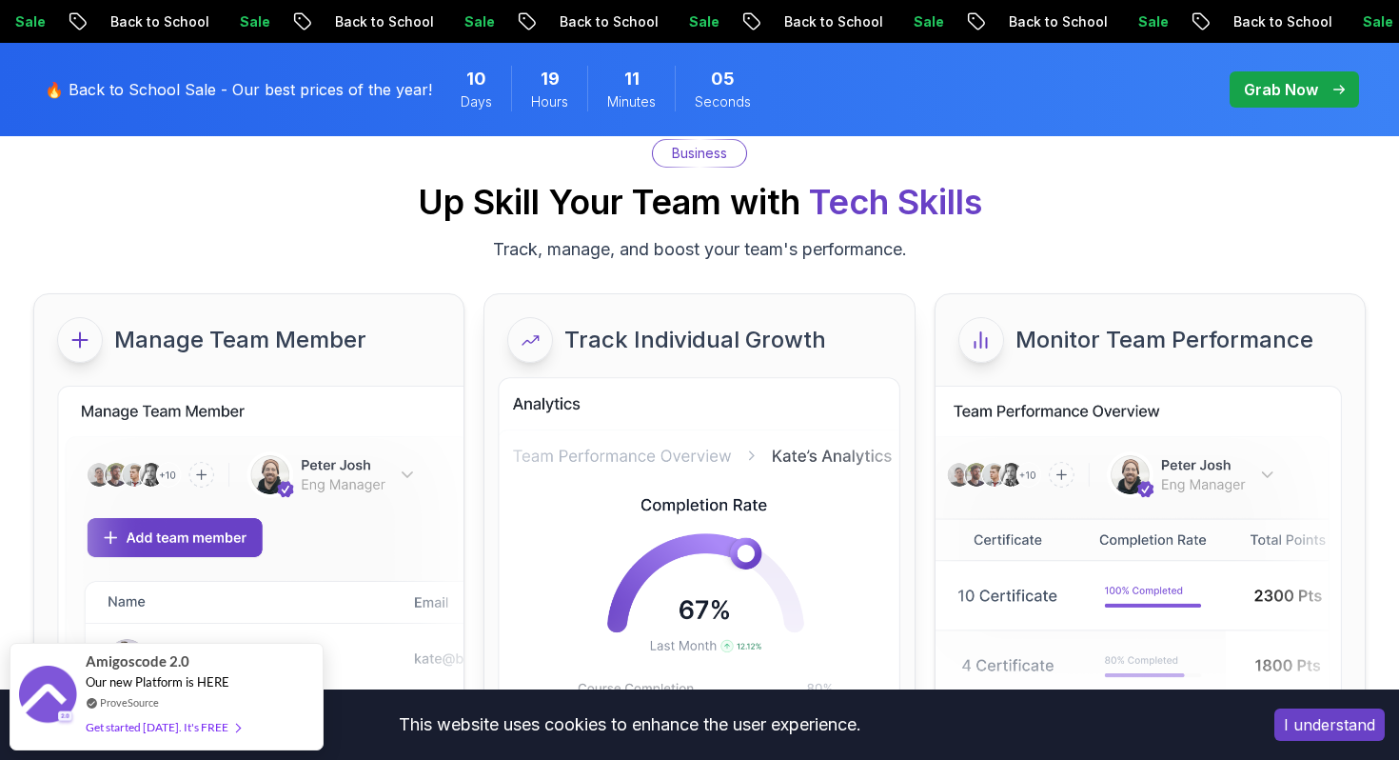
click at [523, 439] on img at bounding box center [699, 565] width 403 height 377
click at [539, 344] on icon at bounding box center [531, 339] width 20 height 19
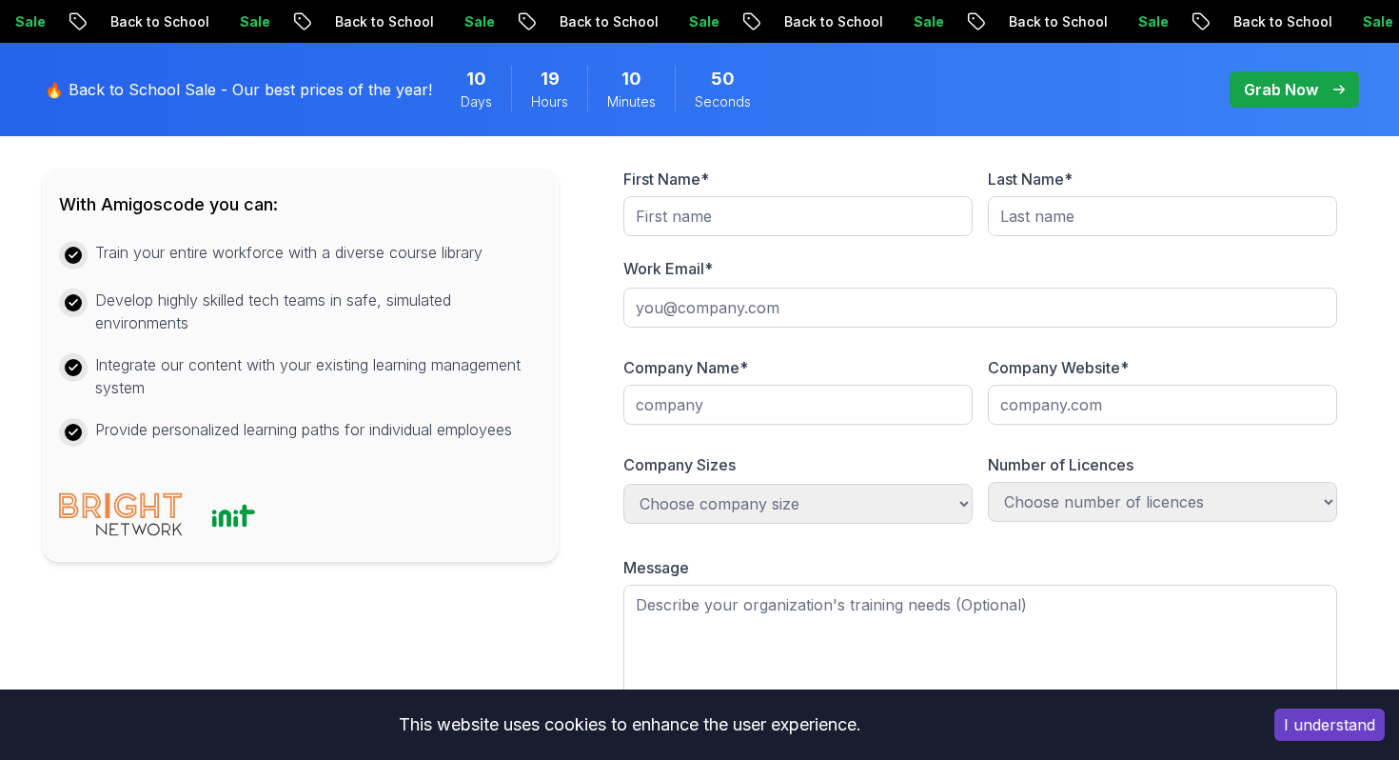
scroll to position [984, 0]
click at [763, 512] on select "Choose company size 1-100 100-300 300-500 +1000" at bounding box center [798, 506] width 349 height 40
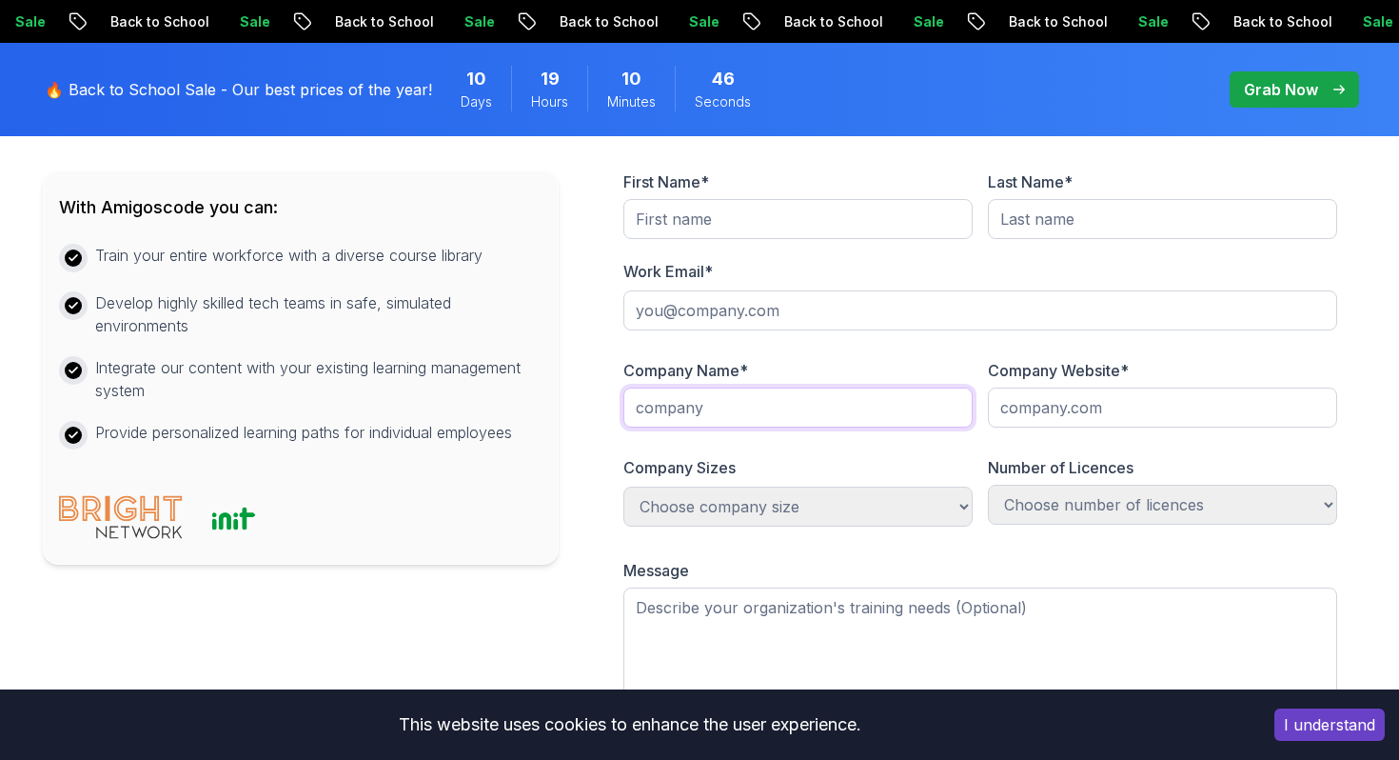
click at [711, 408] on input "text" at bounding box center [798, 407] width 349 height 40
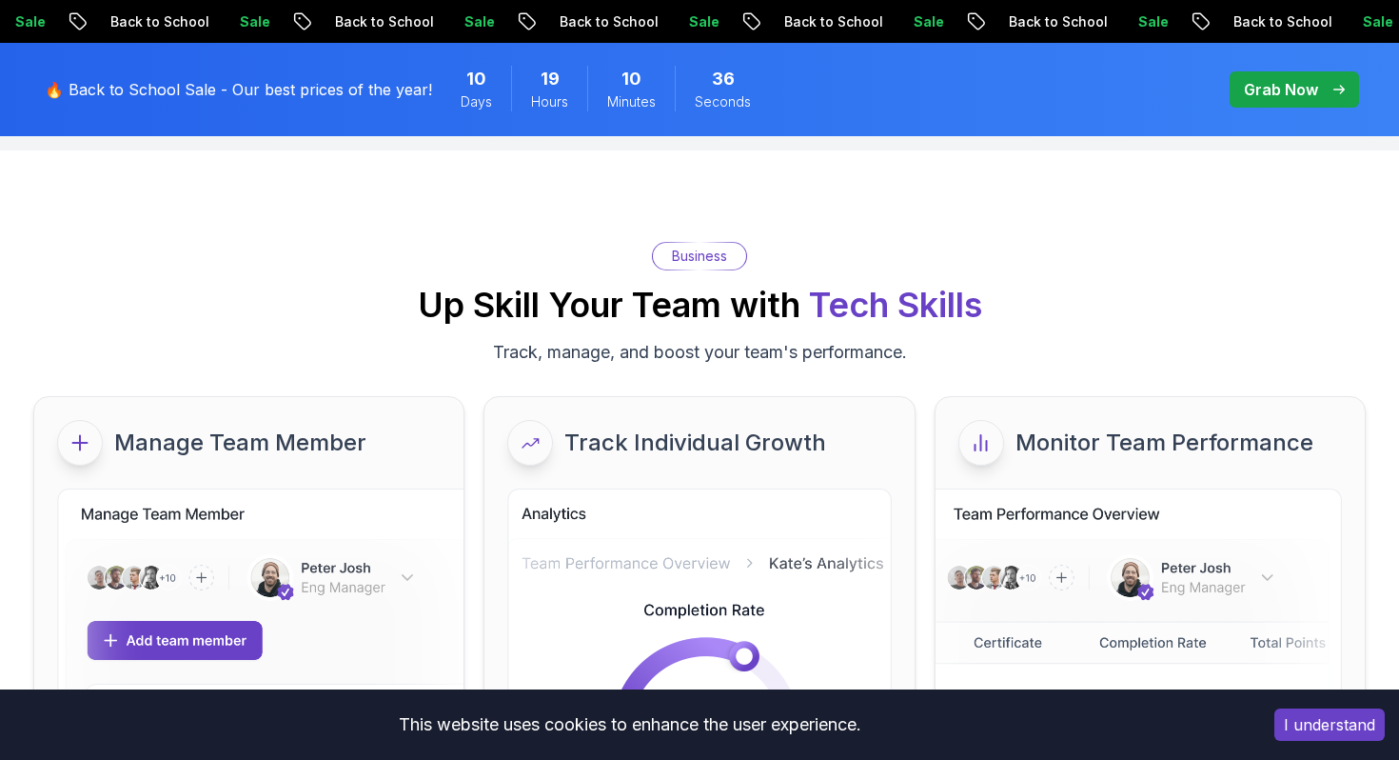
scroll to position [0, 0]
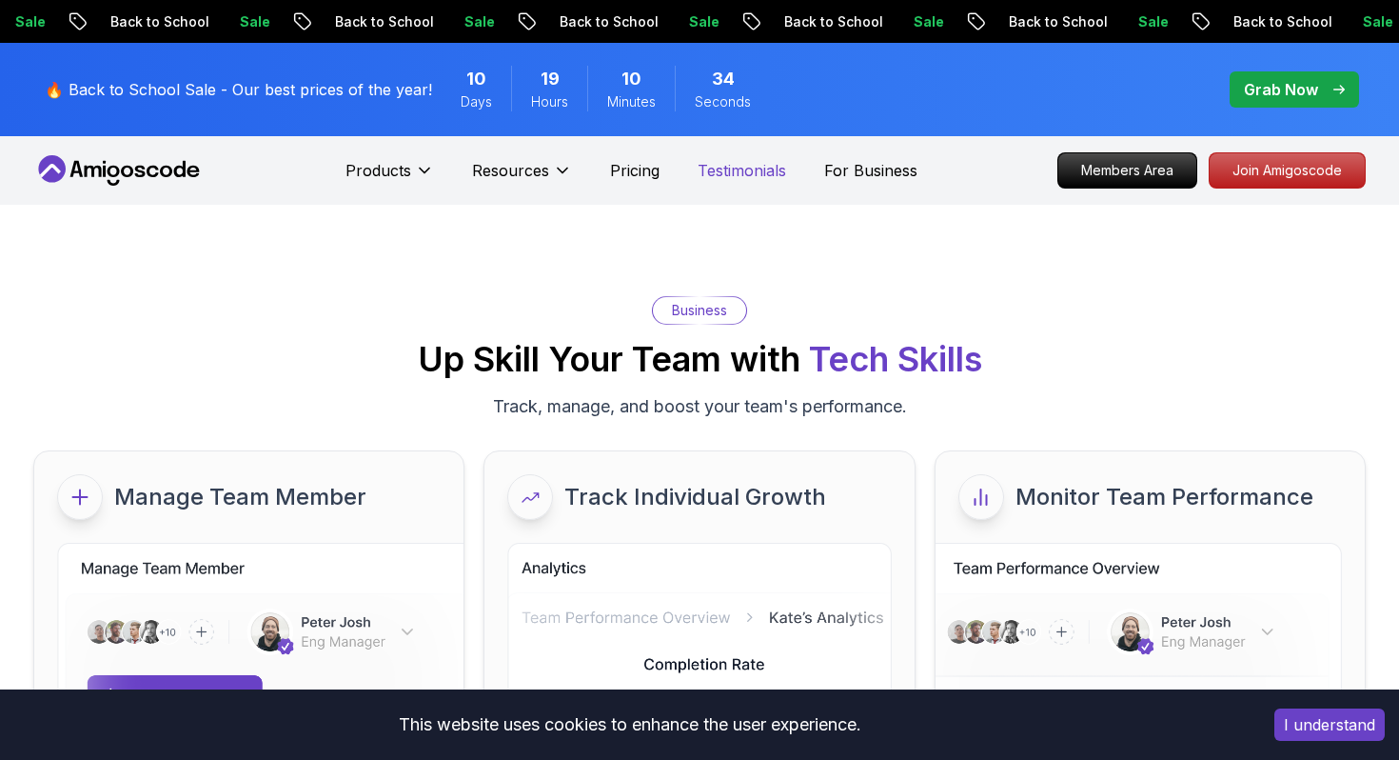
click at [743, 177] on p "Testimonials" at bounding box center [742, 170] width 89 height 23
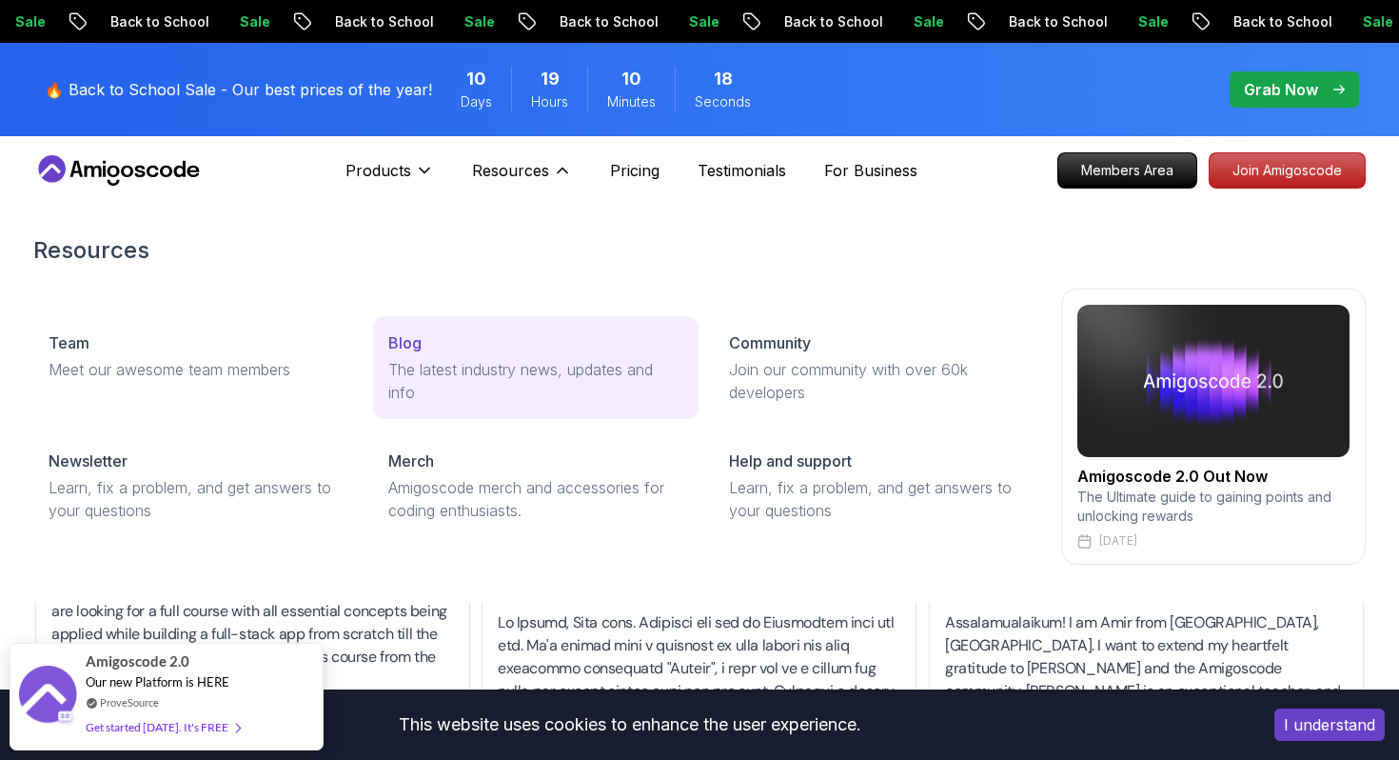
scroll to position [46, 0]
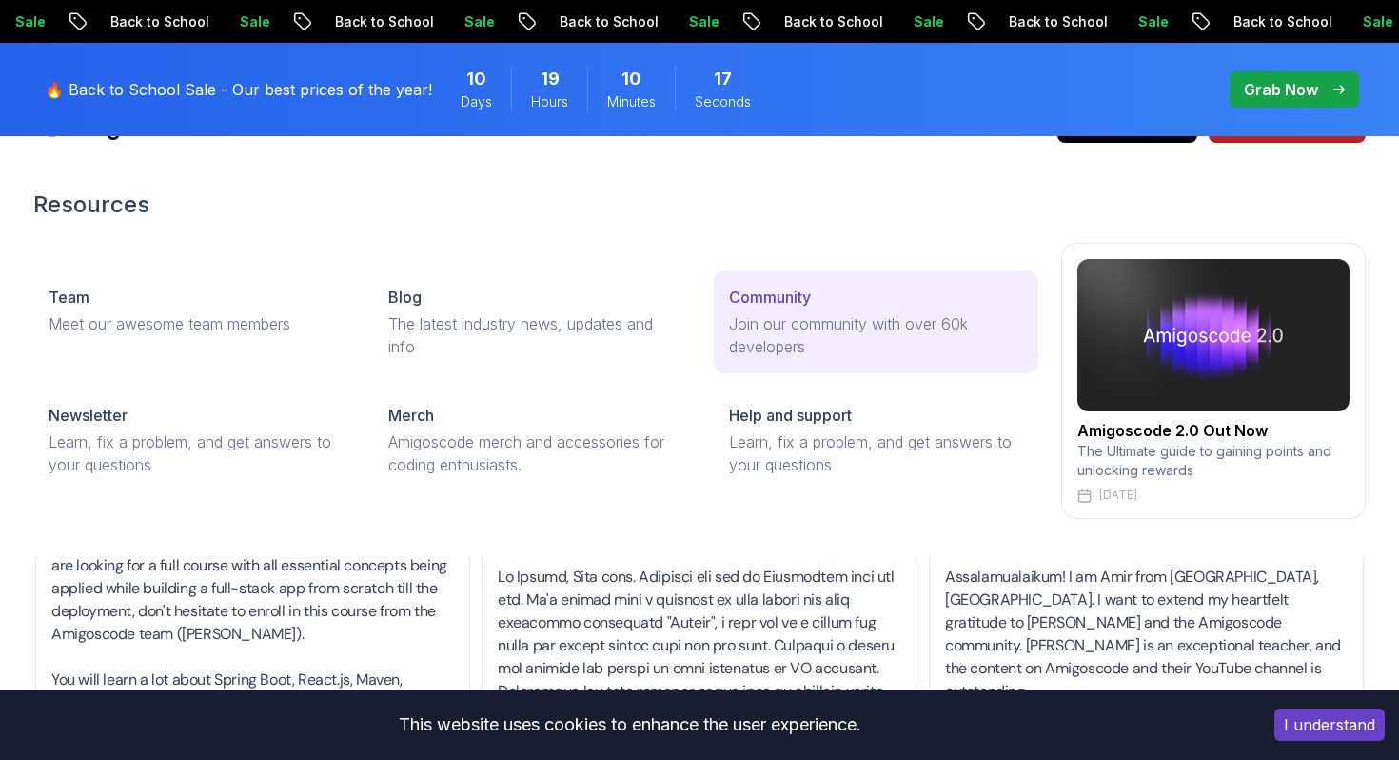
click at [769, 322] on p "Join our community with over 60k developers" at bounding box center [876, 335] width 294 height 46
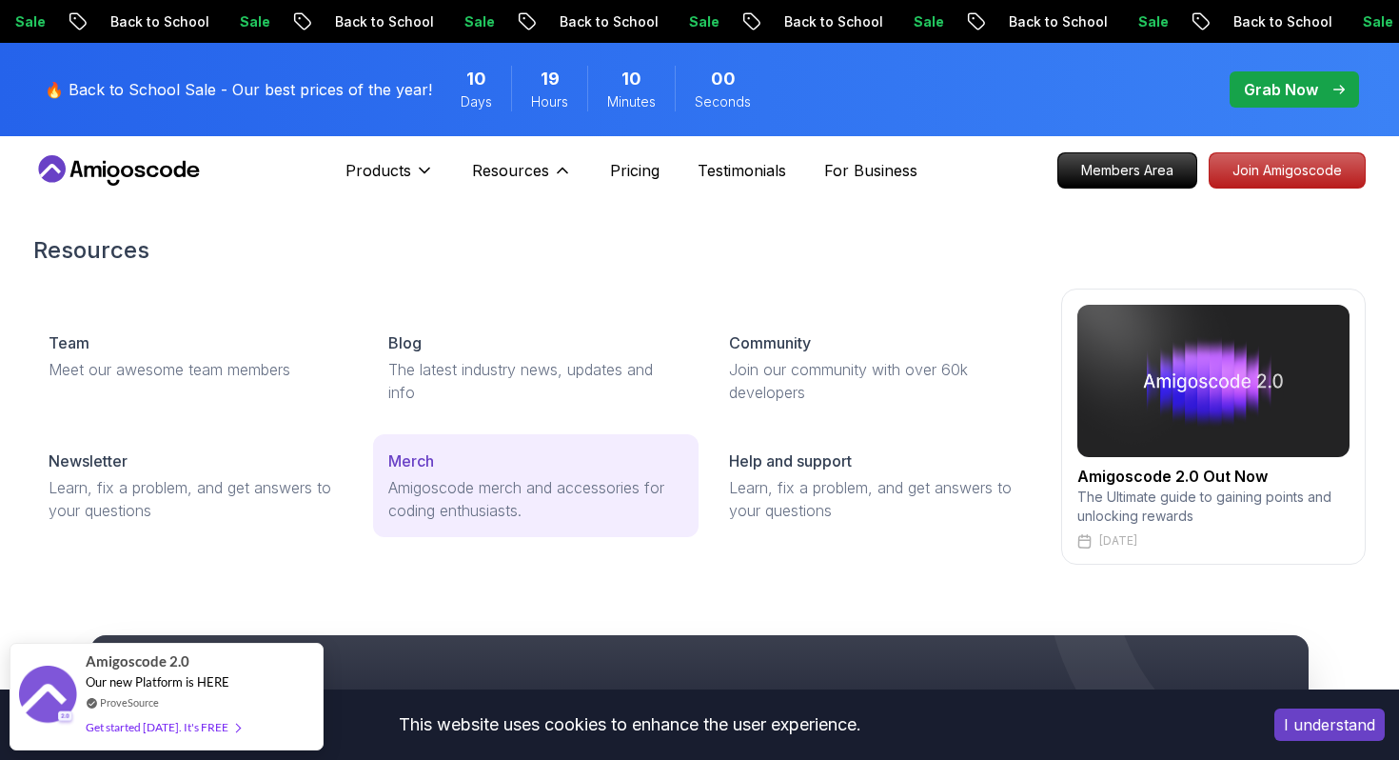
click at [409, 485] on p "Amigoscode merch and accessories for coding enthusiasts." at bounding box center [535, 499] width 294 height 46
